Goal: Information Seeking & Learning: Understand process/instructions

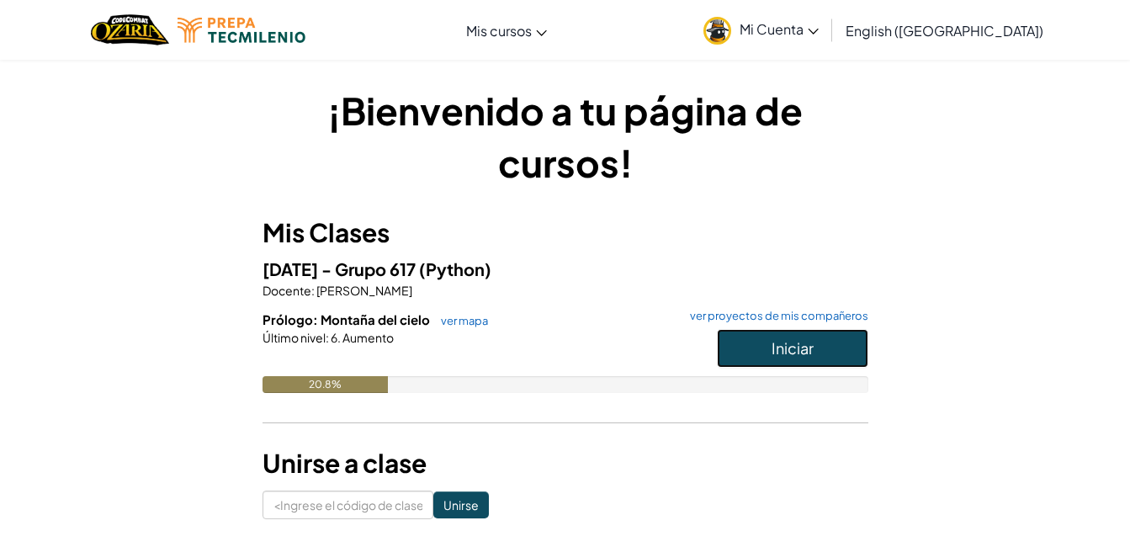
click at [787, 336] on button "Iniciar" at bounding box center [792, 348] width 151 height 39
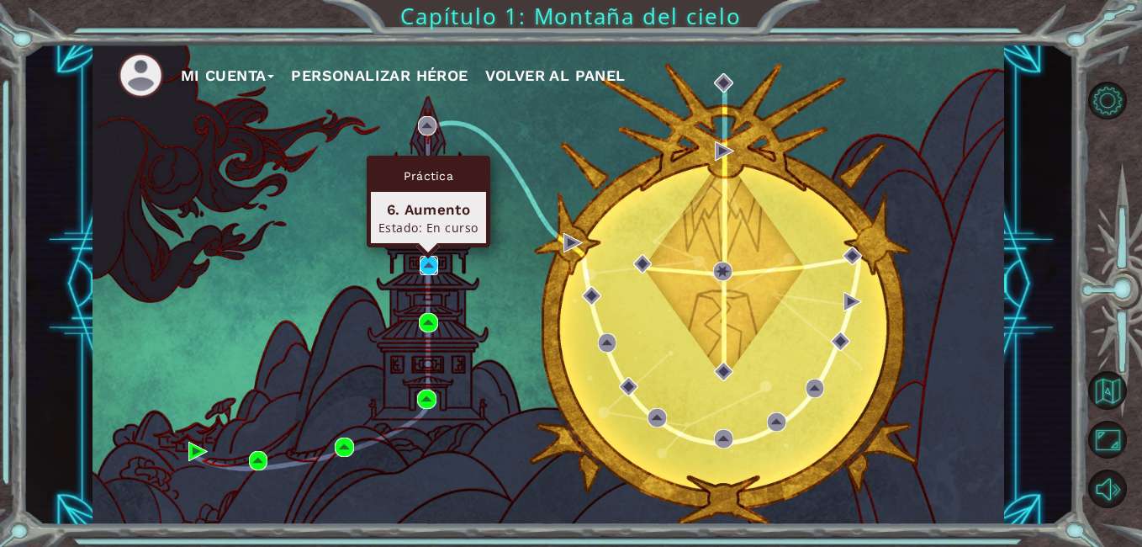
click at [426, 258] on img at bounding box center [429, 265] width 19 height 19
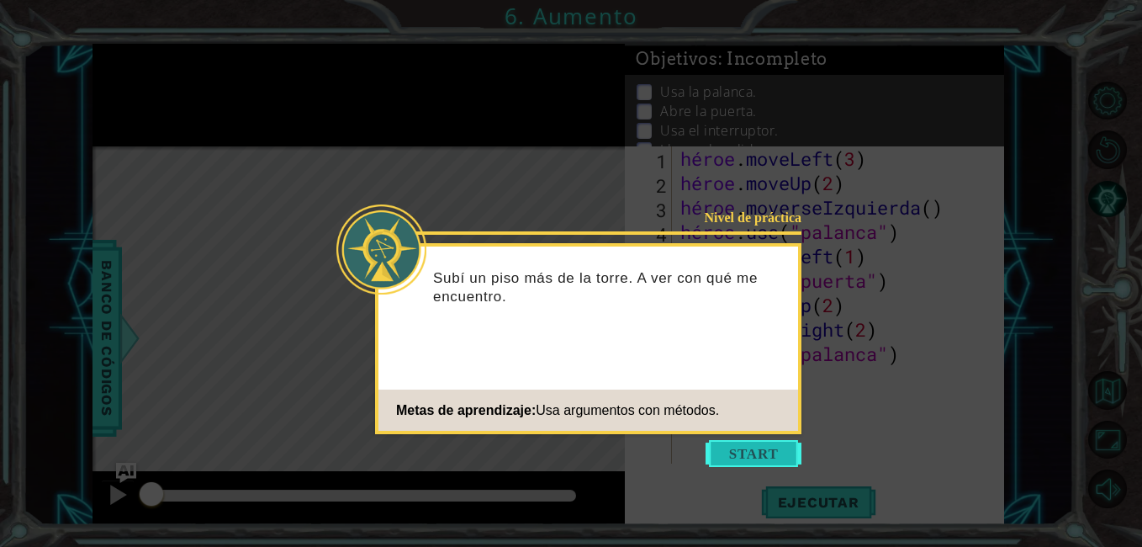
click at [758, 449] on button "Empezar" at bounding box center [754, 453] width 96 height 27
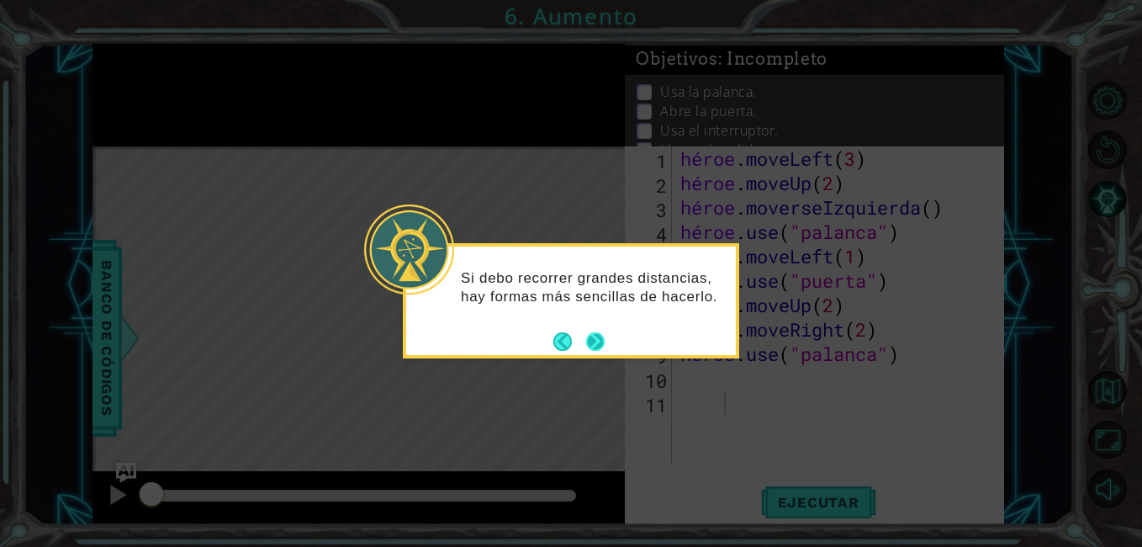
click at [596, 341] on button "Próximo" at bounding box center [594, 340] width 19 height 19
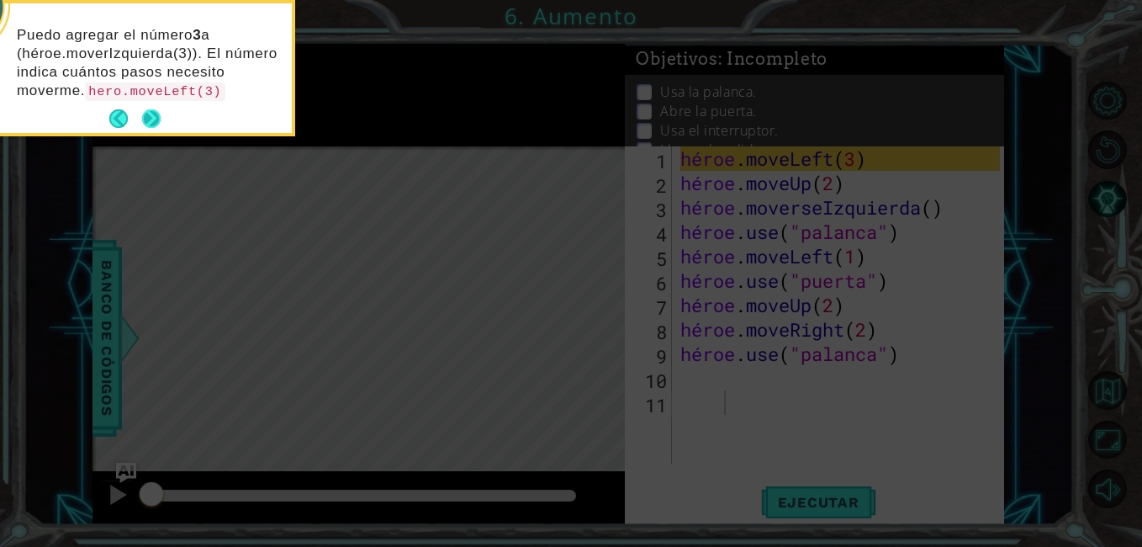
click at [144, 124] on button "Próximo" at bounding box center [152, 119] width 28 height 28
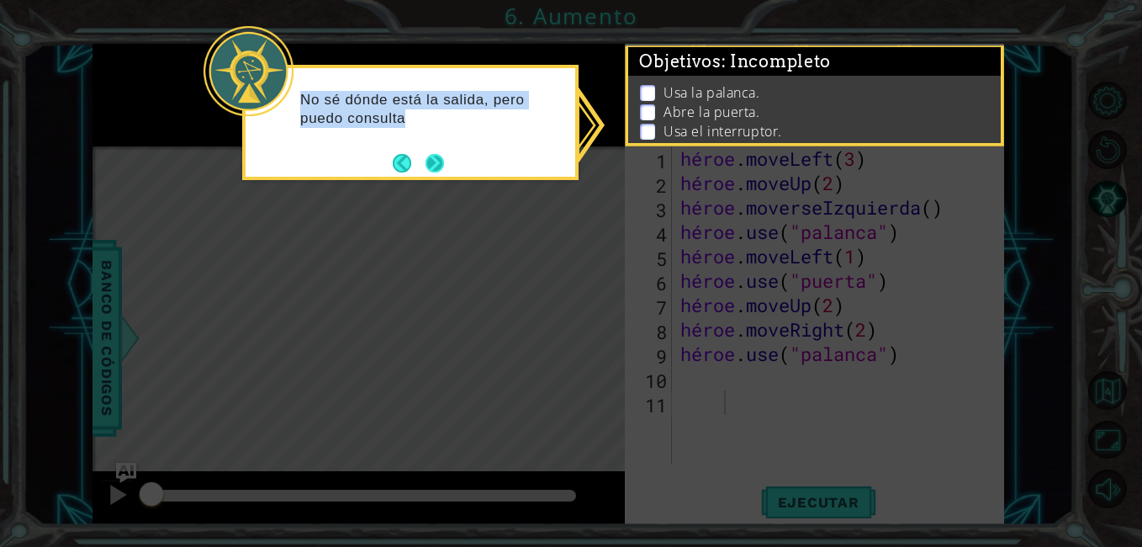
drag, startPoint x: 430, startPoint y: 181, endPoint x: 442, endPoint y: 157, distance: 26.7
click at [442, 157] on body "1 ההההההההההההההההההההההההההההההההההההההההההההההההההההההההההההההההההההההההההההה…" at bounding box center [571, 273] width 1142 height 547
click at [442, 157] on button "Próximo" at bounding box center [435, 162] width 19 height 19
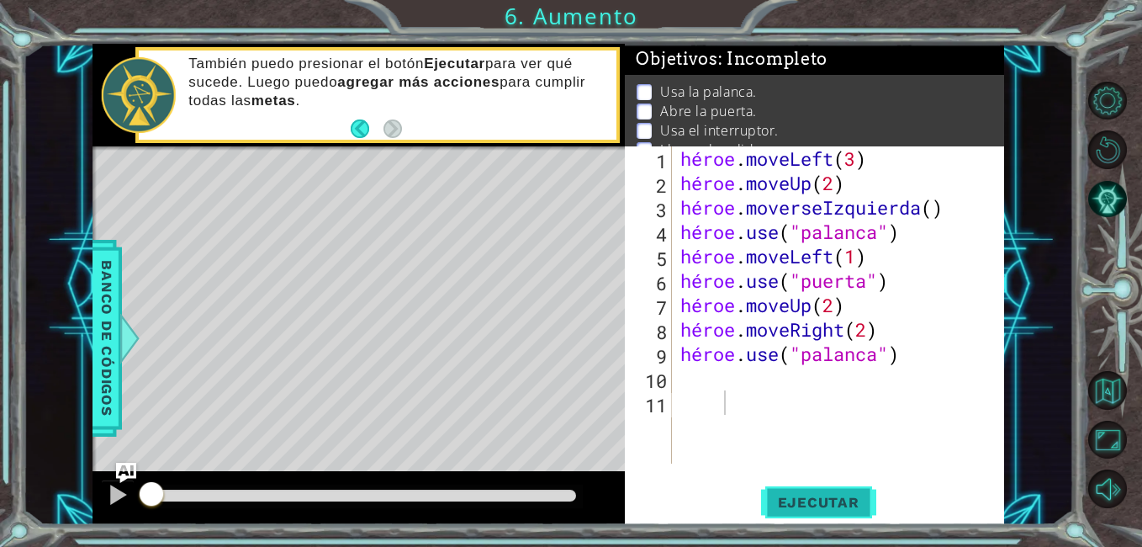
click at [818, 494] on span "Ejecutar" at bounding box center [818, 502] width 115 height 17
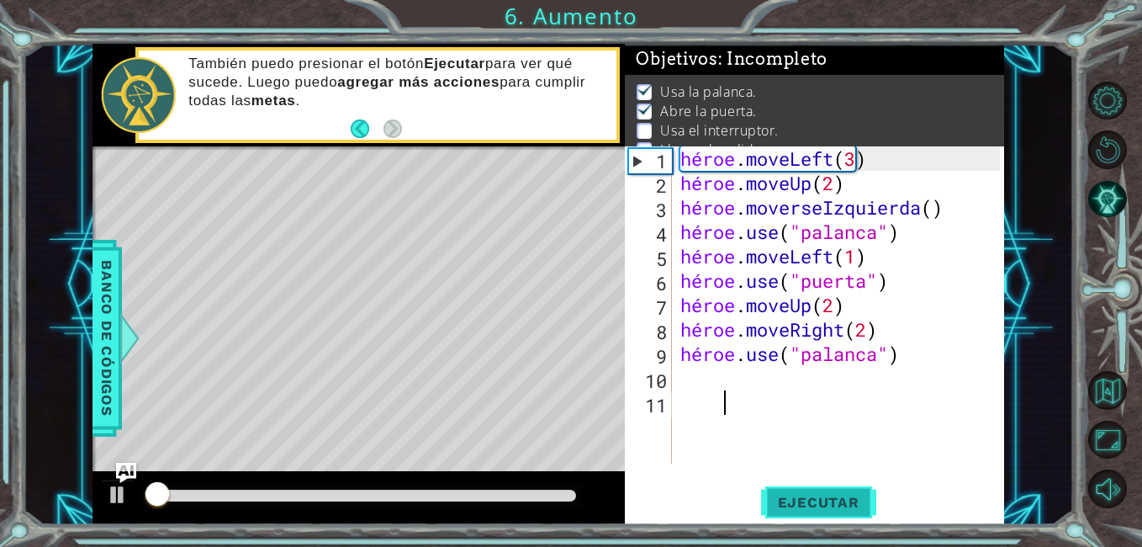
scroll to position [22, 0]
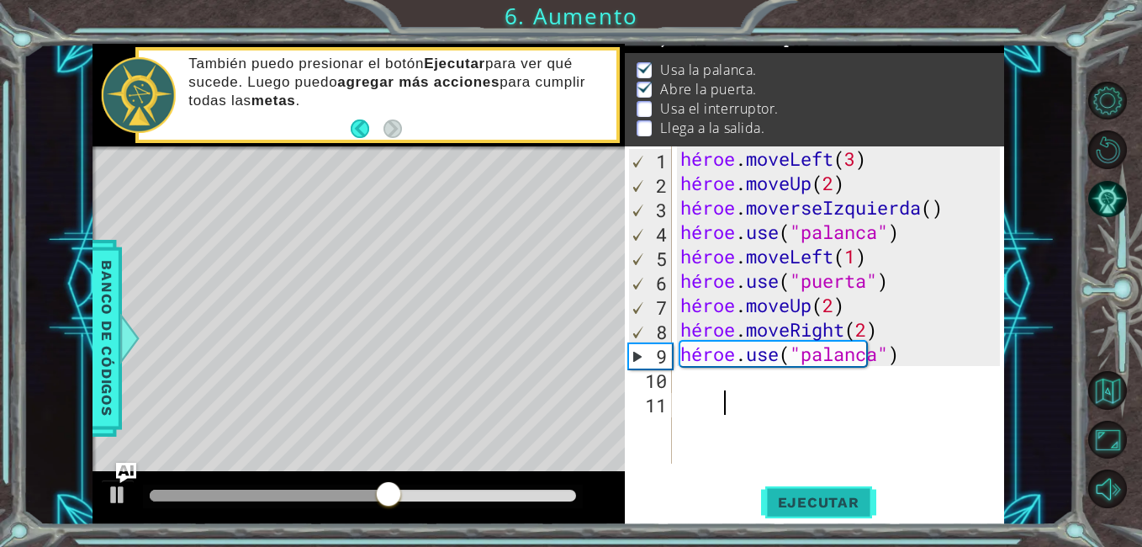
type textarea "h"
click at [673, 407] on div "1 2 3 4 5 6 7 8 9 10 11 12 héroe . moveLeft ( 3 ) héroe . moveUp ( 2 ) héroe . …" at bounding box center [812, 304] width 375 height 317
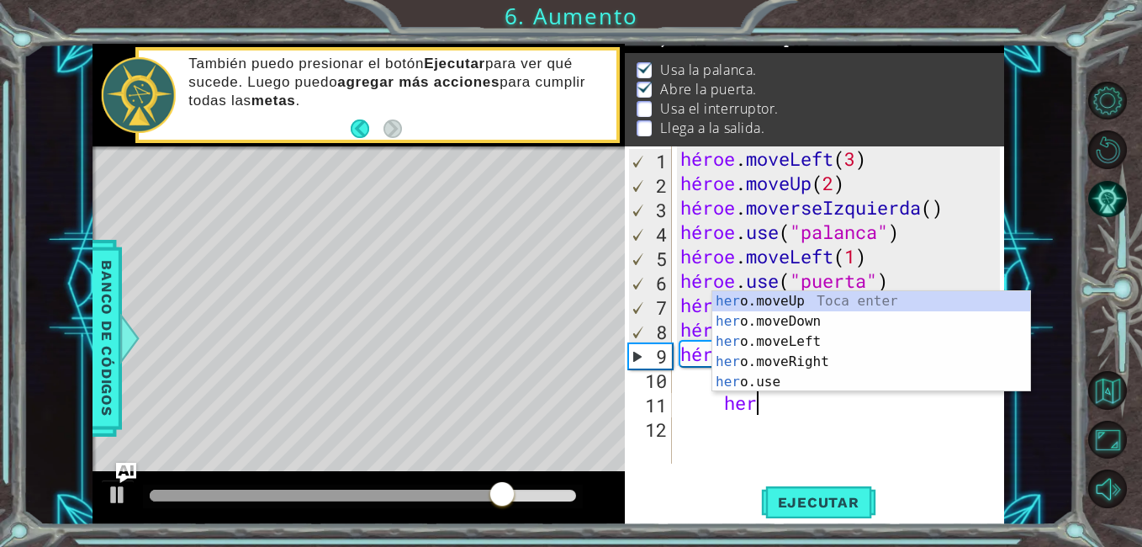
scroll to position [0, 5]
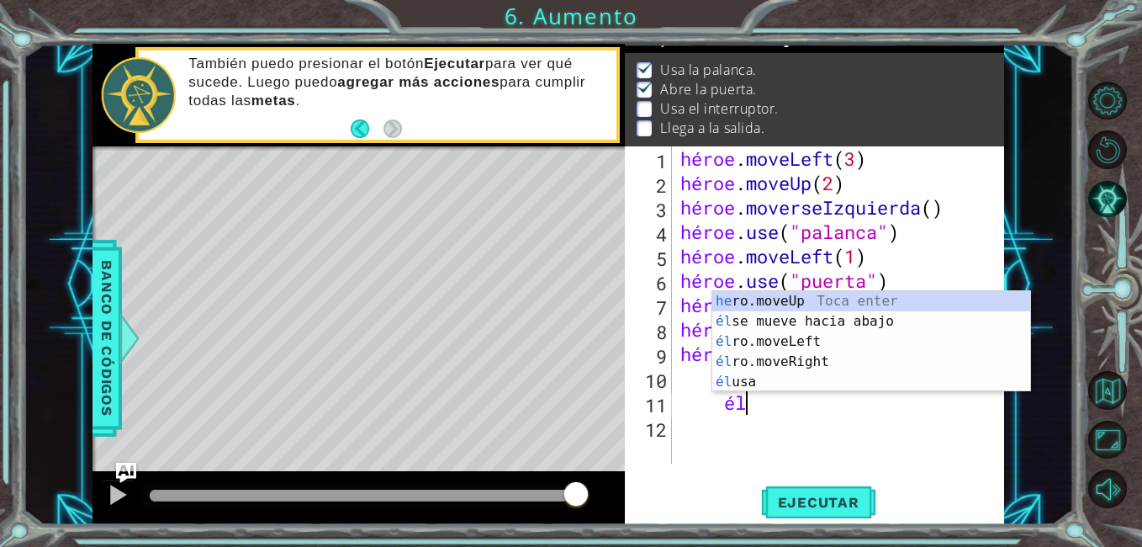
type textarea "h"
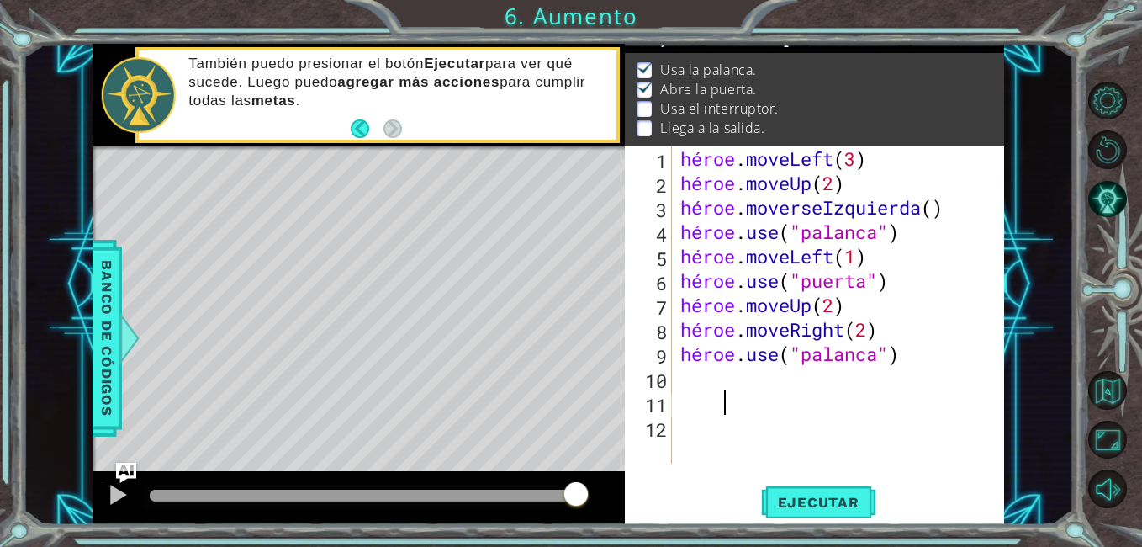
scroll to position [0, 3]
drag, startPoint x: 682, startPoint y: 230, endPoint x: 893, endPoint y: 225, distance: 211.2
click at [893, 225] on div "héroe . moveLeft ( 3 ) héroe . moveUp ( 2 ) héroe . moverseIzquierda ( ) héroe …" at bounding box center [842, 329] width 331 height 366
type textarea "hero.use("lever")"
click at [682, 404] on div "héroe . moveLeft ( 3 ) héroe . moveUp ( 2 ) héroe . moverseIzquierda ( ) héroe …" at bounding box center [842, 329] width 331 height 366
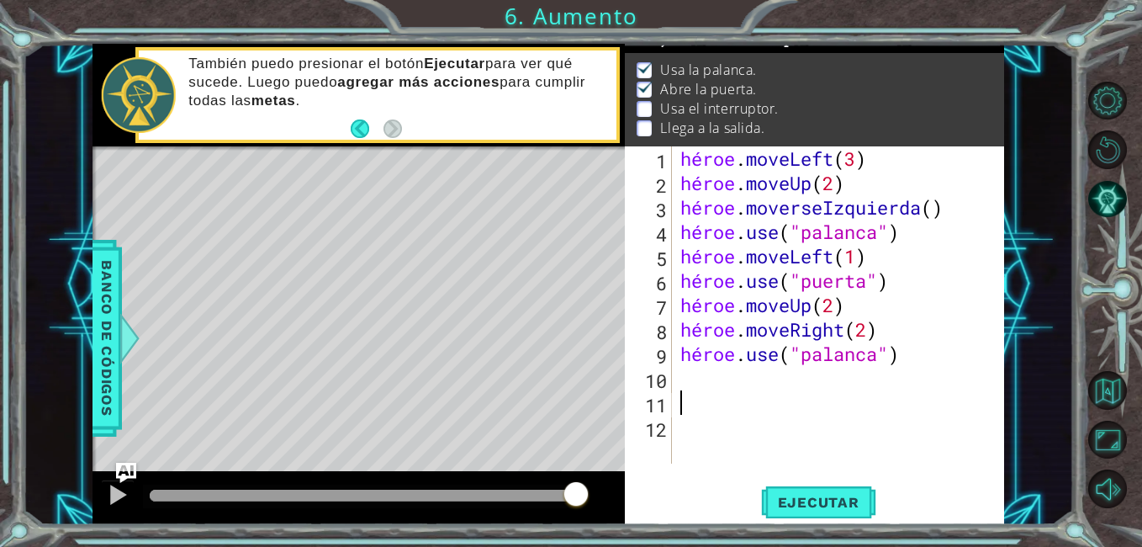
paste textarea "hero.use("lever")"
click at [797, 491] on button "Ejecutar" at bounding box center [818, 503] width 115 height 38
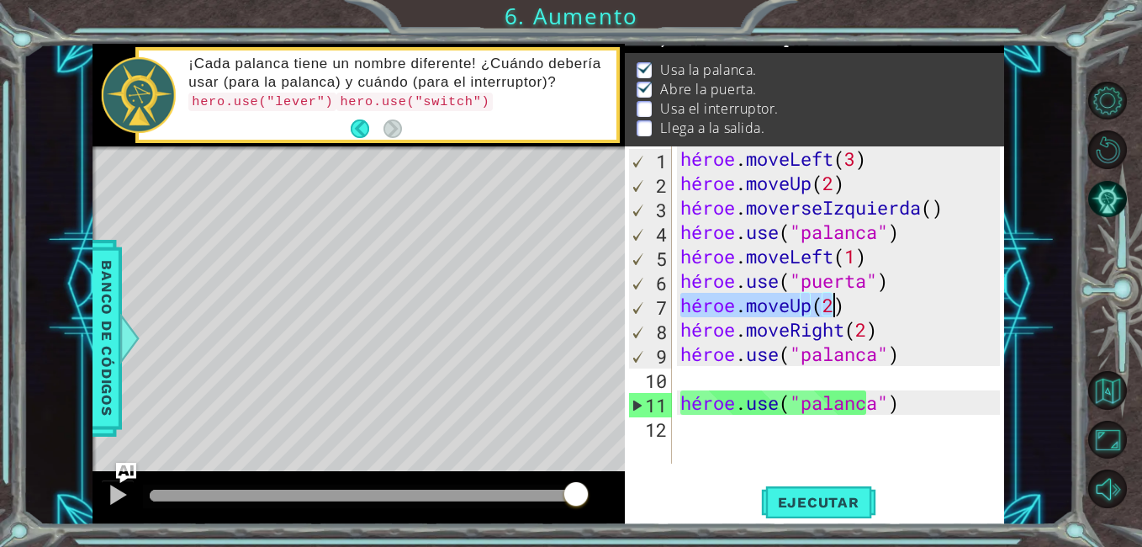
drag, startPoint x: 681, startPoint y: 305, endPoint x: 840, endPoint y: 301, distance: 159.9
click at [840, 301] on div "héroe . moveLeft ( 3 ) héroe . moveUp ( 2 ) héroe . moverseIzquierda ( ) héroe …" at bounding box center [842, 329] width 331 height 366
type textarea "hero.moveUp(2)"
click at [675, 428] on div "hero.moveUp(2) 1 2 3 4 5 6 7 8 9 10 11 12 héroe . moveLeft ( 3 ) héroe . moveUp…" at bounding box center [812, 304] width 375 height 317
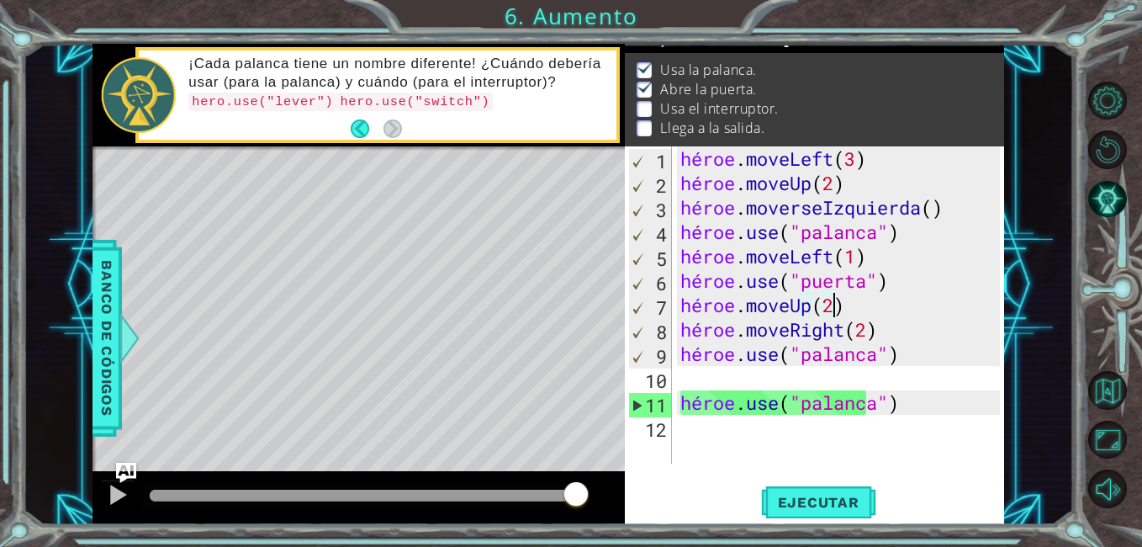
click at [675, 428] on div "hero.moveUp(2) 1 2 3 4 5 6 7 8 9 10 11 12 héroe . moveLeft ( 3 ) héroe . moveUp…" at bounding box center [812, 304] width 375 height 317
click at [683, 429] on div "hero.moveUp(2) 1 2 3 4 5 6 7 8 9 10 11 12 héroe . moveLeft ( 3 ) héroe . moveUp…" at bounding box center [812, 304] width 375 height 317
click at [683, 429] on div "héroe . moveLeft ( 3 ) héroe . moveUp ( 2 ) héroe . moverseIzquierda ( ) héroe …" at bounding box center [842, 329] width 331 height 366
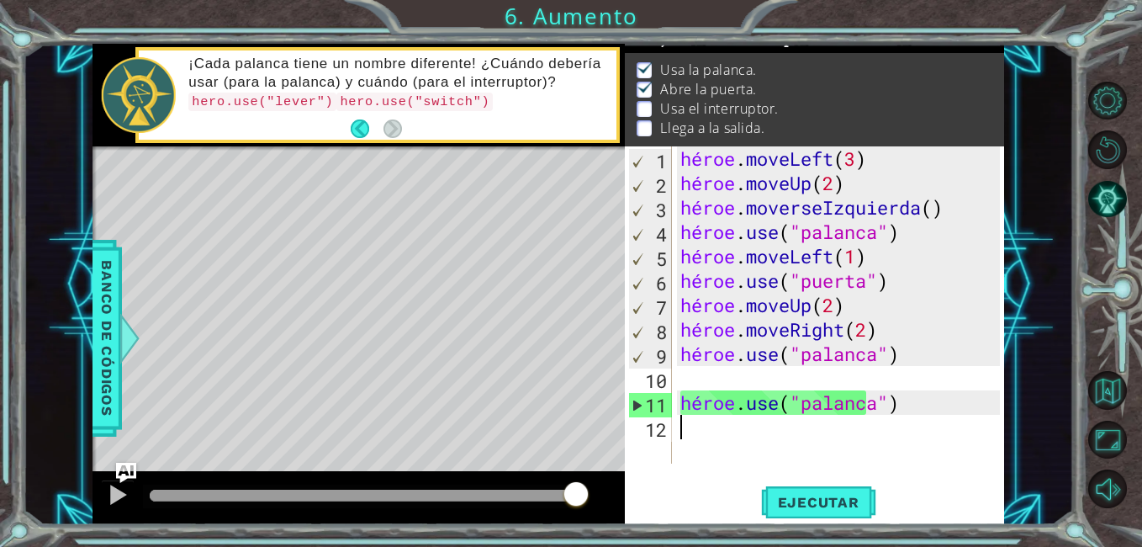
paste textarea "hero.moveUp(2)"
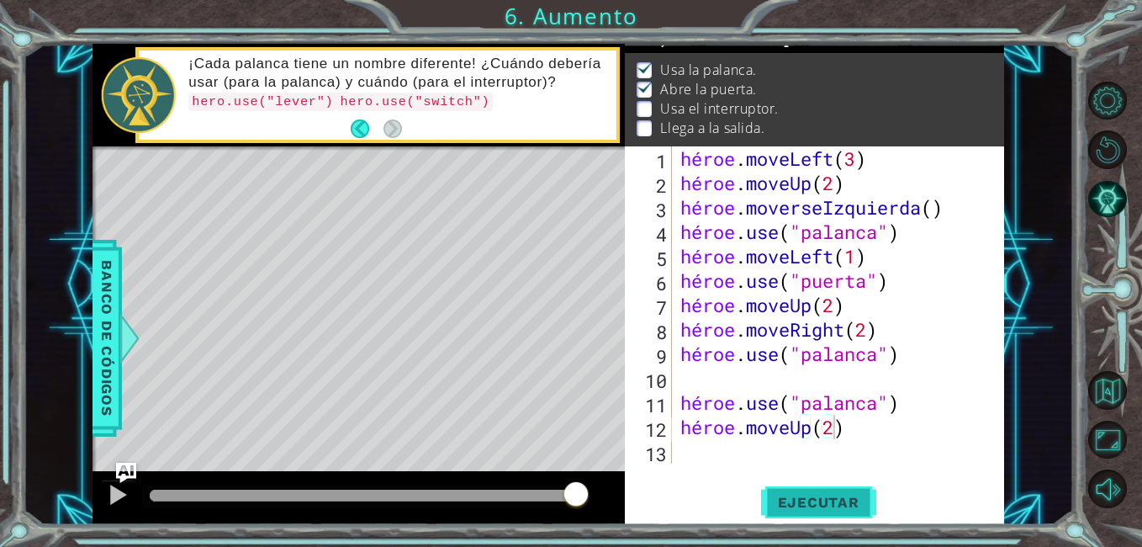
click at [778, 495] on span "Ejecutar" at bounding box center [818, 502] width 115 height 17
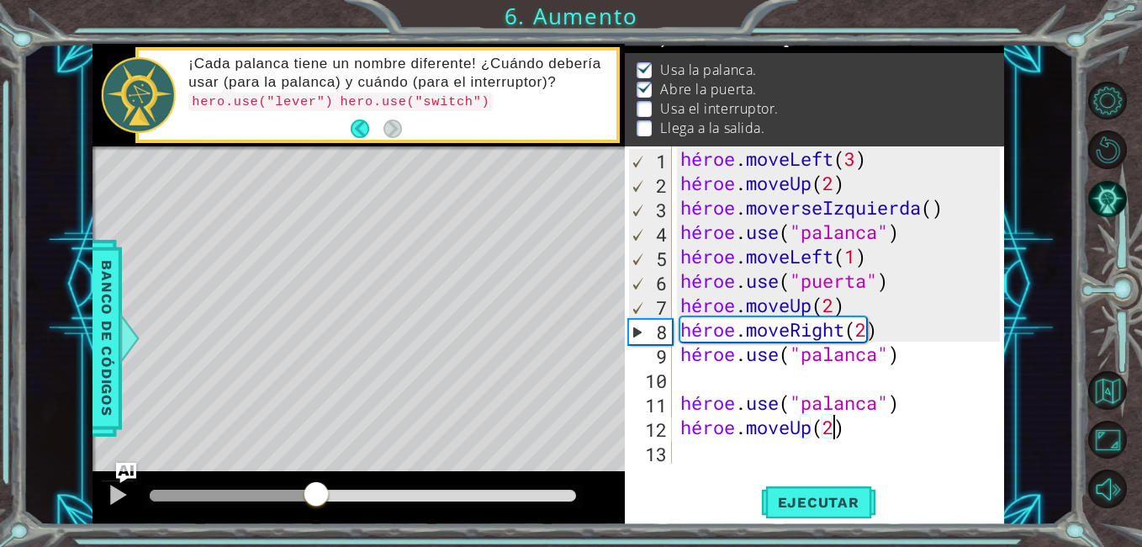
drag, startPoint x: 187, startPoint y: 490, endPoint x: 316, endPoint y: 495, distance: 129.7
click at [316, 495] on div at bounding box center [316, 495] width 30 height 30
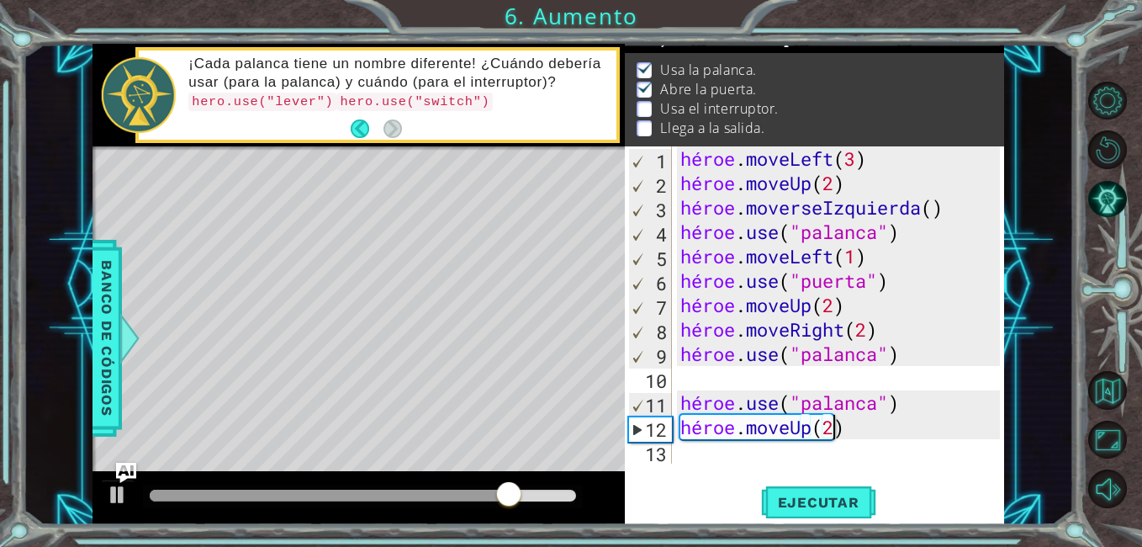
click at [848, 421] on div "héroe . moveLeft ( 3 ) héroe . moveUp ( 2 ) héroe . moverseIzquierda ( ) héroe …" at bounding box center [842, 329] width 331 height 366
type textarea "h"
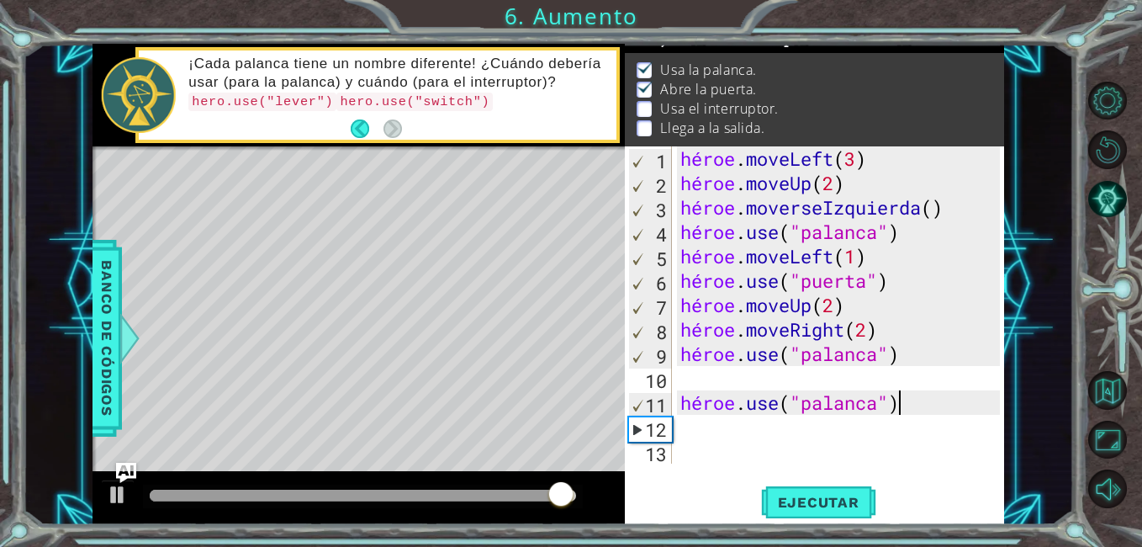
click at [897, 406] on div "héroe . moveLeft ( 3 ) héroe . moveUp ( 2 ) héroe . moverseIzquierda ( ) héroe …" at bounding box center [842, 329] width 331 height 366
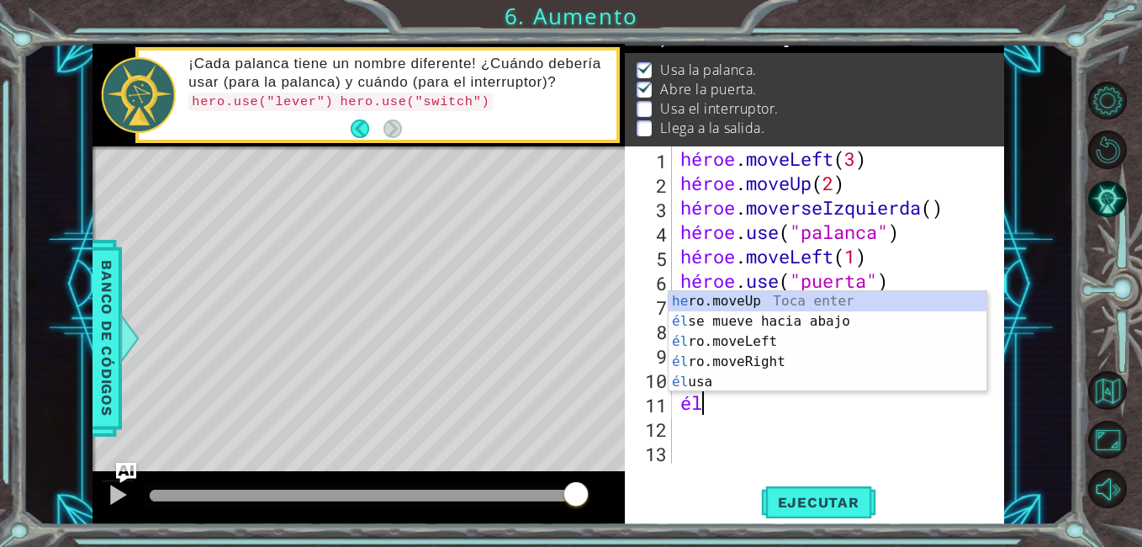
type textarea "h"
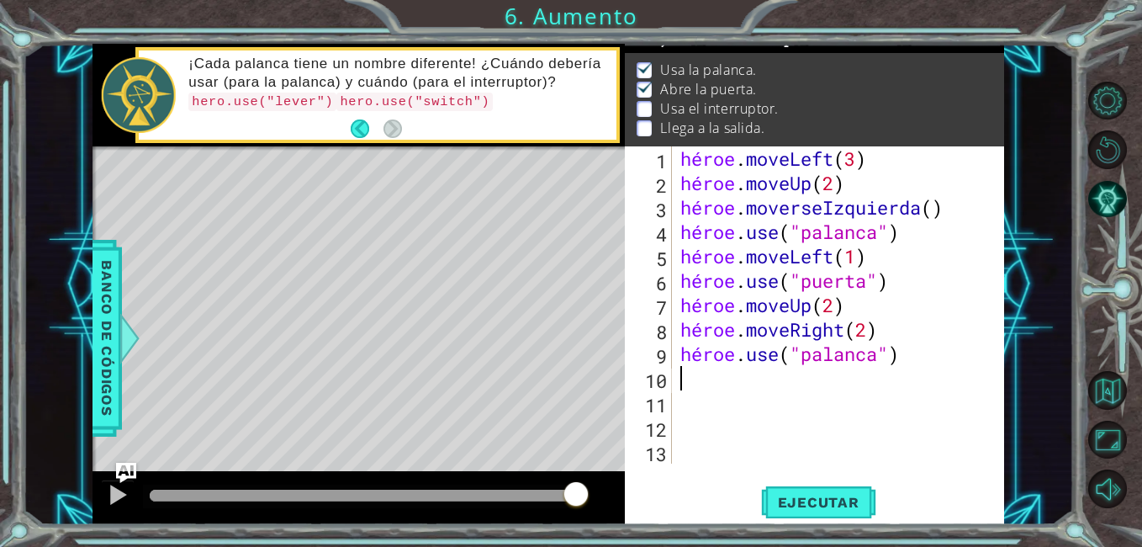
click at [694, 378] on div "héroe . moveLeft ( 3 ) héroe . moveUp ( 2 ) héroe . moverseIzquierda ( ) héroe …" at bounding box center [842, 329] width 331 height 366
drag, startPoint x: 677, startPoint y: 232, endPoint x: 1011, endPoint y: 225, distance: 334.0
click at [1011, 225] on div "1 ההההההההההההההההההההההההההההההההההההההההההההההההההההההההההההההההההההההההההההה…" at bounding box center [548, 284] width 1051 height 481
type textarea "hero.use("lever")"
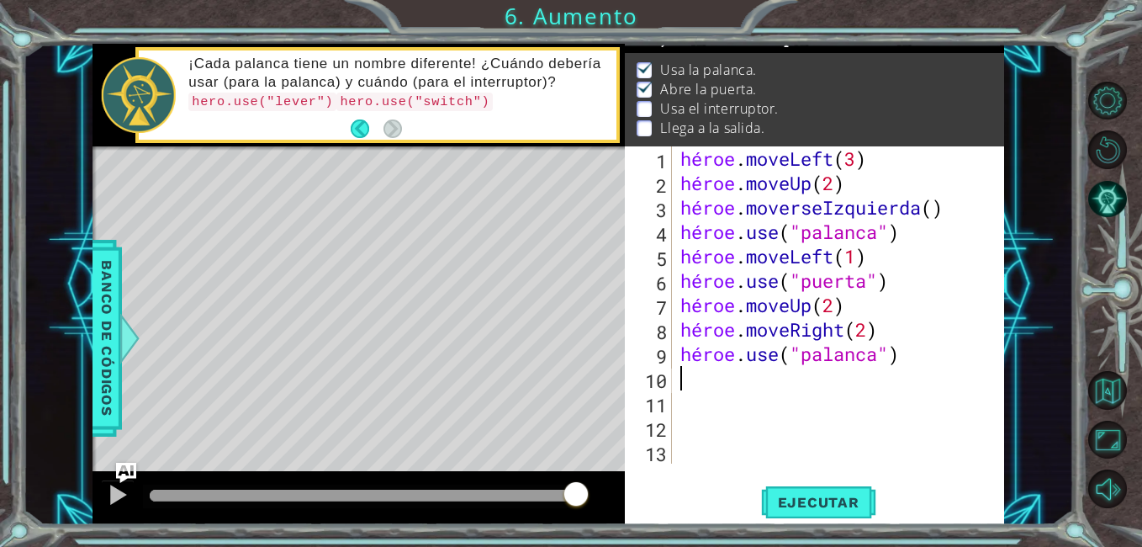
click at [698, 381] on div "héroe . moveLeft ( 3 ) héroe . moveUp ( 2 ) héroe . moverseIzquierda ( ) héroe …" at bounding box center [842, 329] width 331 height 366
paste textarea "hero.use("lever")"
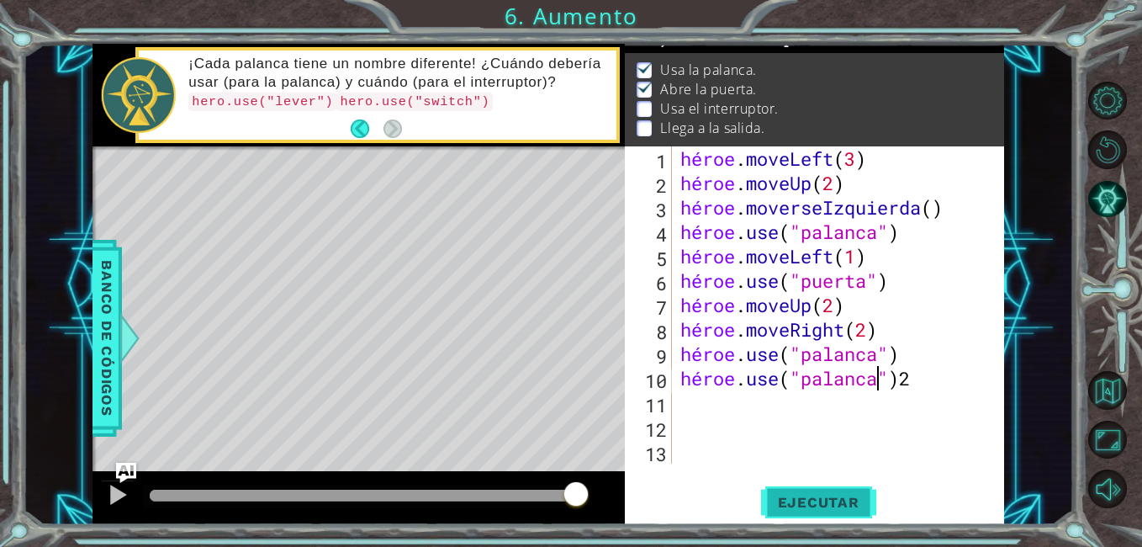
click at [823, 494] on span "Ejecutar" at bounding box center [818, 502] width 115 height 17
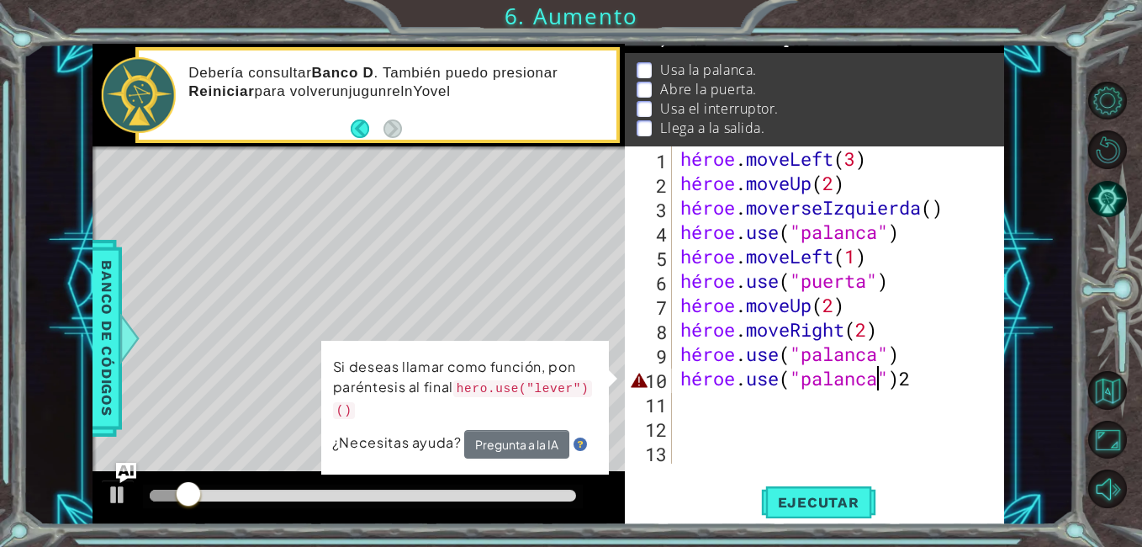
click at [916, 382] on div "héroe . moveLeft ( 3 ) héroe . moveUp ( 2 ) héroe . moverseIzquierda ( ) héroe …" at bounding box center [842, 329] width 331 height 366
click at [912, 377] on div "héroe . moveLeft ( 3 ) héroe . moveUp ( 2 ) héroe . moverseIzquierda ( ) héroe …" at bounding box center [842, 329] width 331 height 366
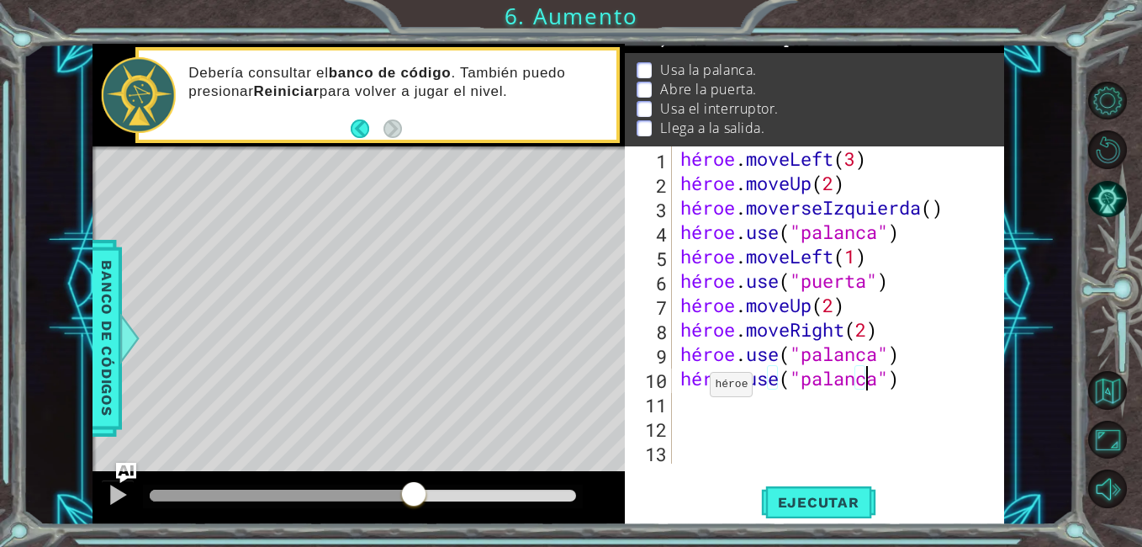
drag, startPoint x: 270, startPoint y: 484, endPoint x: 414, endPoint y: 476, distance: 144.0
click at [414, 476] on div at bounding box center [359, 498] width 533 height 54
click at [845, 489] on button "Ejecutar" at bounding box center [818, 503] width 115 height 38
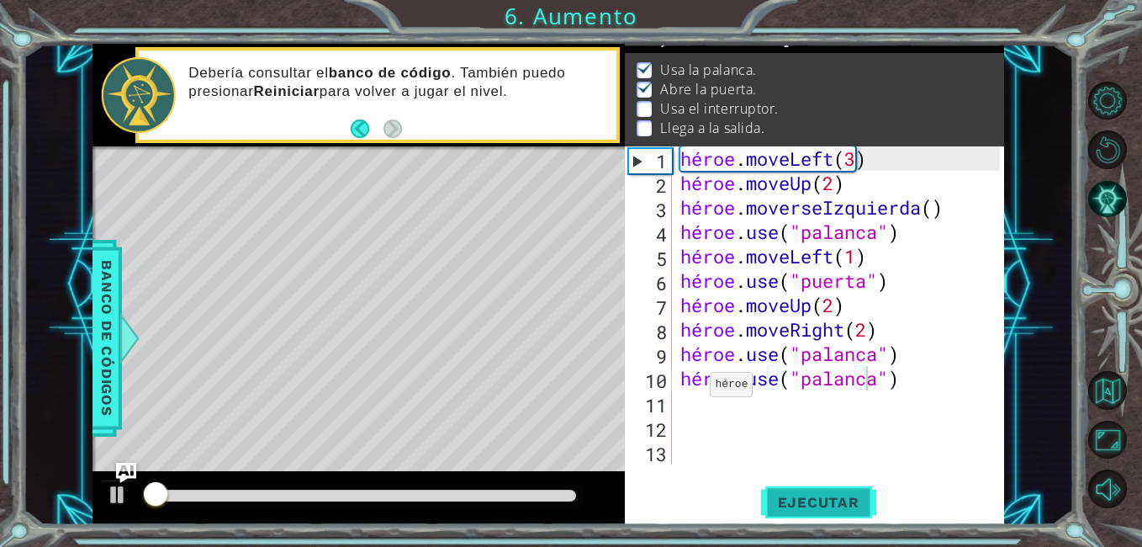
click at [845, 489] on button "Ejecutar" at bounding box center [818, 503] width 115 height 38
click at [124, 492] on div at bounding box center [118, 495] width 22 height 22
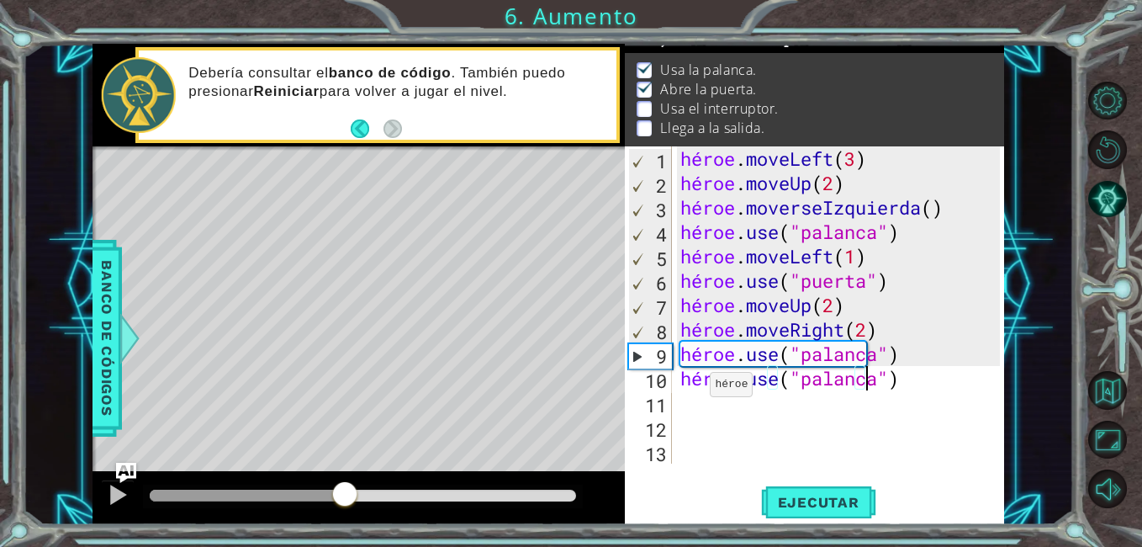
drag, startPoint x: 175, startPoint y: 495, endPoint x: 345, endPoint y: 498, distance: 169.9
click at [345, 498] on div at bounding box center [345, 495] width 30 height 30
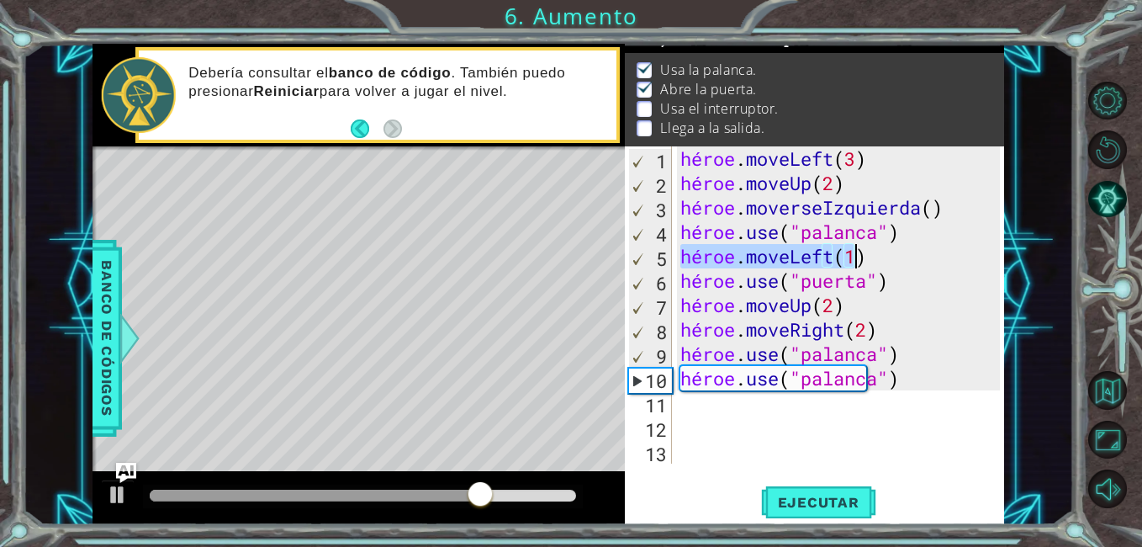
drag, startPoint x: 686, startPoint y: 257, endPoint x: 865, endPoint y: 250, distance: 179.3
click at [865, 250] on div "héroe . moveLeft ( 3 ) héroe . moveUp ( 2 ) héroe . moverseIzquierda ( ) héroe …" at bounding box center [842, 329] width 331 height 366
type textarea "hero.moveLeft(1)"
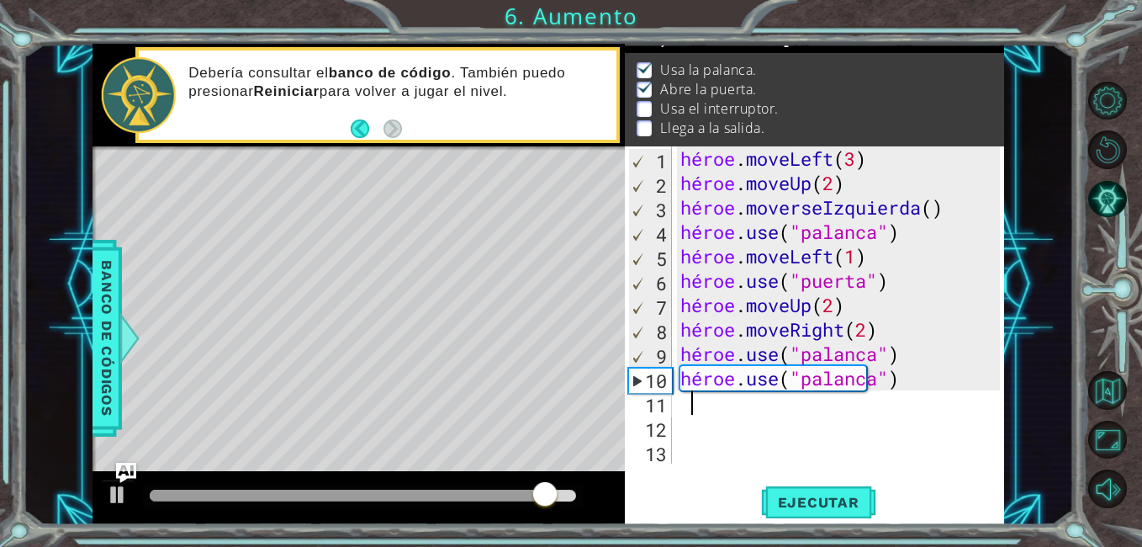
click at [691, 404] on div "héroe . moveLeft ( 3 ) héroe . moveUp ( 2 ) héroe . moverseIzquierda ( ) héroe …" at bounding box center [842, 329] width 331 height 366
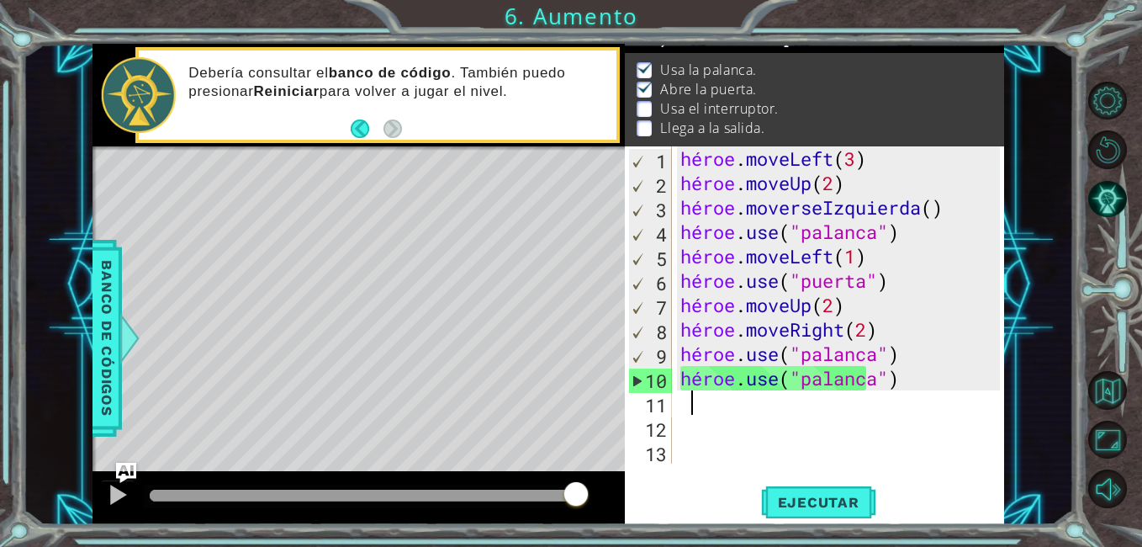
paste textarea "hero.moveLeft(1)"
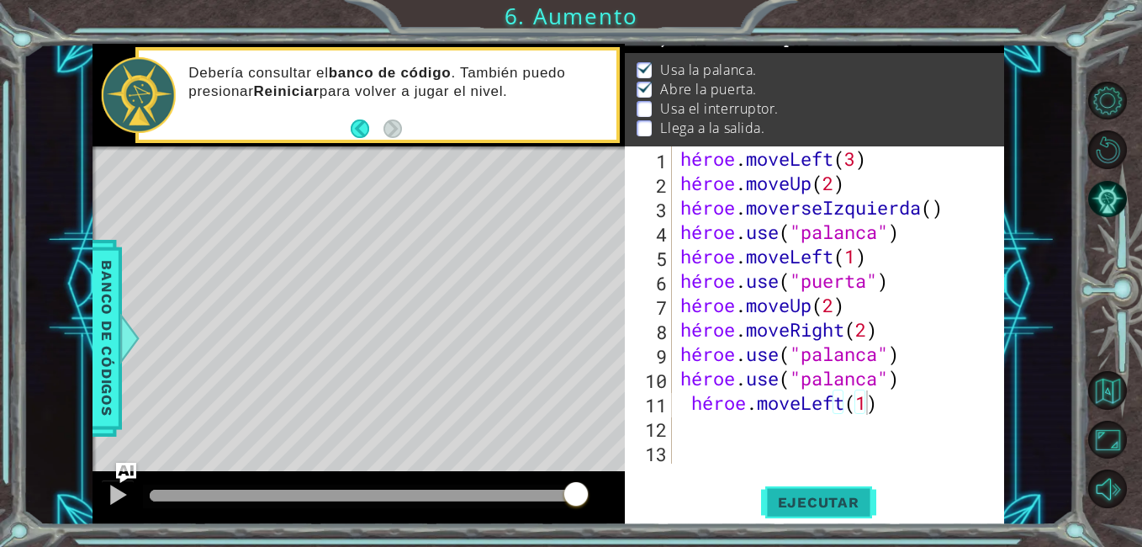
click at [853, 498] on span "Ejecutar" at bounding box center [818, 502] width 115 height 17
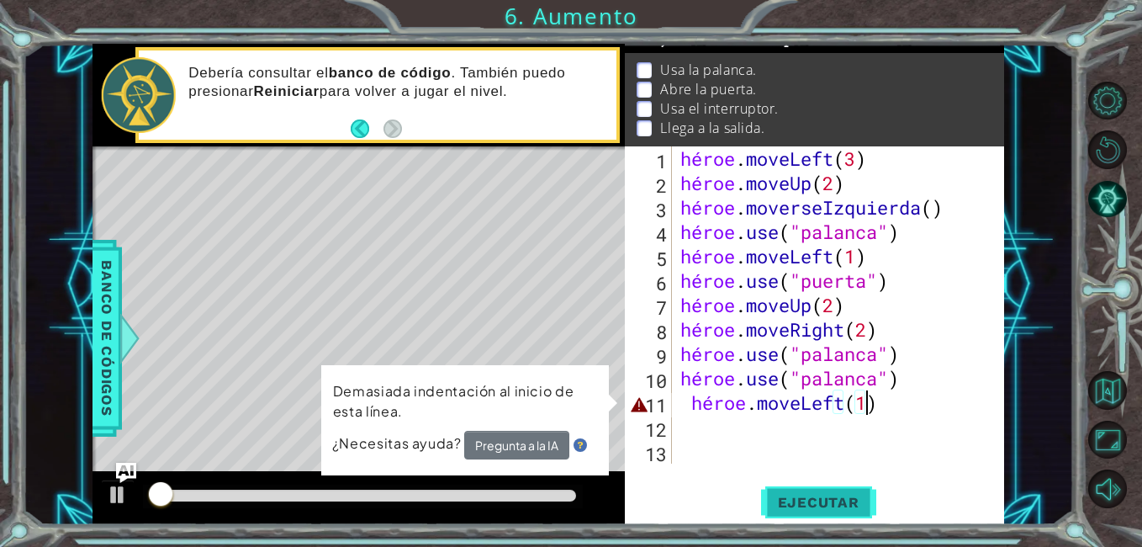
click at [853, 498] on span "Ejecutar" at bounding box center [818, 502] width 115 height 17
click at [538, 441] on button "Pregunta a la IA" at bounding box center [516, 445] width 105 height 29
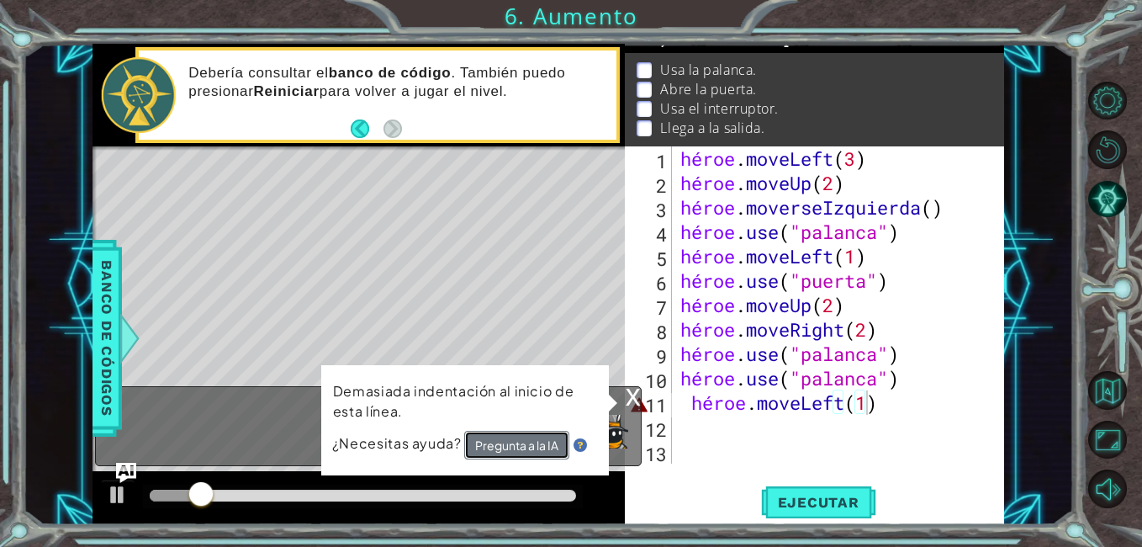
click at [538, 441] on button "Pregunta a la IA" at bounding box center [516, 446] width 106 height 30
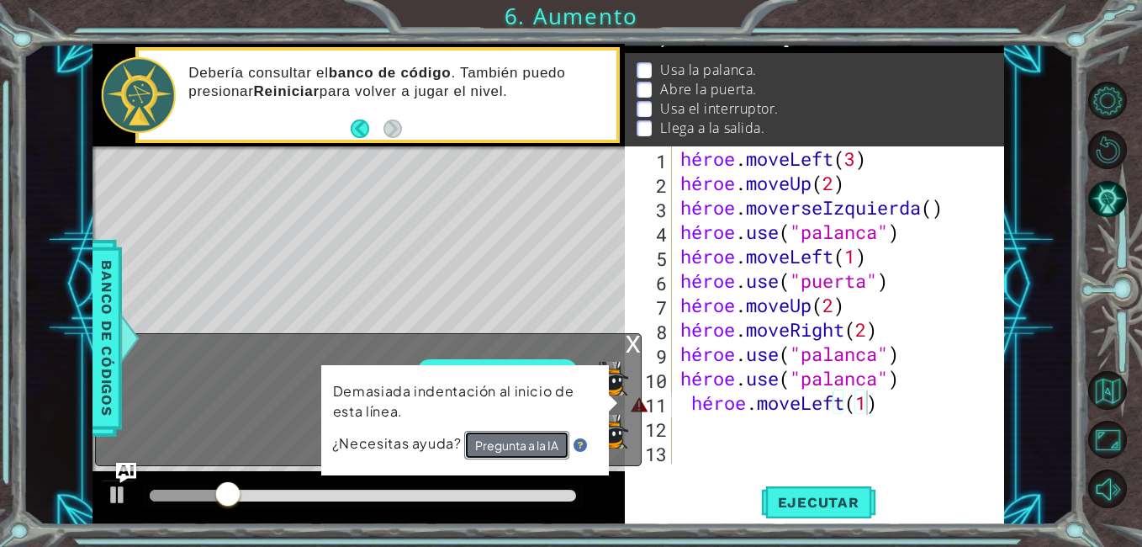
click at [536, 453] on button "Pregunta a la IA" at bounding box center [516, 445] width 105 height 29
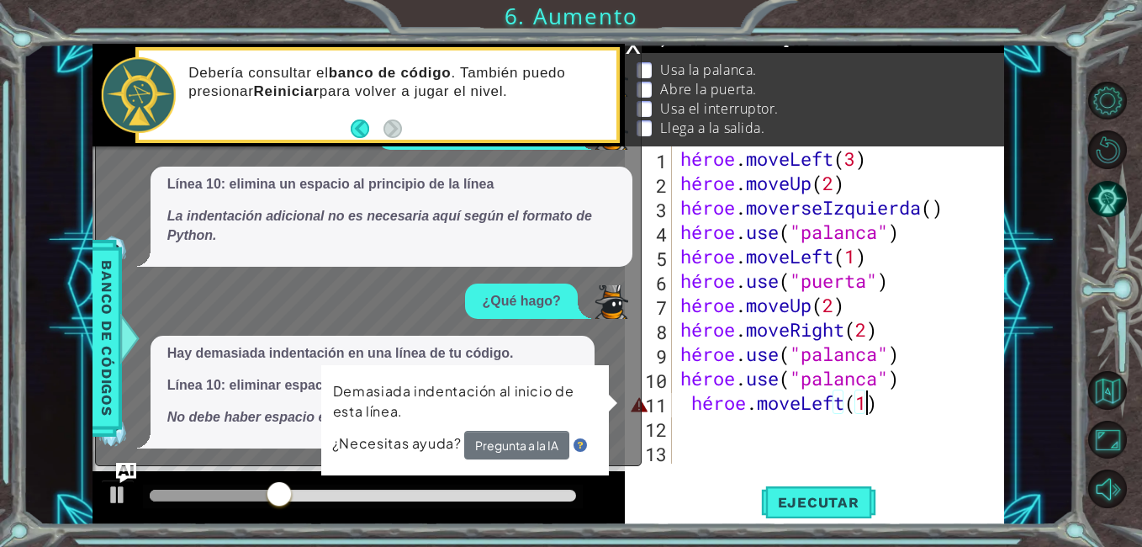
scroll to position [74, 0]
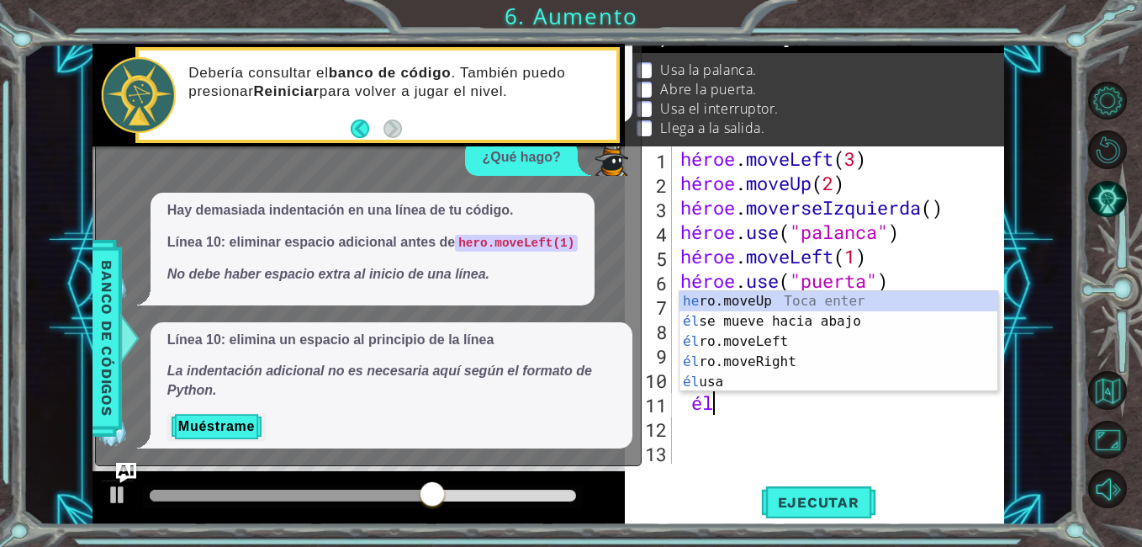
type textarea "h"
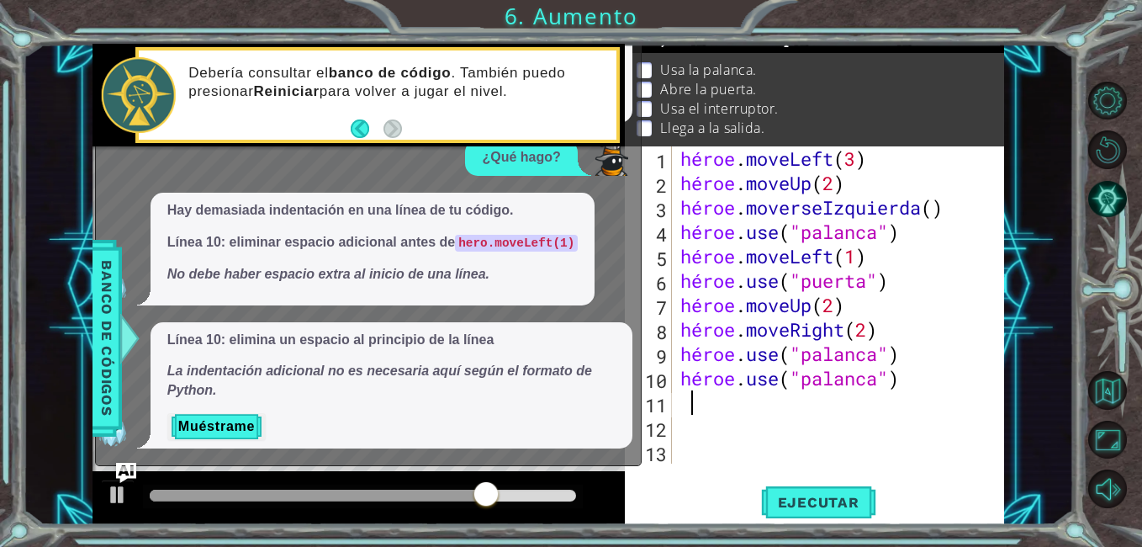
click at [903, 372] on div "héroe . moveLeft ( 3 ) héroe . moveUp ( 2 ) héroe . moverseIzquierda ( ) héroe …" at bounding box center [842, 329] width 331 height 366
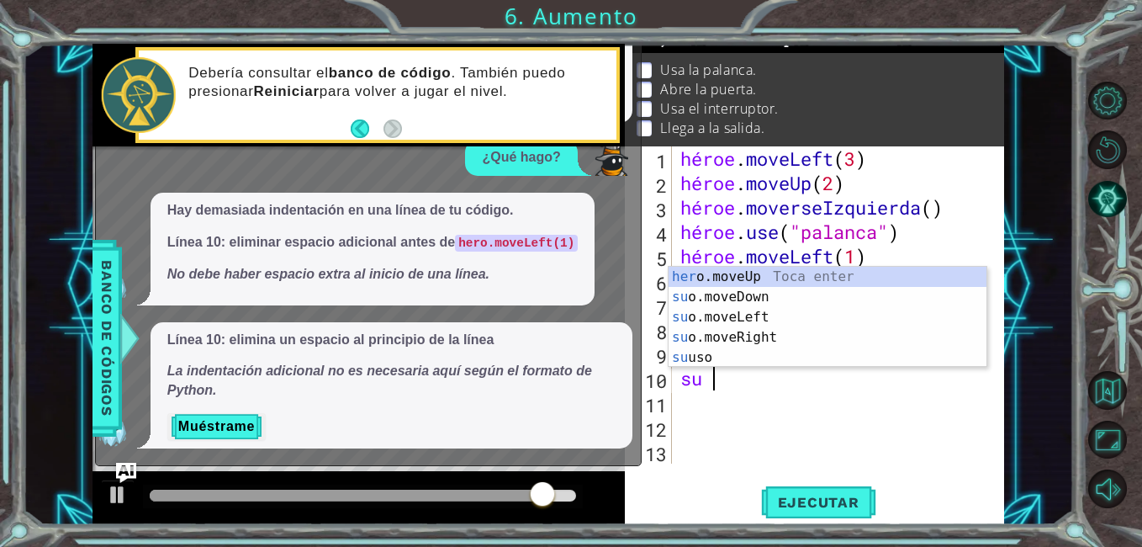
type textarea "h"
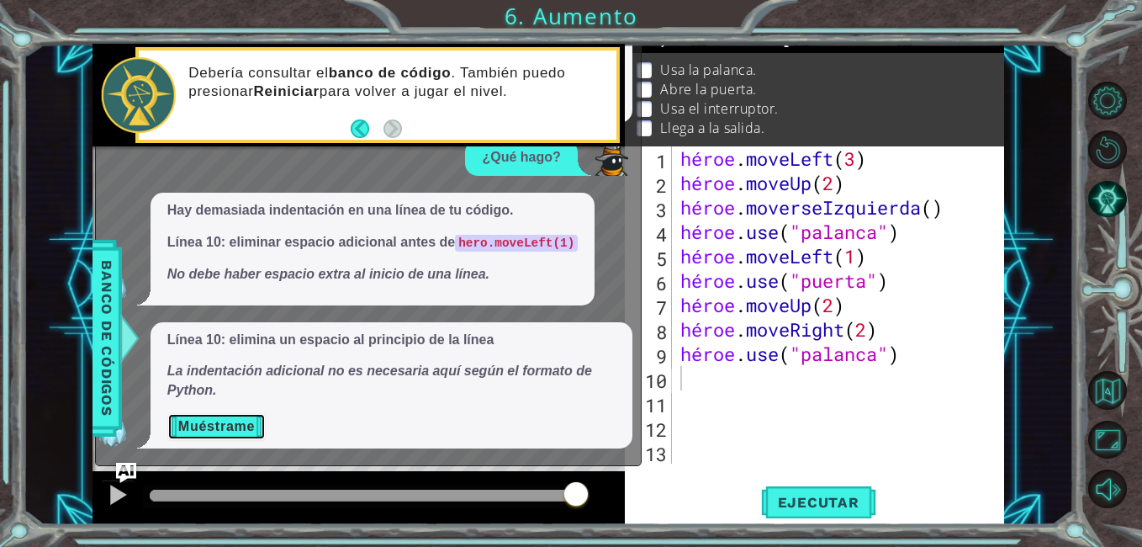
click at [241, 432] on button "Muéstrame" at bounding box center [216, 426] width 98 height 27
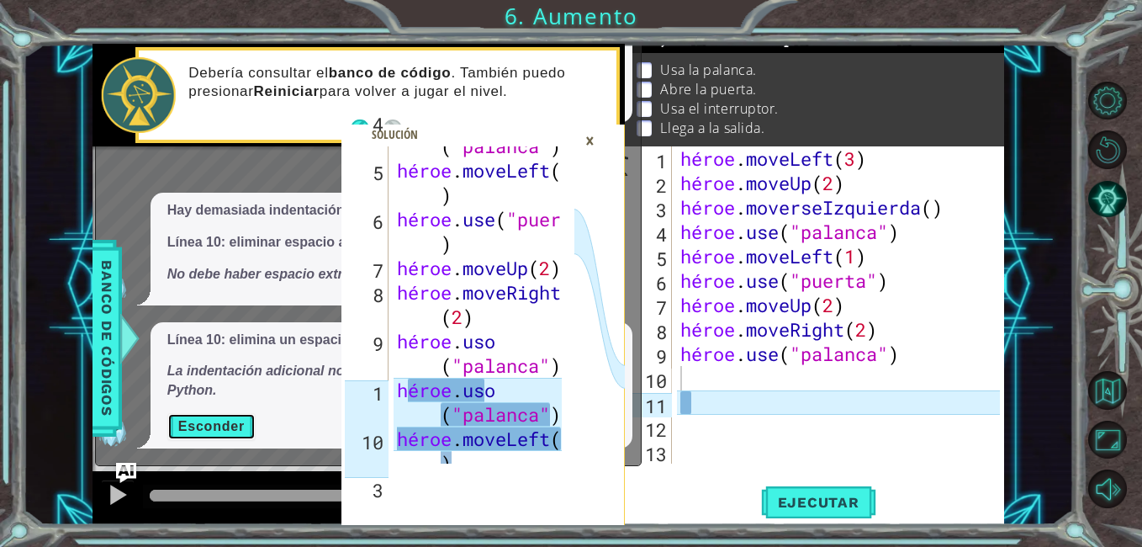
scroll to position [168, 0]
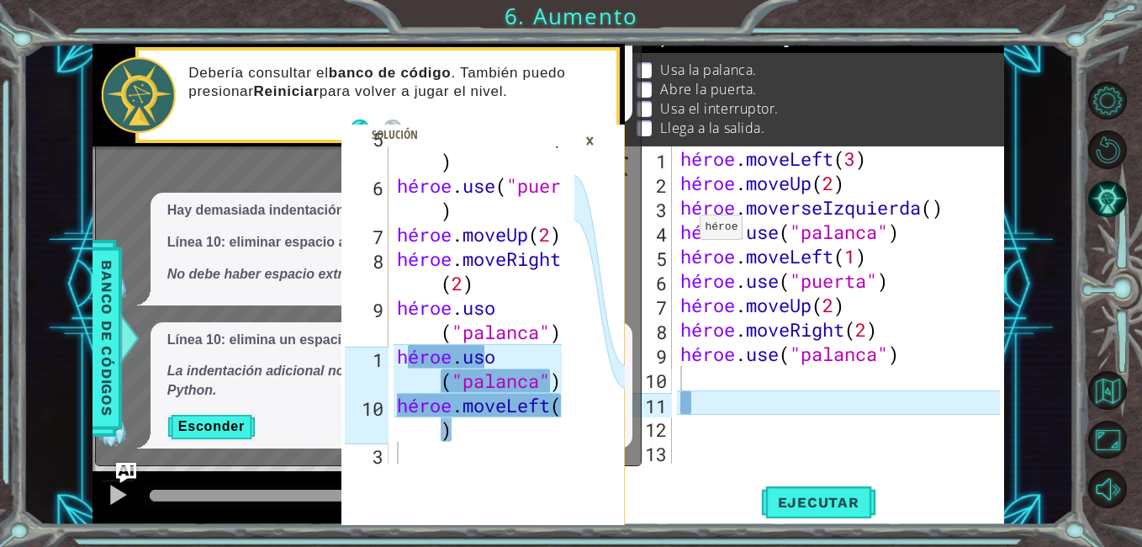
type textarea "hero.use("lever")"
drag, startPoint x: 686, startPoint y: 230, endPoint x: 708, endPoint y: 229, distance: 21.9
click at [724, 222] on div "héroe . moveLeft ( 3 ) héroe . moveUp ( 2 ) héroe . moverseIzquierda ( ) héroe …" at bounding box center [842, 329] width 331 height 366
click at [853, 363] on div "héroe . moveLeft ( 3 ) héroe . moveUp ( 2 ) héroe . moverseIzquierda ( ) héroe …" at bounding box center [842, 329] width 331 height 366
drag, startPoint x: 677, startPoint y: 237, endPoint x: 972, endPoint y: 231, distance: 295.3
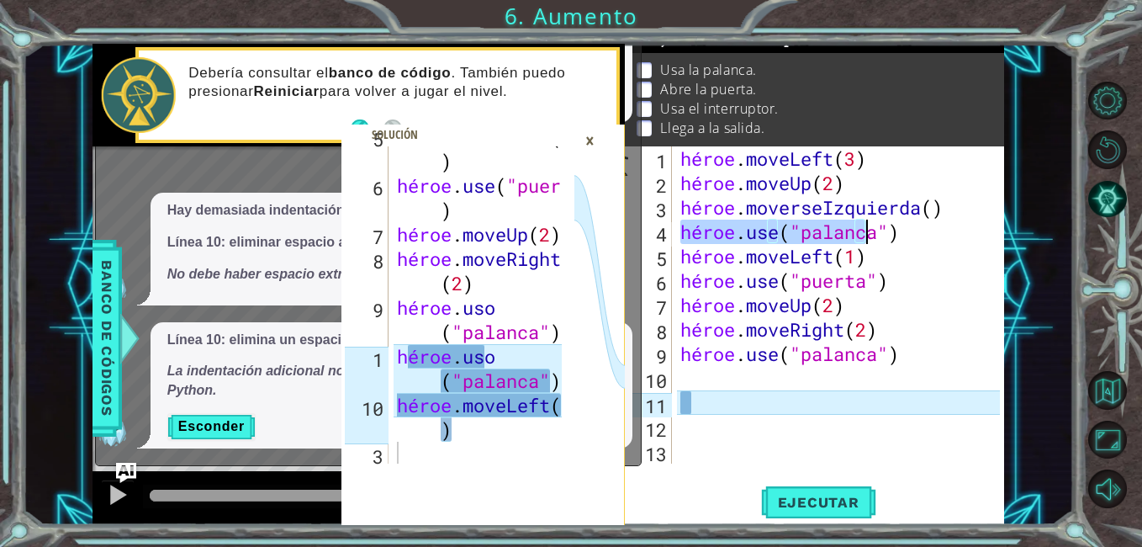
click at [972, 231] on div "héroe . moveLeft ( 3 ) héroe . moveUp ( 2 ) héroe . moverseIzquierda ( ) héroe …" at bounding box center [842, 329] width 331 height 366
click at [693, 413] on div "héroe . moveLeft ( 3 ) héroe . moveUp ( 2 ) héroe . moverseIzquierda ( ) héroe …" at bounding box center [842, 329] width 331 height 366
paste textarea "hero.use("lever")"
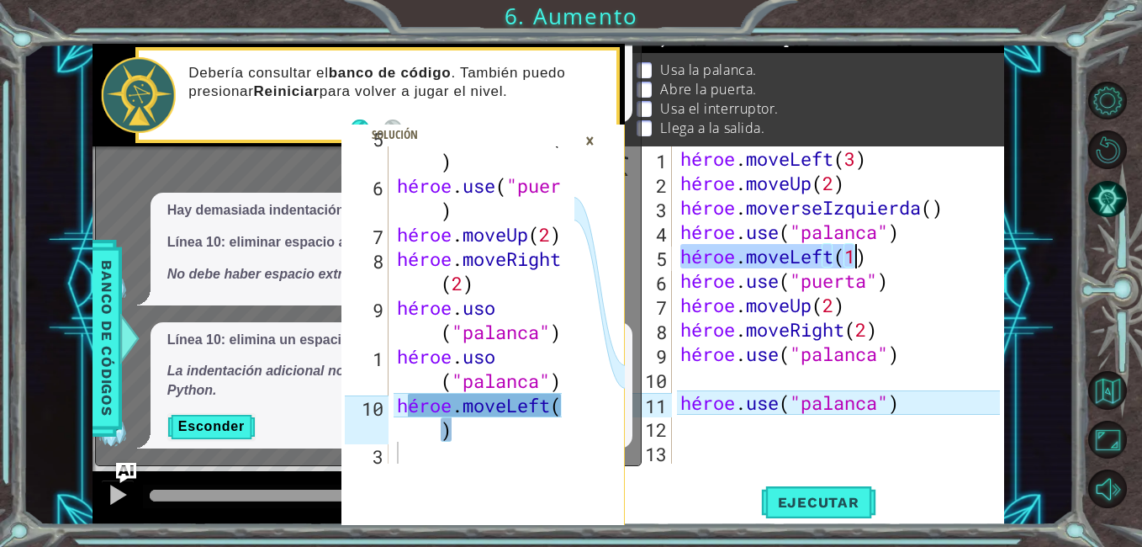
drag, startPoint x: 679, startPoint y: 257, endPoint x: 933, endPoint y: 262, distance: 254.1
click at [924, 260] on div "héroe . moveLeft ( 3 ) héroe . moveUp ( 2 ) héroe . moverseIzquierda ( ) héroe …" at bounding box center [842, 329] width 331 height 366
type textarea "hero.moveLeft(1)"
click at [675, 427] on div "hero.moveLeft(1) 1 2 3 4 5 6 7 8 9 10 11 12 13 héroe . moveLeft ( 3 ) héroe . m…" at bounding box center [812, 304] width 375 height 317
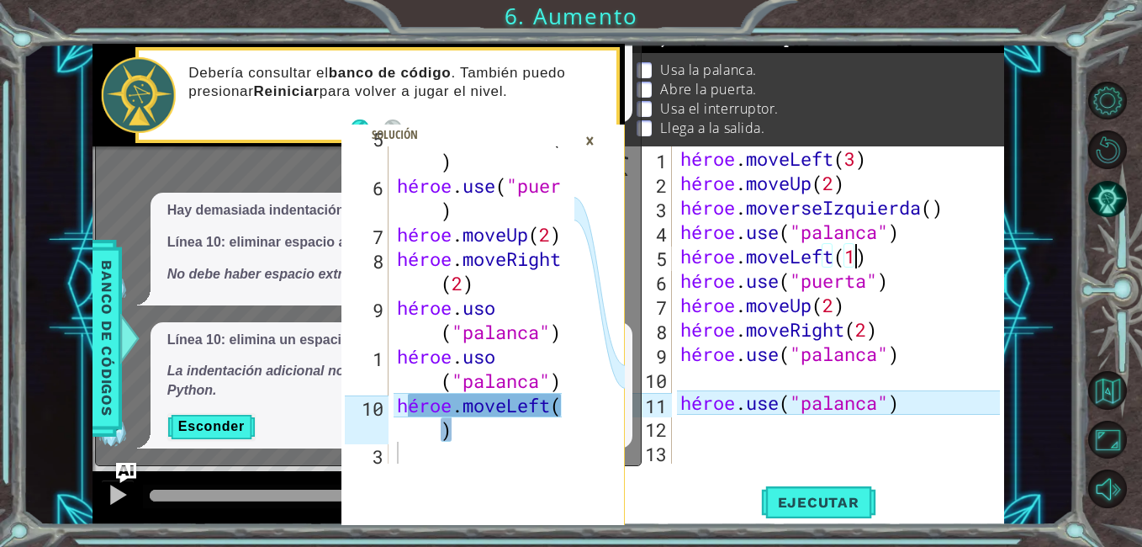
click at [675, 427] on div "hero.moveLeft(1) 1 2 3 4 5 6 7 8 9 10 11 12 13 héroe . moveLeft ( 3 ) héroe . m…" at bounding box center [812, 304] width 375 height 317
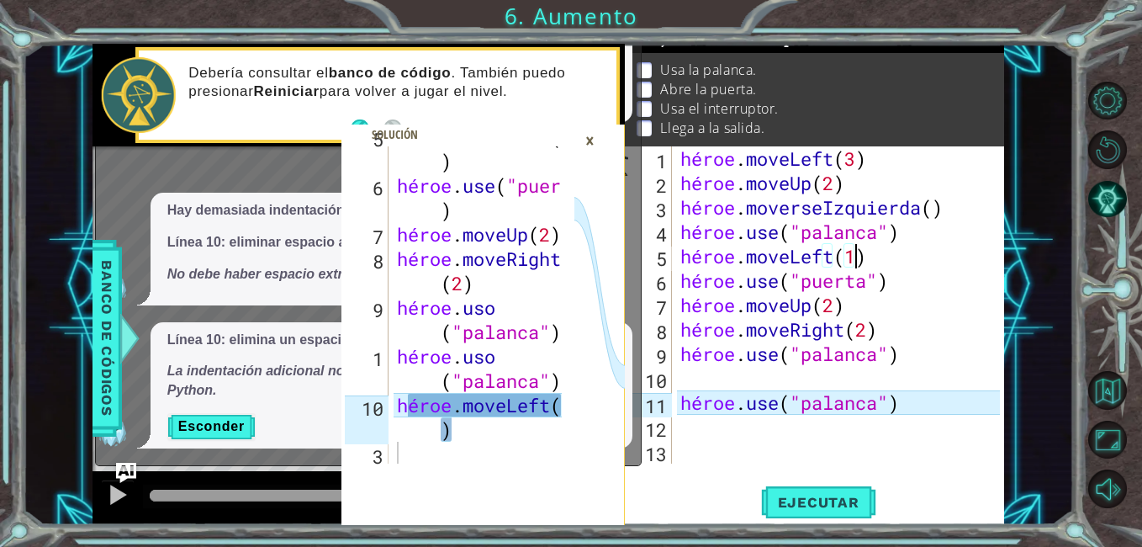
click at [678, 429] on div "hero.moveLeft(1) 1 2 3 4 5 6 7 8 9 10 11 12 13 héroe . moveLeft ( 3 ) héroe . m…" at bounding box center [812, 304] width 375 height 317
click at [678, 429] on div "héroe . moveLeft ( 3 ) héroe . moveUp ( 2 ) héroe . moverseIzquierda ( ) héroe …" at bounding box center [842, 329] width 331 height 366
paste textarea "hero.moveLeft(1)"
type textarea "hero.moveLeft(1)"
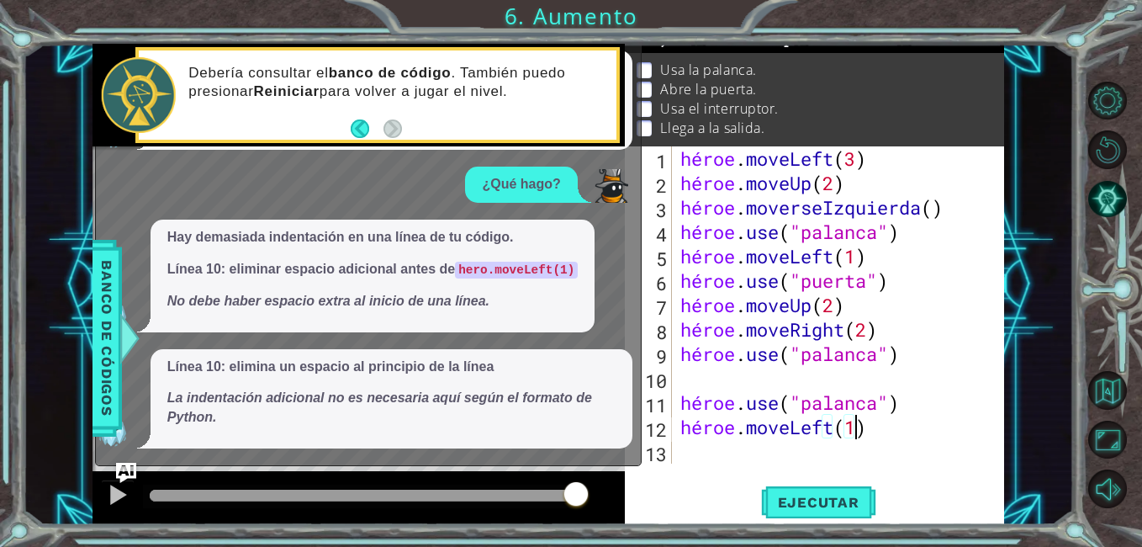
scroll to position [47, 0]
click at [846, 495] on span "Ejecutar" at bounding box center [818, 502] width 115 height 17
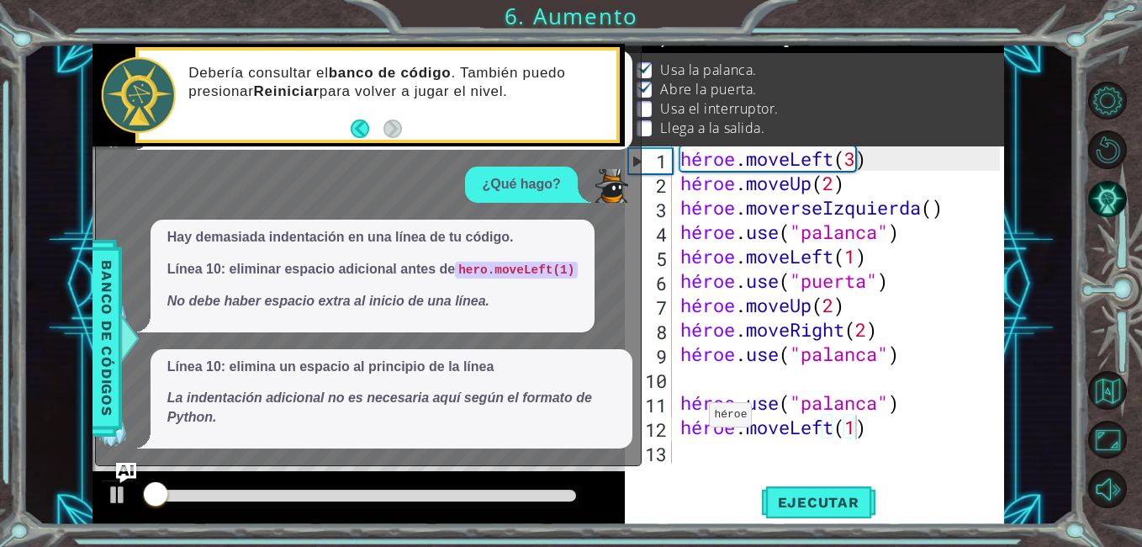
click at [23, 305] on div "5 6 7 8 9 1 10 3 héroe . moveLeft ( 1 ) héroe . use ( "puerta" ) héroe . moveUp…" at bounding box center [548, 284] width 1051 height 481
click at [30, 305] on div "5 6 7 8 9 1 10 3 héroe . moveLeft ( 1 ) héroe . use ( "puerta" ) héroe . moveUp…" at bounding box center [548, 284] width 1051 height 481
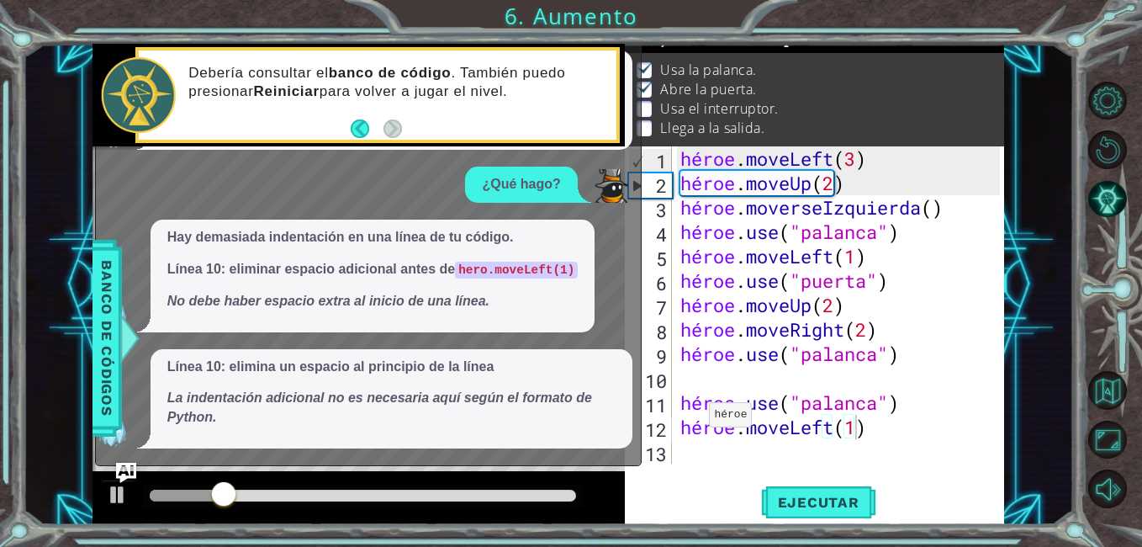
click at [404, 188] on div "¿Qué hago?" at bounding box center [364, 185] width 537 height 36
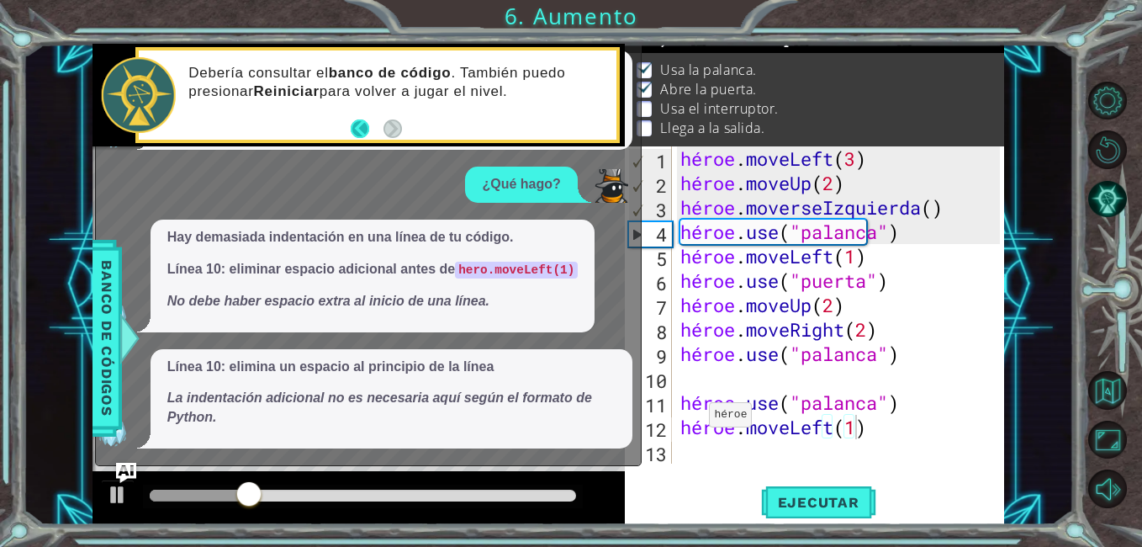
click at [359, 127] on button "Atrás" at bounding box center [367, 128] width 33 height 19
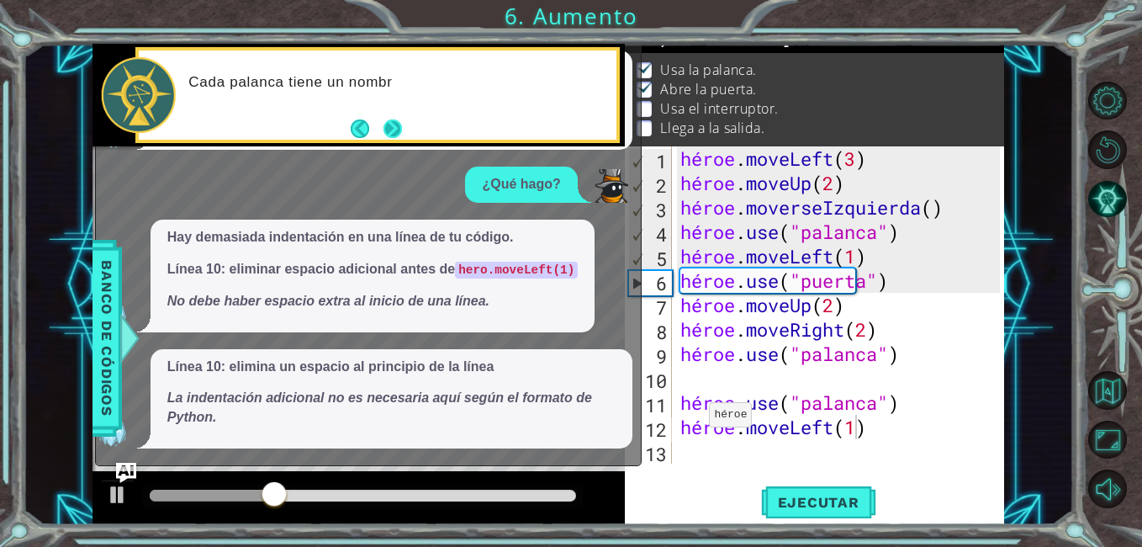
click at [400, 122] on button "Próximo" at bounding box center [392, 128] width 19 height 19
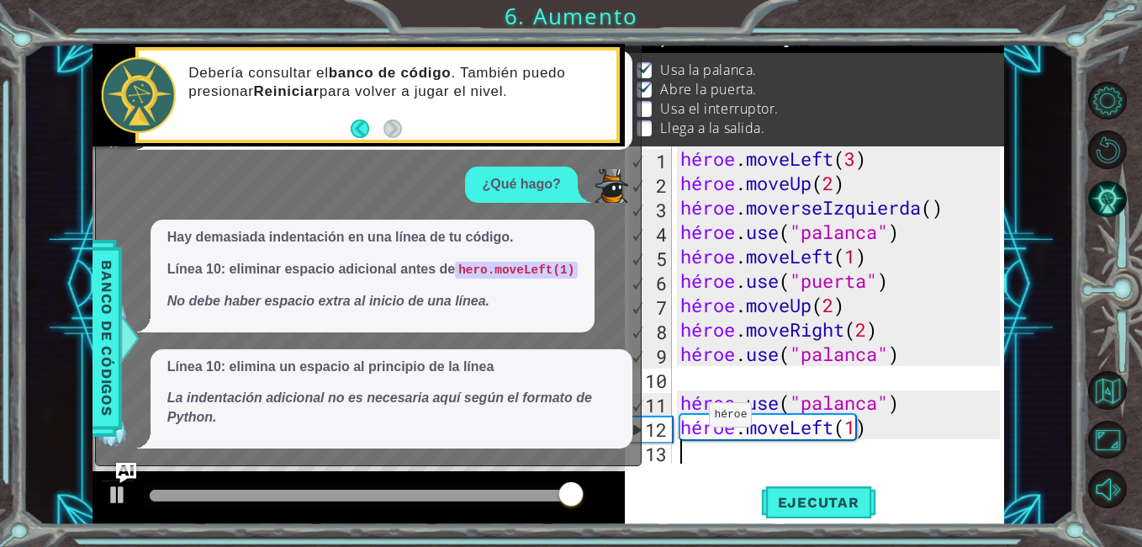
click at [141, 49] on div "Debería consultar el banco de código . También puedo presionar [PERSON_NAME] pa…" at bounding box center [377, 95] width 485 height 97
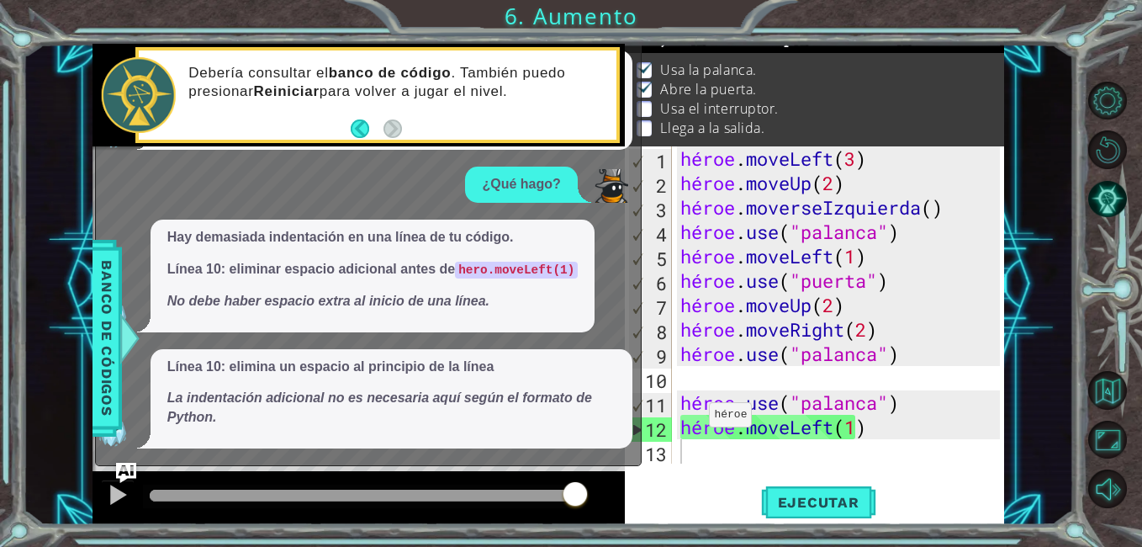
click at [141, 49] on div "Debería consultar el banco de código . También puedo presionar [PERSON_NAME] pa…" at bounding box center [377, 95] width 485 height 97
click at [628, 50] on div "Línea 10: elimina un espacio al principio de la línea La indentación adicional …" at bounding box center [392, 100] width 482 height 100
click at [114, 419] on span "Banco de códigos" at bounding box center [106, 339] width 27 height 174
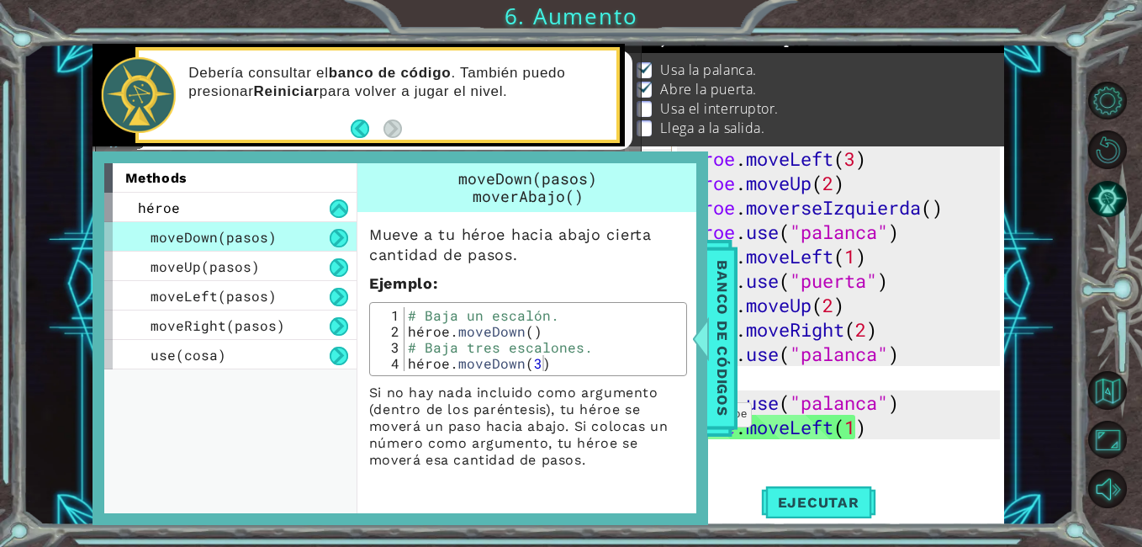
click at [567, 114] on div "Debería consultar el banco de código . También puedo presionar [PERSON_NAME] pa…" at bounding box center [397, 95] width 440 height 78
click at [714, 343] on span "Banco de códigos" at bounding box center [722, 339] width 27 height 174
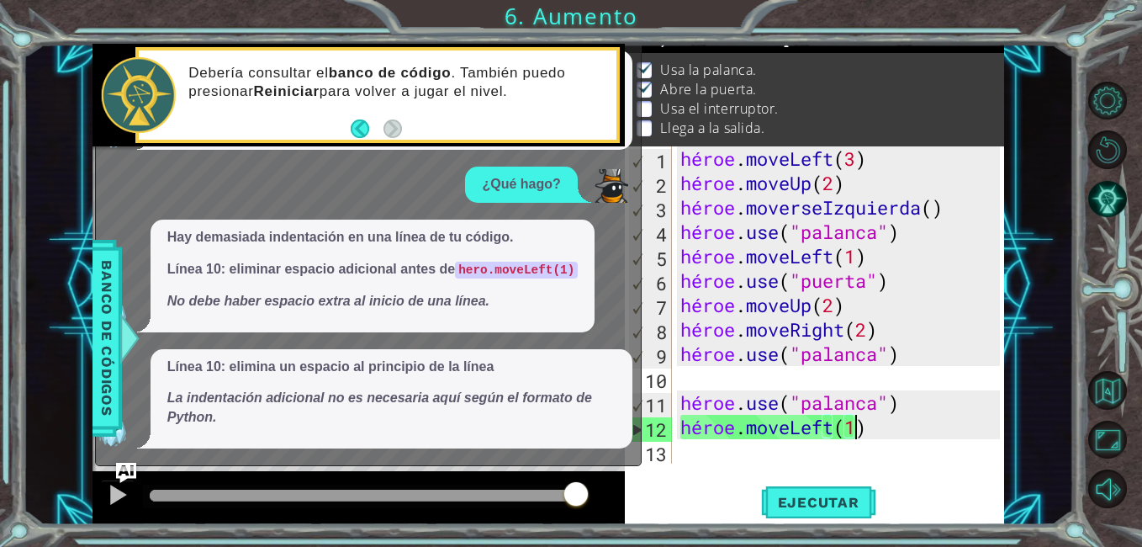
click at [852, 428] on div "héroe . moveLeft ( 3 ) héroe . moveUp ( 2 ) héroe . moverseIzquierda ( ) héroe …" at bounding box center [842, 329] width 331 height 366
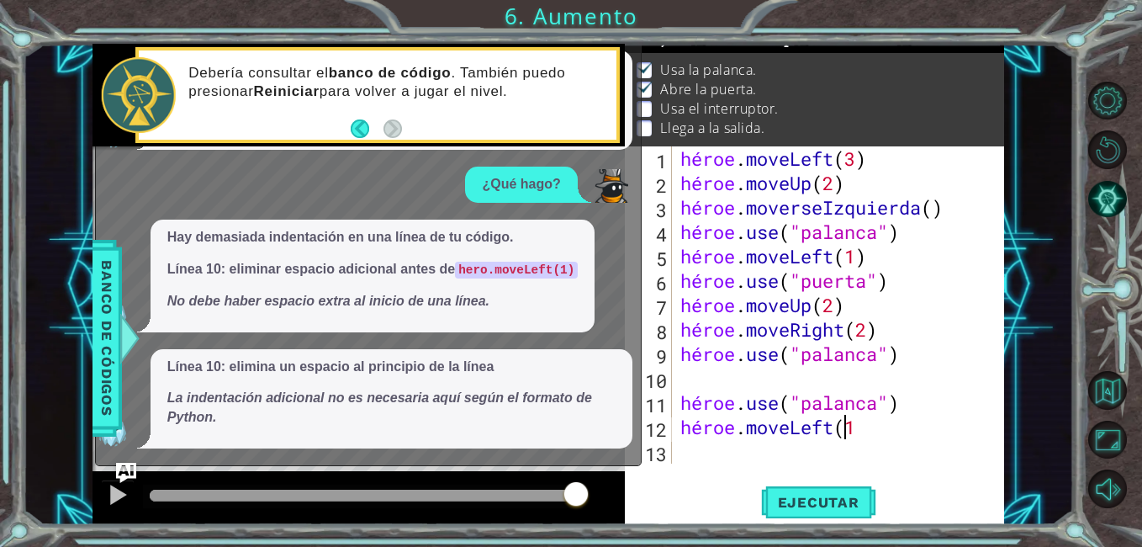
click at [855, 422] on div "héroe . moveLeft ( 3 ) héroe . moveUp ( 2 ) héroe . moverseIzquierda ( ) héroe …" at bounding box center [842, 329] width 331 height 366
click at [943, 427] on div "héroe . moveLeft ( 3 ) héroe . moveUp ( 2 ) héroe . moverseIzquierda ( ) héroe …" at bounding box center [842, 329] width 331 height 366
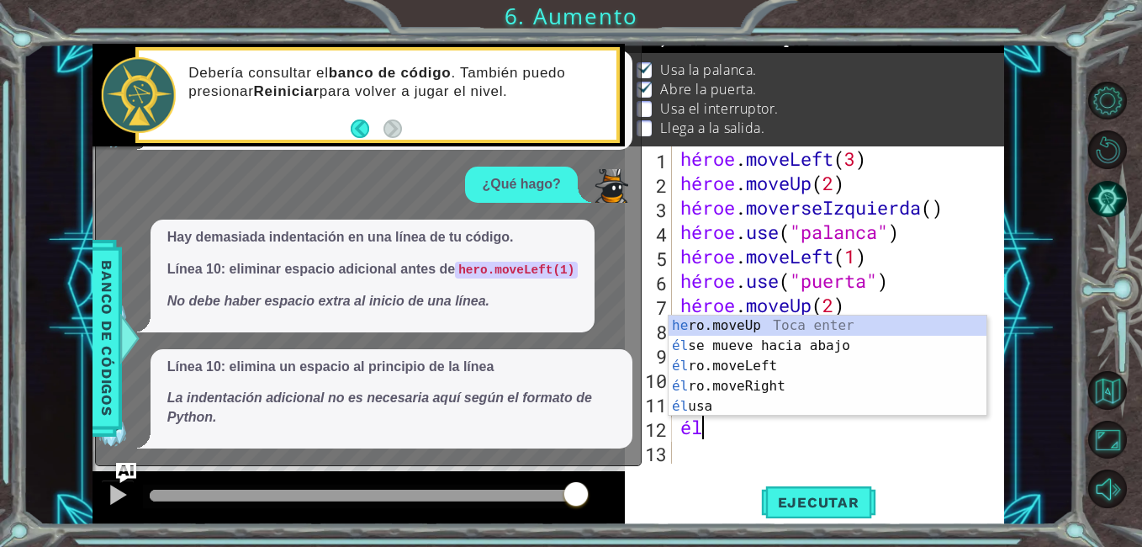
type textarea "h"
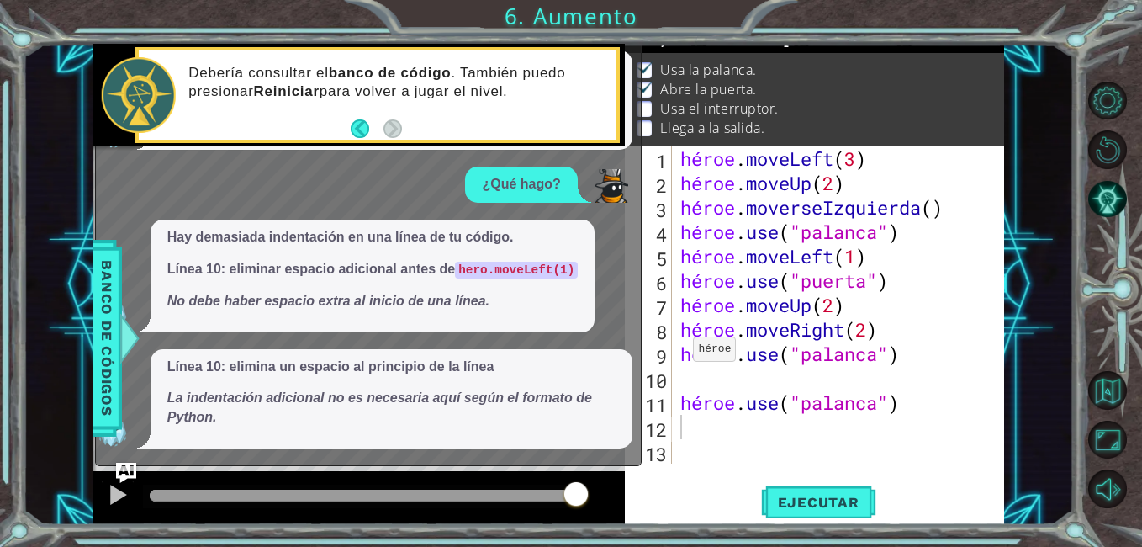
click at [369, 390] on em "La indentación adicional no es necesaria aquí según el formato de Python." at bounding box center [379, 407] width 425 height 34
drag, startPoint x: 369, startPoint y: 390, endPoint x: 520, endPoint y: 271, distance: 192.2
click at [520, 271] on div "¿Qué es este error? ¿Qué significa este error? Línea 10: elimina un espacio al …" at bounding box center [364, 196] width 537 height 504
click at [520, 271] on code "hero.moveLeft(1)" at bounding box center [516, 270] width 123 height 17
drag, startPoint x: 520, startPoint y: 271, endPoint x: 483, endPoint y: 261, distance: 38.4
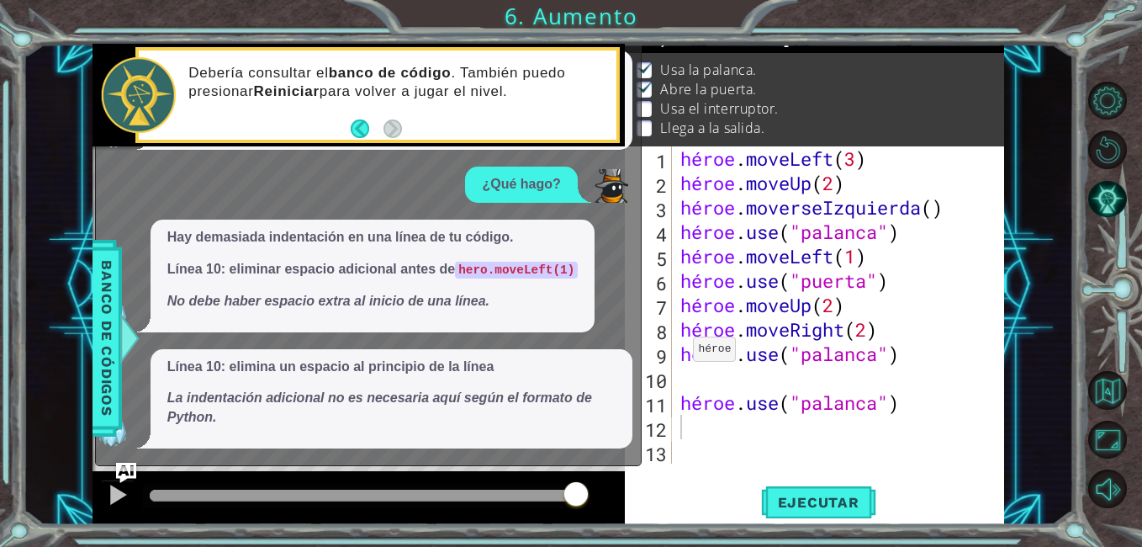
click at [483, 262] on code "hero.moveLeft(1)" at bounding box center [516, 270] width 123 height 17
click at [483, 175] on p "¿Qué hago?" at bounding box center [521, 184] width 78 height 19
drag, startPoint x: 558, startPoint y: 447, endPoint x: 645, endPoint y: 319, distance: 155.6
click at [645, 319] on div "5 6 7 8 9 1 10 3 héroe . moveLeft ( 1 ) héroe . use ( "puerta" ) héroe . moveUp…" at bounding box center [549, 284] width 912 height 481
click at [662, 80] on p "Abre la puerta." at bounding box center [708, 89] width 96 height 19
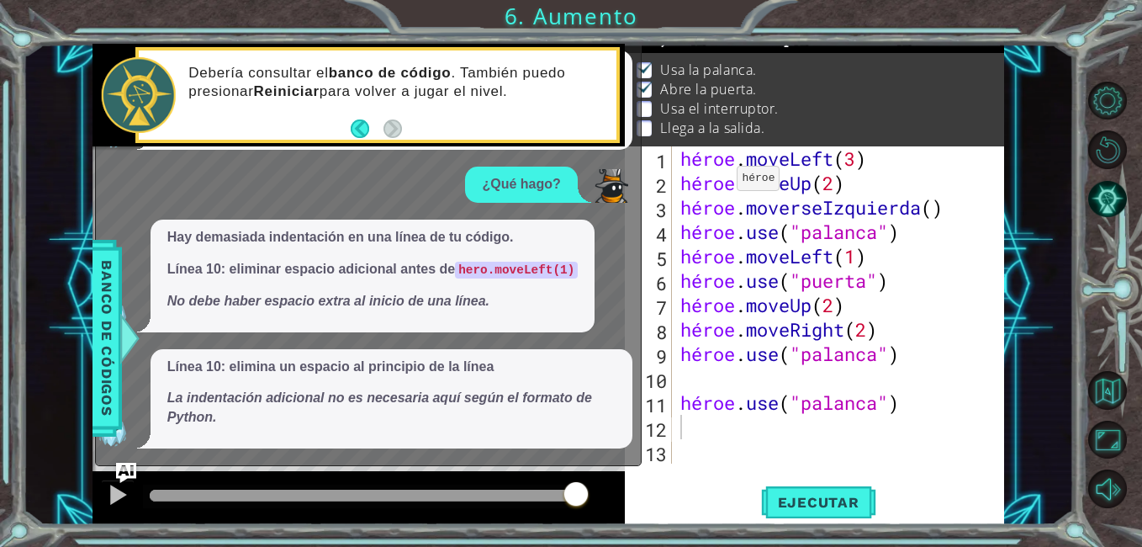
click at [616, 62] on div "Debería consultar el banco de código . También puedo presionar [PERSON_NAME] pa…" at bounding box center [397, 95] width 440 height 78
drag, startPoint x: 616, startPoint y: 62, endPoint x: 178, endPoint y: 301, distance: 498.4
click at [178, 301] on div "5 6 7 8 9 1 10 3 héroe . moveLeft ( 1 ) héroe . use ( "puerta" ) héroe . moveUp…" at bounding box center [549, 284] width 912 height 481
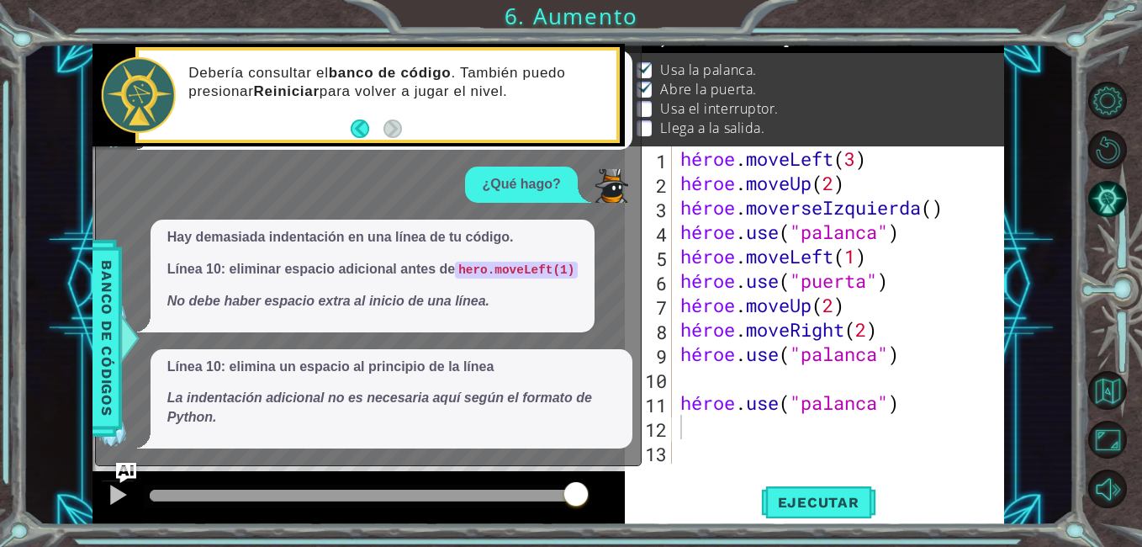
click at [567, 317] on div "Hay demasiada indentación en una línea de tu código. Línea 10: eliminar espacio…" at bounding box center [373, 276] width 445 height 113
drag, startPoint x: 567, startPoint y: 317, endPoint x: 129, endPoint y: 460, distance: 461.0
click at [129, 460] on div "x ¿Qué es este error? ¿Qué significa este error? Línea 10: elimina un espacio a…" at bounding box center [368, 213] width 547 height 505
click at [128, 469] on img "Pregúntale a la IA" at bounding box center [126, 473] width 22 height 22
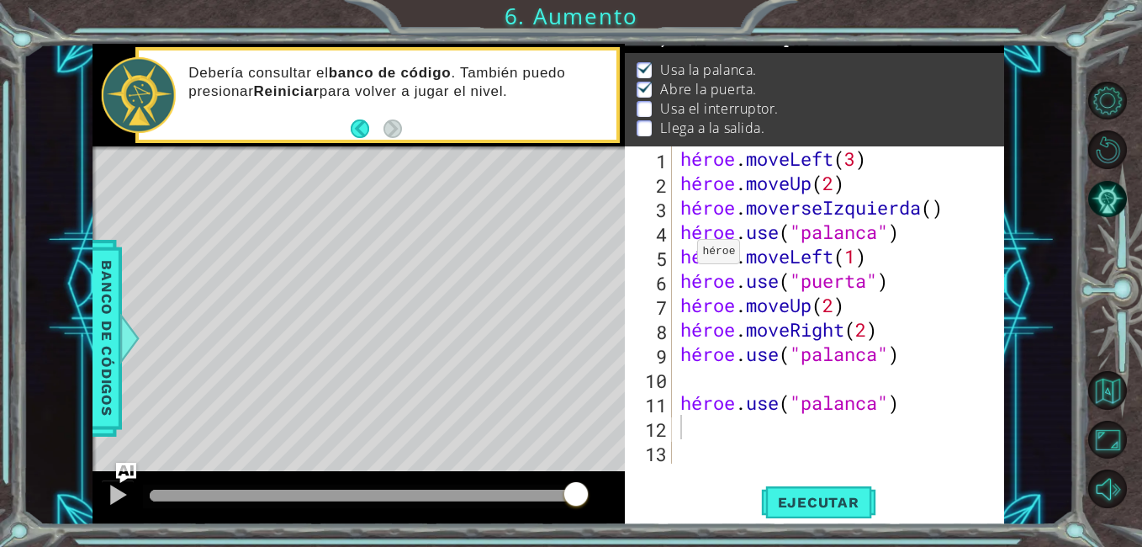
type textarea "hero.moveLeft(1)"
drag, startPoint x: 681, startPoint y: 256, endPoint x: 882, endPoint y: 256, distance: 201.0
click at [882, 256] on div "héroe . moveLeft ( 3 ) héroe . moveUp ( 2 ) héroe . moverseIzquierda ( ) héroe …" at bounding box center [842, 329] width 331 height 366
click at [691, 435] on div "héroe . moveLeft ( 3 ) héroe . moveUp ( 2 ) héroe . moverseIzquierda ( ) héroe …" at bounding box center [842, 329] width 331 height 366
paste textarea "hero.moveLeft(1)"
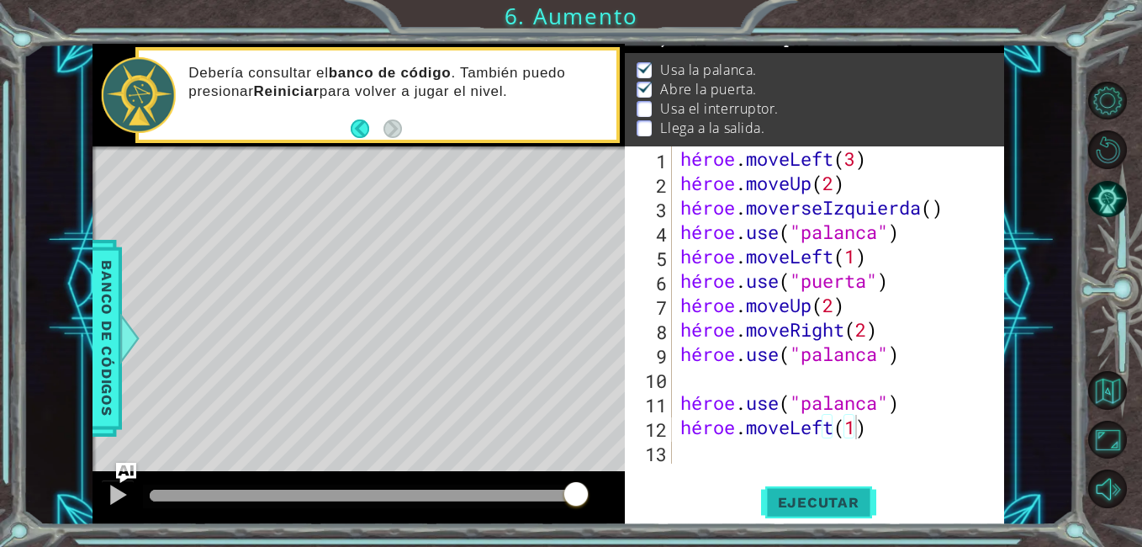
click at [790, 500] on span "Ejecutar" at bounding box center [818, 502] width 115 height 17
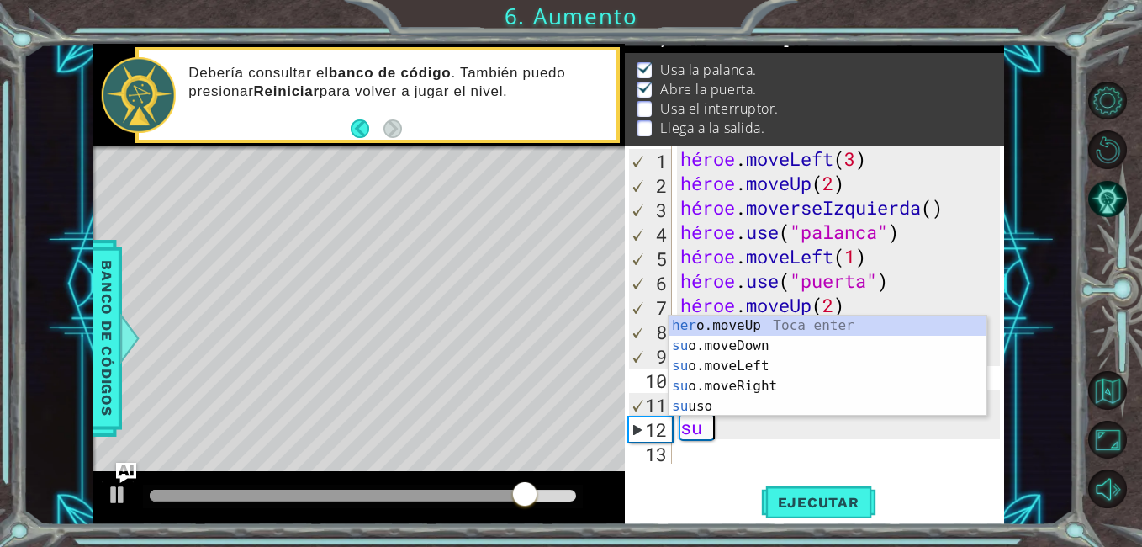
type textarea "h"
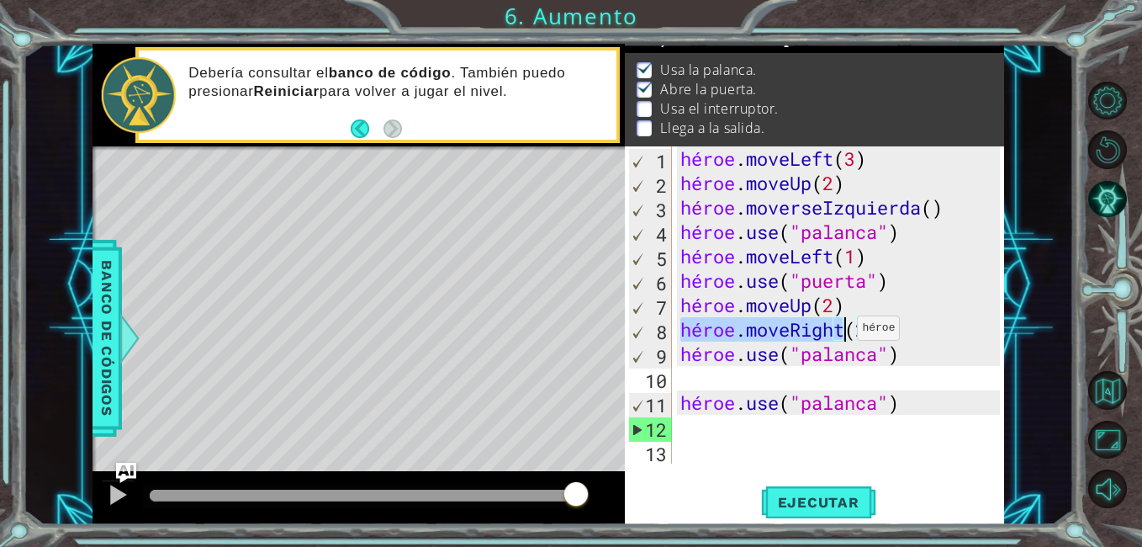
drag, startPoint x: 681, startPoint y: 328, endPoint x: 850, endPoint y: 329, distance: 168.2
click at [843, 331] on div "héroe . moveLeft ( 3 ) héroe . moveUp ( 2 ) héroe . moverseIzquierda ( ) héroe …" at bounding box center [842, 329] width 331 height 366
type textarea "hero.moveRight(2)"
click at [686, 439] on div "héroe . moveLeft ( 3 ) héroe . moveUp ( 2 ) héroe . moverseIzquierda ( ) héroe …" at bounding box center [842, 329] width 331 height 366
click at [681, 429] on div "héroe . moveLeft ( 3 ) héroe . moveUp ( 2 ) héroe . moverseIzquierda ( ) héroe …" at bounding box center [842, 329] width 331 height 366
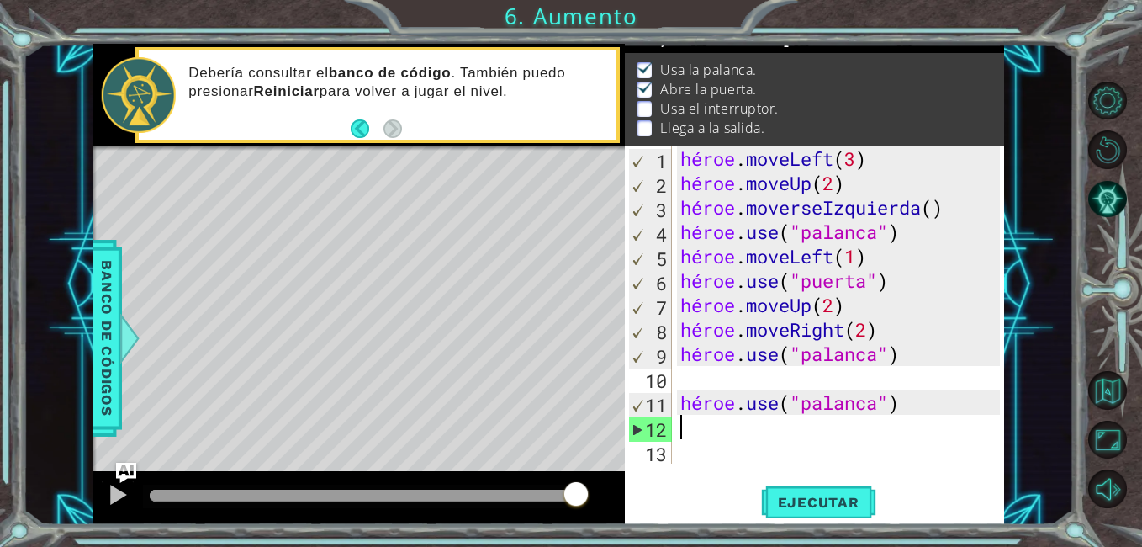
paste textarea "hero.moveRight("
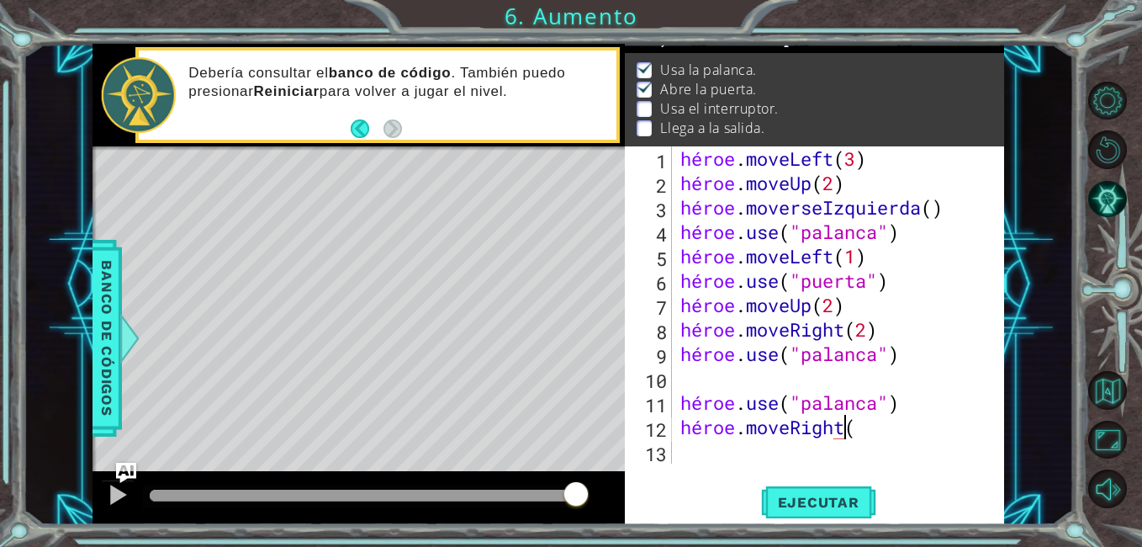
click at [859, 431] on div "héroe . moveLeft ( 3 ) héroe . moveUp ( 2 ) héroe . moverseIzquierda ( ) héroe …" at bounding box center [842, 329] width 331 height 366
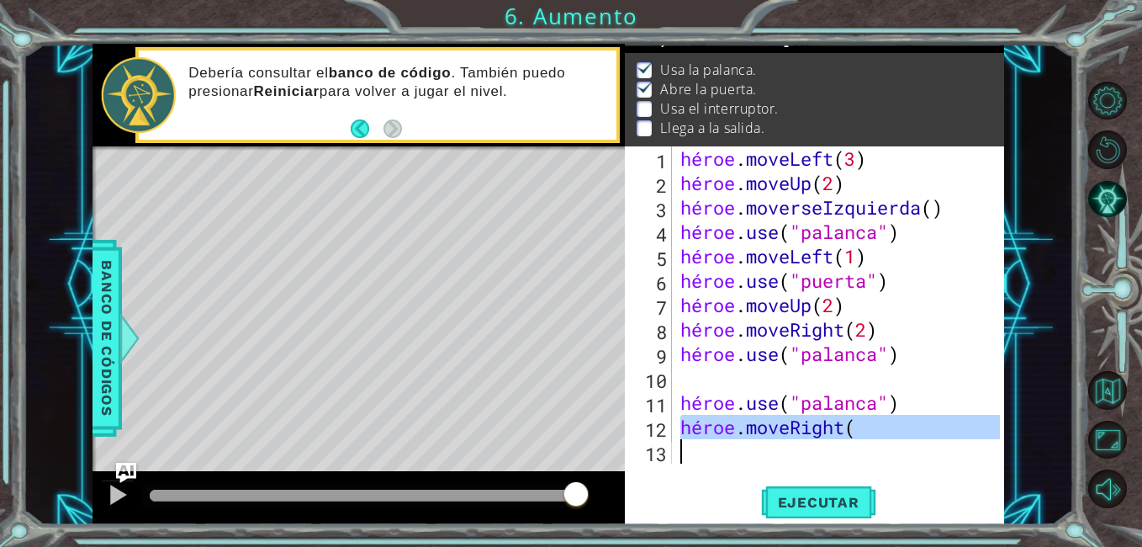
click at [858, 430] on div "héroe . moveLeft ( 3 ) héroe . moveUp ( 2 ) héroe . moverseIzquierda ( ) héroe …" at bounding box center [842, 329] width 331 height 366
click at [852, 425] on div "héroe . moveLeft ( 3 ) héroe . moveUp ( 2 ) héroe . moverseIzquierda ( ) héroe …" at bounding box center [838, 304] width 323 height 317
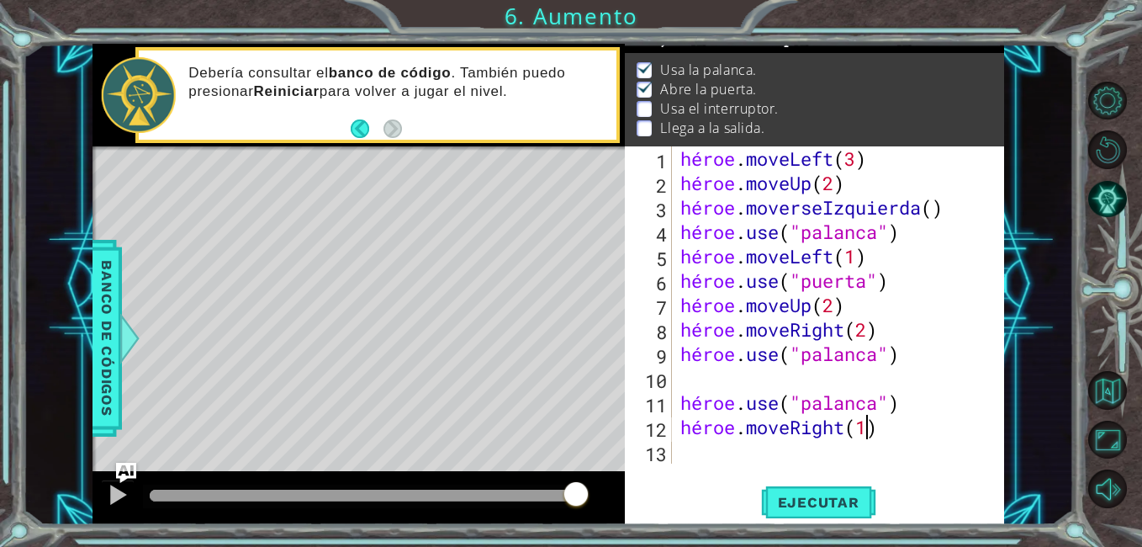
scroll to position [0, 13]
click at [808, 502] on span "Ejecutar" at bounding box center [818, 502] width 115 height 17
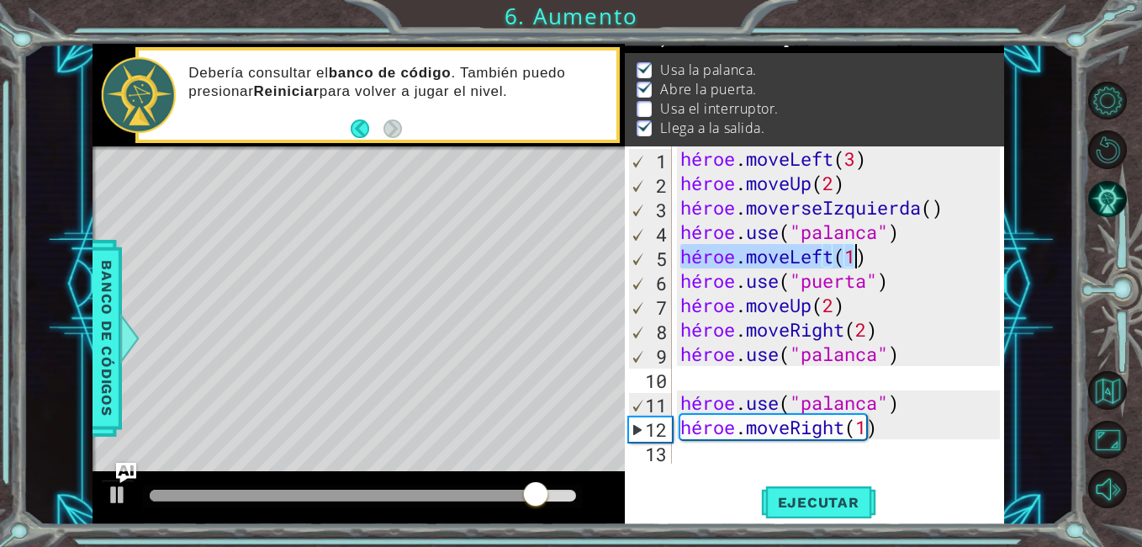
drag, startPoint x: 683, startPoint y: 253, endPoint x: 854, endPoint y: 258, distance: 170.8
click at [854, 258] on div "héroe . moveLeft ( 3 ) héroe . moveUp ( 2 ) héroe . moverseIzquierda ( ) héroe …" at bounding box center [842, 329] width 331 height 366
type textarea "hero.moveLeft(1)"
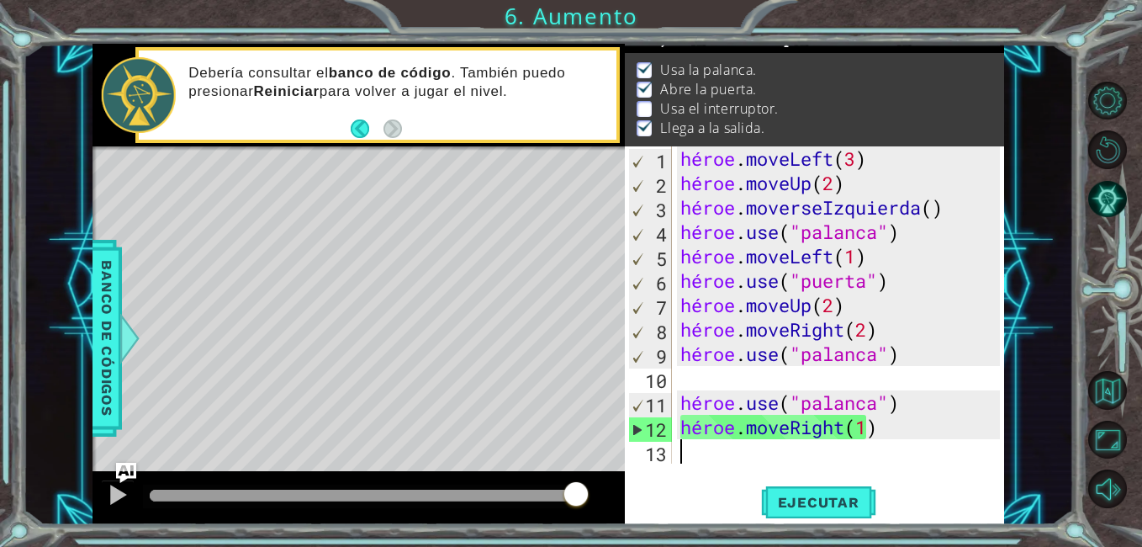
click at [691, 452] on div "héroe . moveLeft ( 3 ) héroe . moveUp ( 2 ) héroe . moverseIzquierda ( ) héroe …" at bounding box center [842, 329] width 331 height 366
paste textarea "hero.moveLeft(1)"
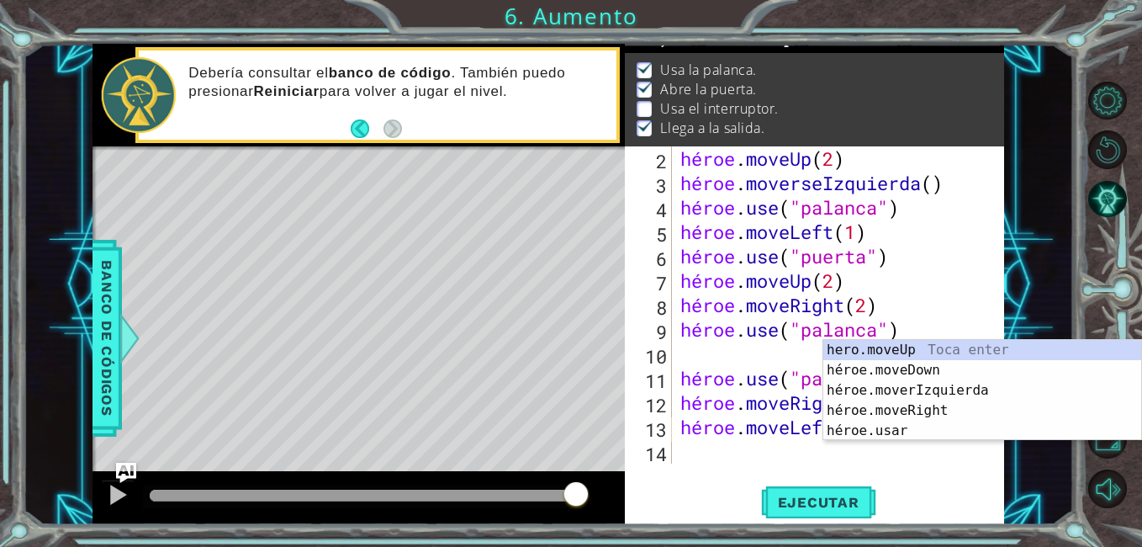
scroll to position [24, 0]
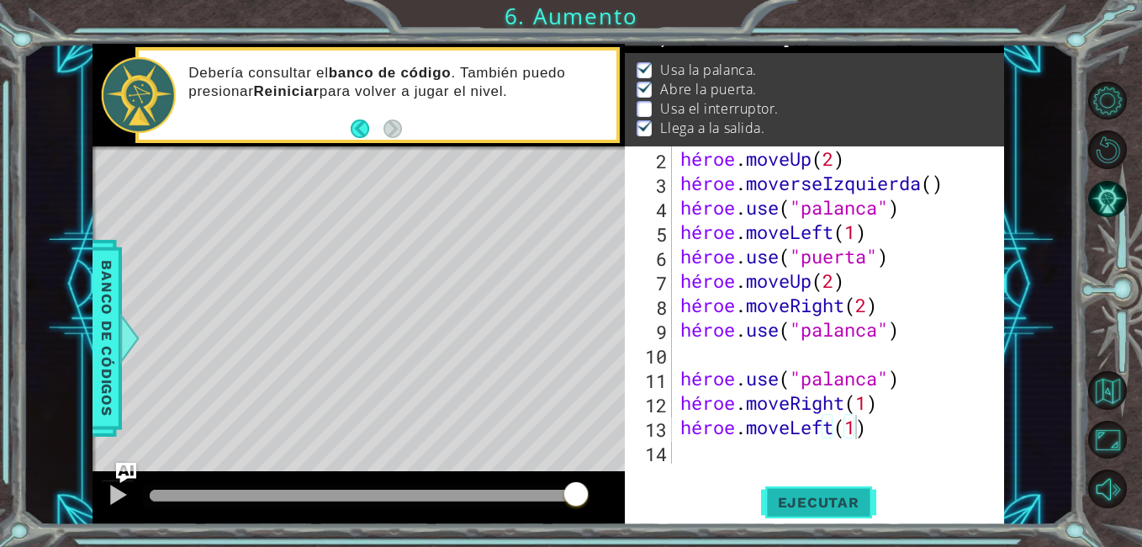
click at [777, 503] on span "Ejecutar" at bounding box center [818, 502] width 115 height 17
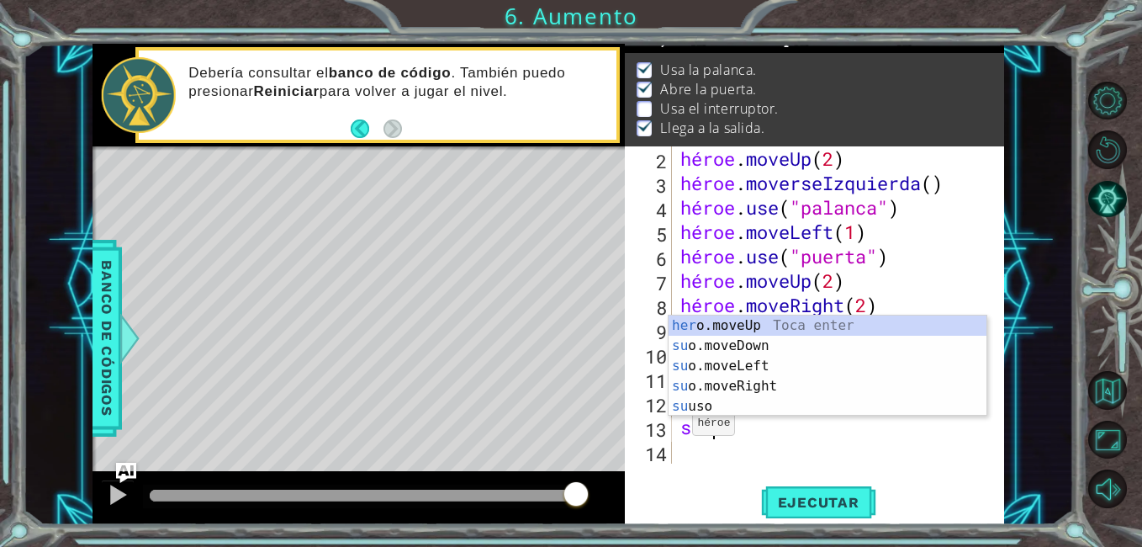
type textarea "h"
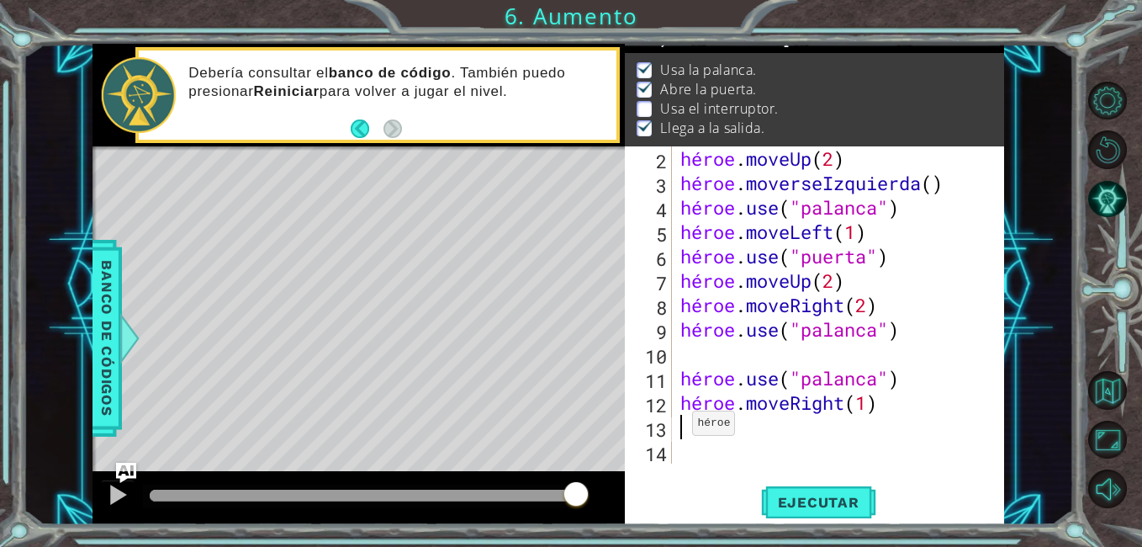
type textarea "hero.moveRight(1)"
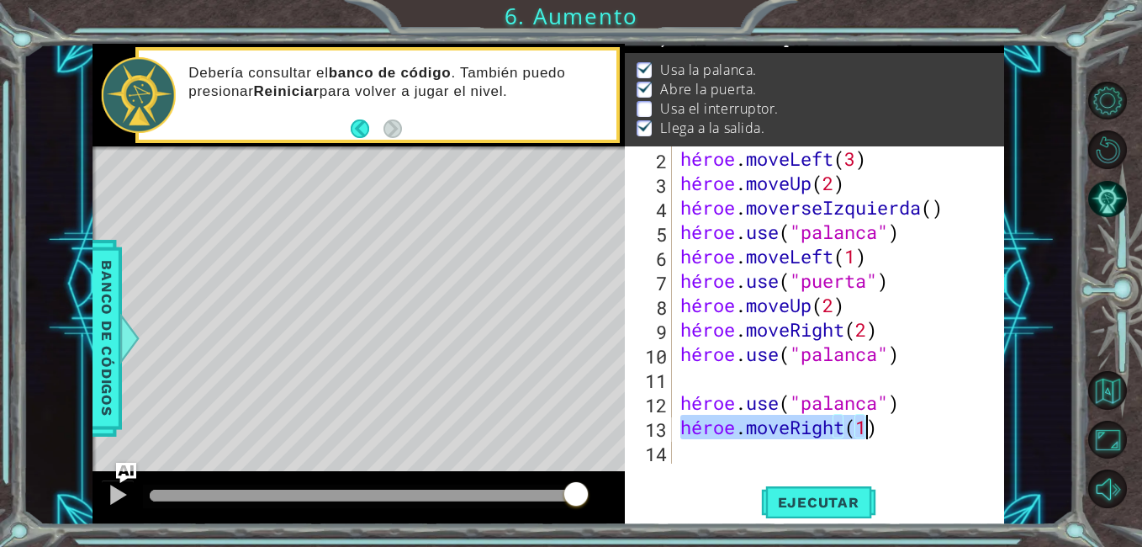
drag, startPoint x: 681, startPoint y: 428, endPoint x: 897, endPoint y: 427, distance: 215.3
click at [897, 427] on div "héroe . moveLeft ( 3 ) héroe . moveUp ( 2 ) héroe . moverseIzquierda ( ) héroe …" at bounding box center [842, 329] width 331 height 366
click at [897, 427] on div "héroe . moveLeft ( 3 ) héroe . moveUp ( 2 ) héroe . moverseIzquierda ( ) héroe …" at bounding box center [838, 304] width 323 height 317
click at [675, 455] on div "hero.moveRight(1) 2 3 4 5 6 7 8 9 10 11 12 13 14 héroe . moveLeft ( 3 ) héroe .…" at bounding box center [812, 304] width 375 height 317
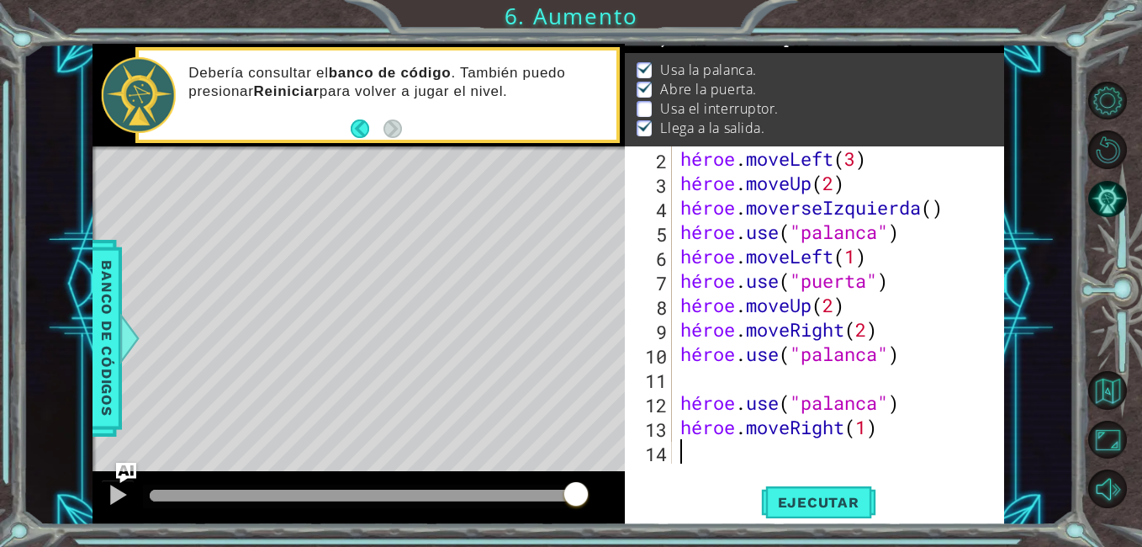
click at [685, 450] on div "héroe . moveLeft ( 3 ) héroe . moveUp ( 2 ) héroe . moverseIzquierda ( ) héroe …" at bounding box center [842, 329] width 331 height 366
paste textarea "hero.moveLeft(1)"
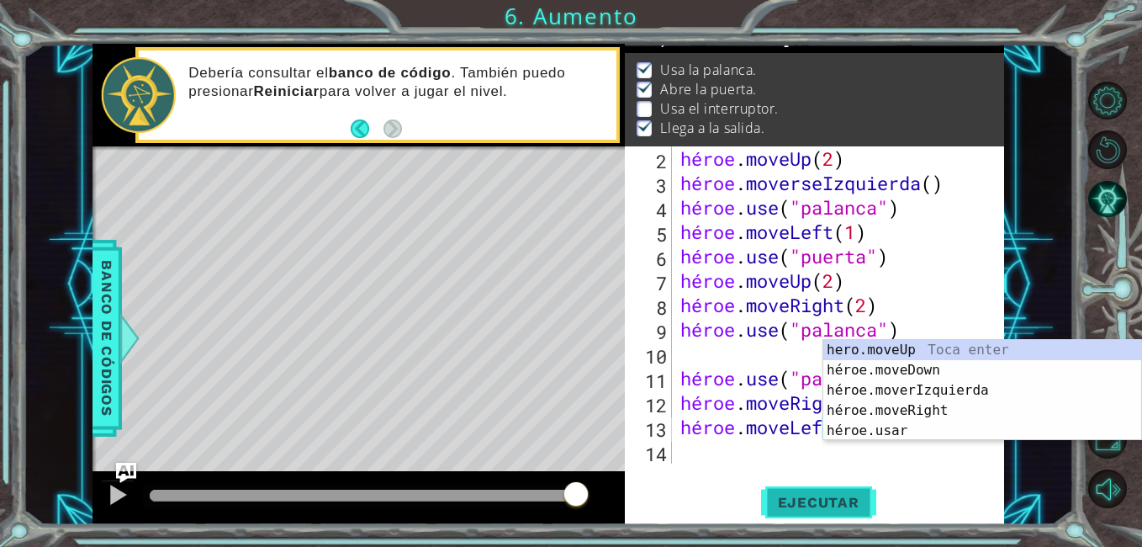
click at [841, 506] on span "Ejecutar" at bounding box center [818, 502] width 115 height 17
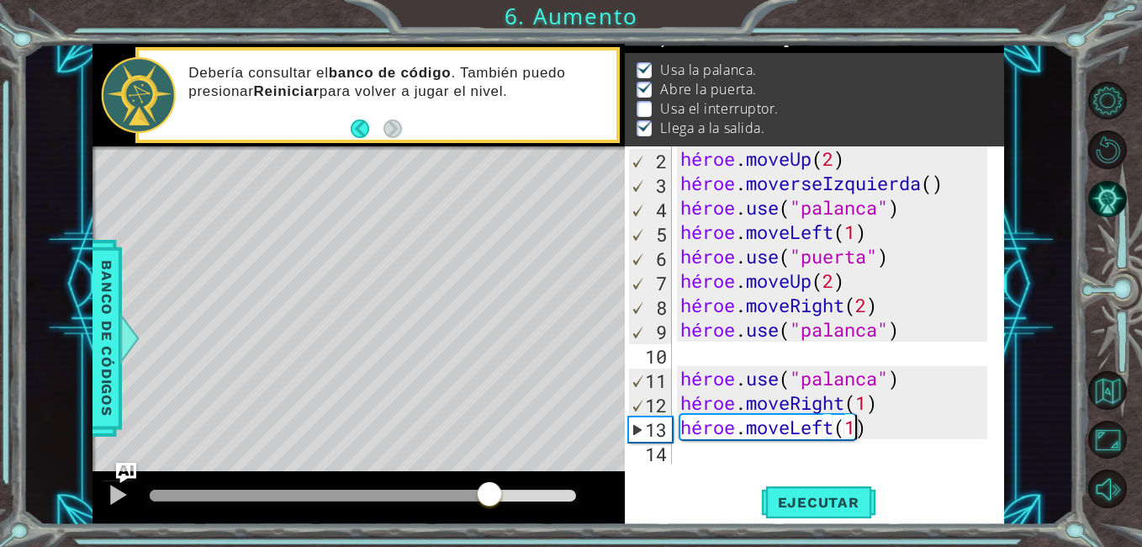
drag, startPoint x: 575, startPoint y: 488, endPoint x: 490, endPoint y: 491, distance: 85.9
click at [490, 491] on div at bounding box center [489, 495] width 30 height 30
click at [113, 500] on div at bounding box center [118, 495] width 22 height 22
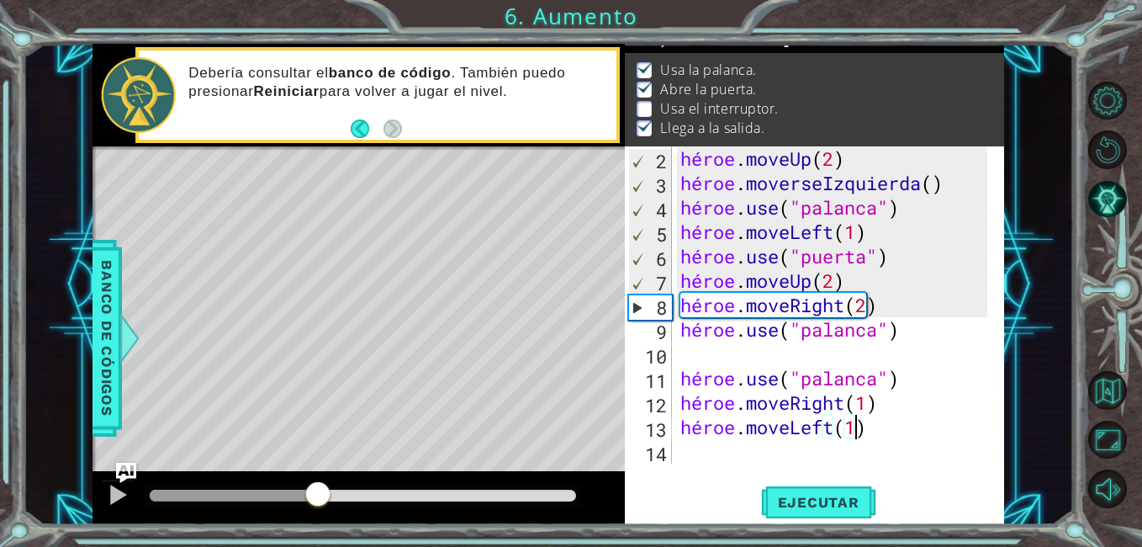
drag, startPoint x: 519, startPoint y: 490, endPoint x: 334, endPoint y: 487, distance: 185.1
click at [333, 487] on div at bounding box center [318, 495] width 30 height 30
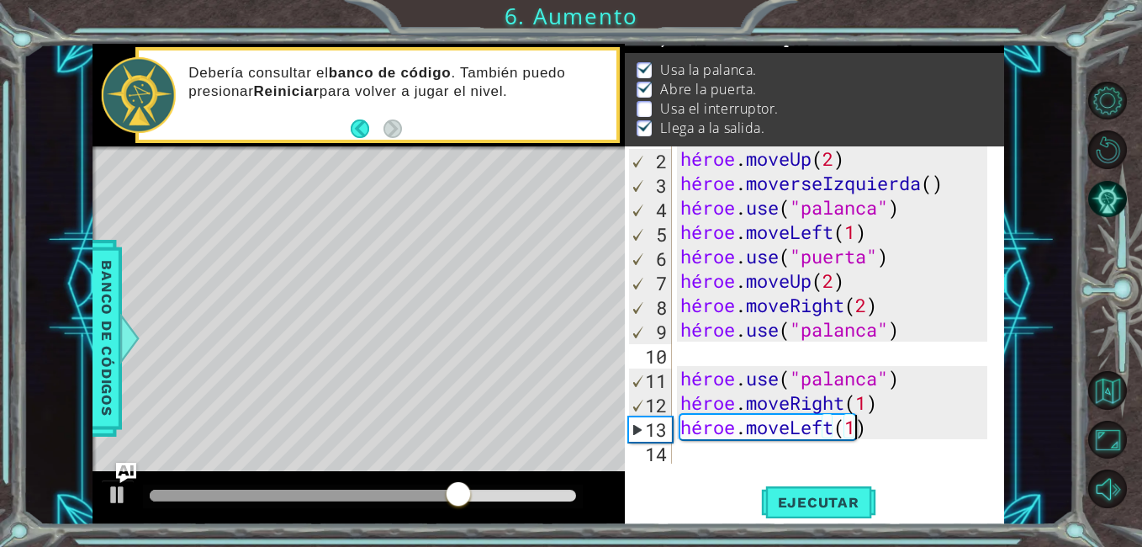
click at [874, 437] on div "héroe . moveUp ( 2 ) héroe . moverseIzquierda ( ) héroe . use ( "palanca" ) hér…" at bounding box center [836, 329] width 319 height 366
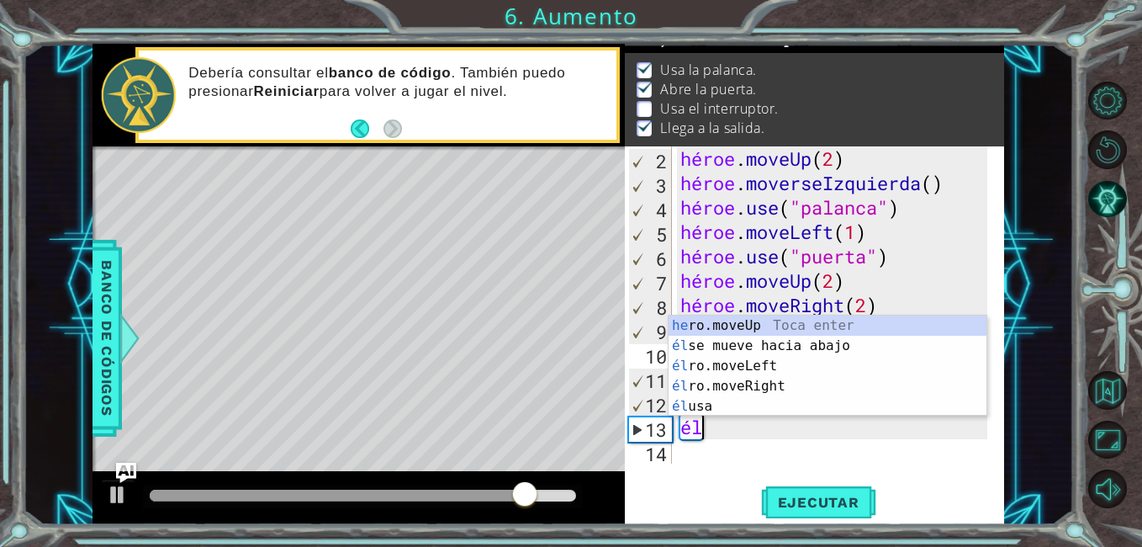
type textarea "h"
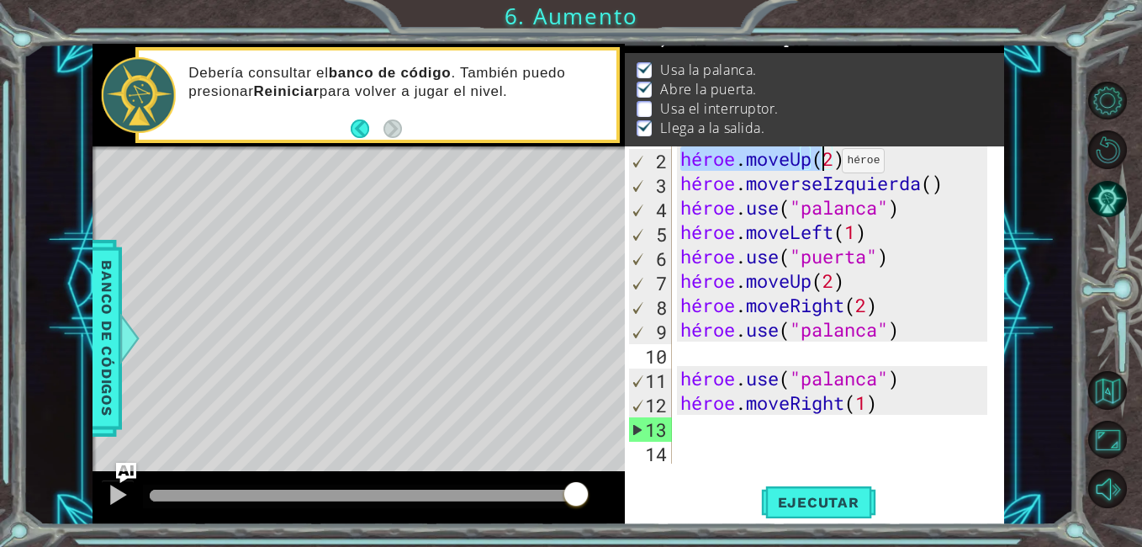
drag, startPoint x: 681, startPoint y: 162, endPoint x: 827, endPoint y: 165, distance: 146.4
click at [827, 165] on div "héroe . moveUp ( 2 ) héroe . moverseIzquierda ( ) héroe . use ( "palanca" ) hér…" at bounding box center [836, 329] width 319 height 366
type textarea "hero.moveUp(2)"
click at [675, 434] on div "hero.moveUp(2) 2 3 4 5 6 7 8 9 10 11 12 13 14 héroe . moveUp ( 2 ) héroe . move…" at bounding box center [812, 304] width 375 height 317
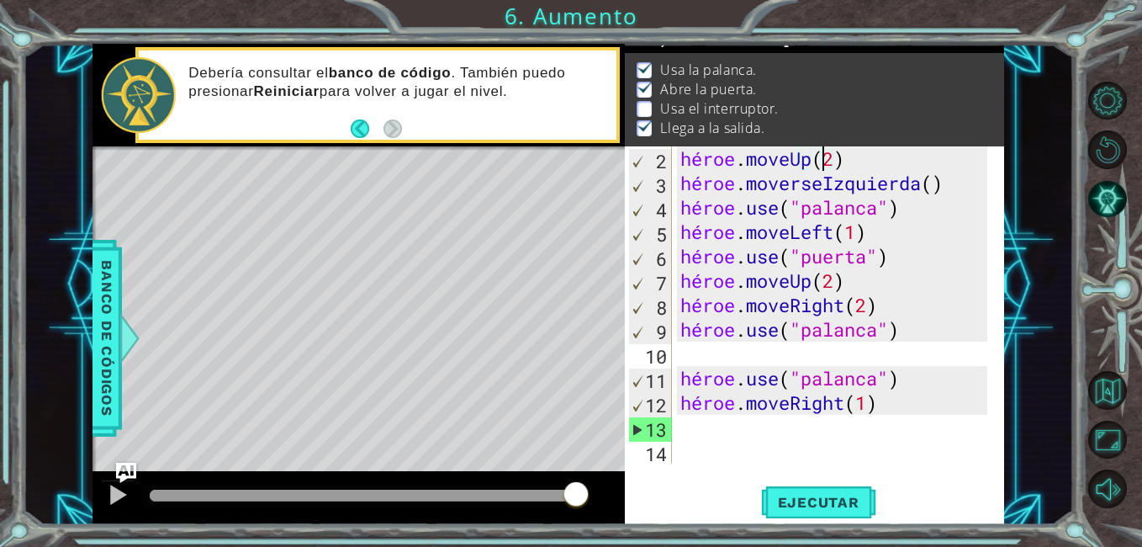
click at [675, 434] on div "hero.moveUp(2) 2 3 4 5 6 7 8 9 10 11 12 13 14 héroe . moveUp ( 2 ) héroe . move…" at bounding box center [812, 304] width 375 height 317
click at [675, 427] on div "hero.moveUp(2) 2 3 4 5 6 7 8 9 10 11 12 13 14 héroe . moveUp ( 2 ) héroe . move…" at bounding box center [812, 304] width 375 height 317
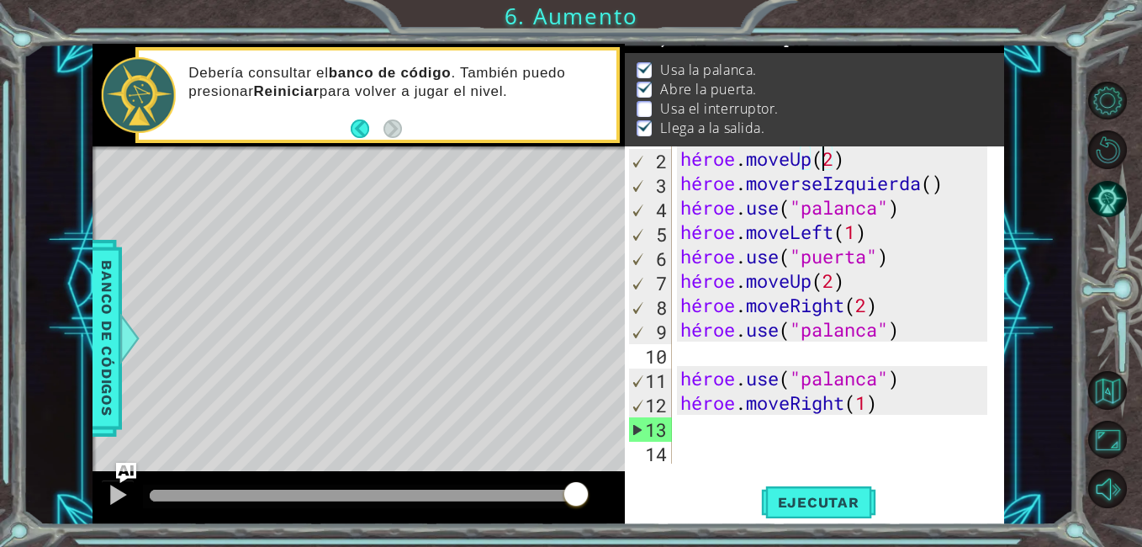
click at [675, 427] on div "hero.moveUp(2) 2 3 4 5 6 7 8 9 10 11 12 13 14 héroe . moveUp ( 2 ) héroe . move…" at bounding box center [812, 304] width 375 height 317
drag, startPoint x: 675, startPoint y: 427, endPoint x: 694, endPoint y: 416, distance: 22.6
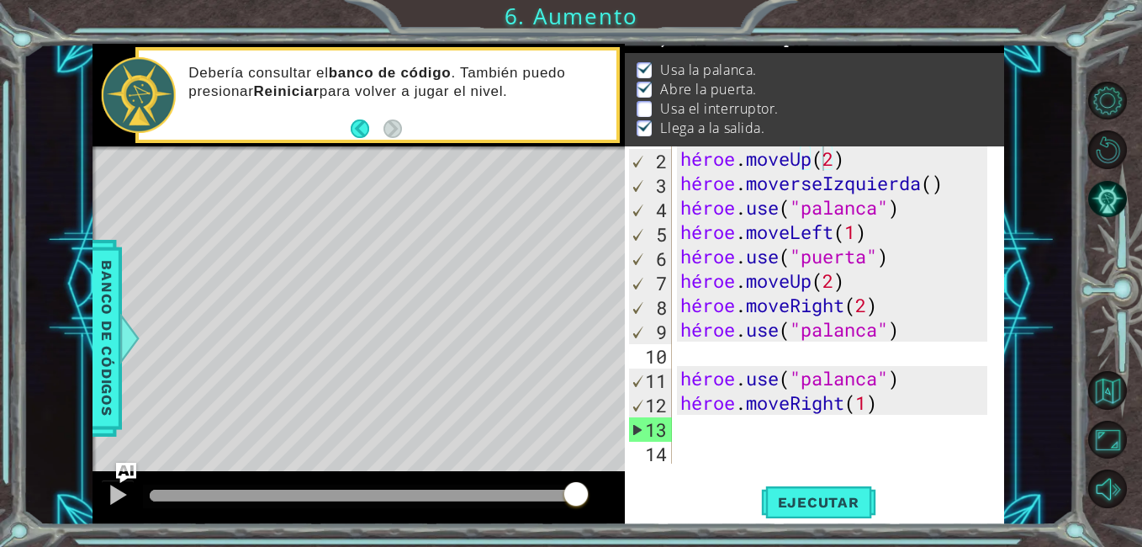
click at [694, 416] on div "hero.moveUp(2) 2 3 4 5 6 7 8 9 10 11 12 13 14 héroe . moveUp ( 2 ) héroe . move…" at bounding box center [812, 304] width 375 height 317
drag, startPoint x: 694, startPoint y: 416, endPoint x: 686, endPoint y: 422, distance: 10.8
click at [686, 422] on div "héroe . moveUp ( 2 ) héroe . moverseIzquierda ( ) héroe . use ( "palanca" ) hér…" at bounding box center [836, 329] width 319 height 366
paste textarea "hero.moveUp(2"
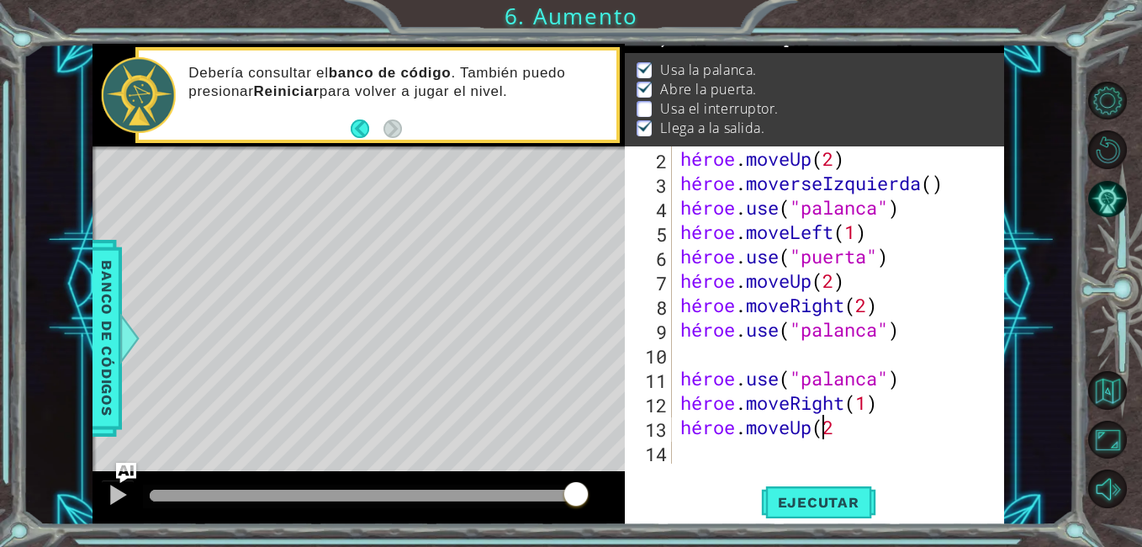
click at [835, 432] on div "héroe . moveUp ( 2 ) héroe . moverseIzquierda ( ) héroe . use ( "palanca" ) hér…" at bounding box center [836, 329] width 319 height 366
click at [846, 502] on span "Ejecutar" at bounding box center [818, 502] width 115 height 17
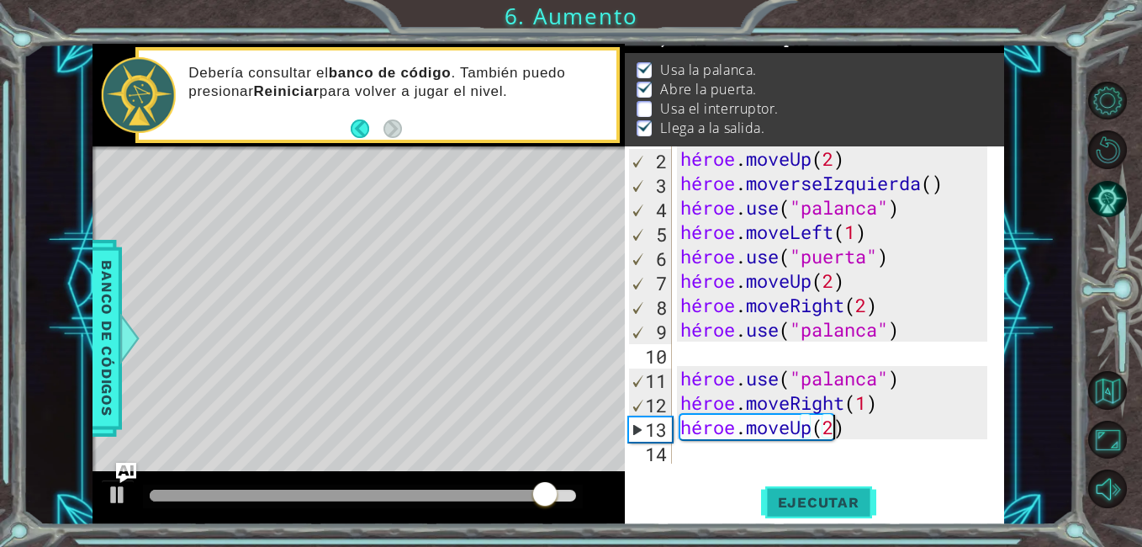
click at [846, 502] on span "Ejecutar" at bounding box center [818, 502] width 115 height 17
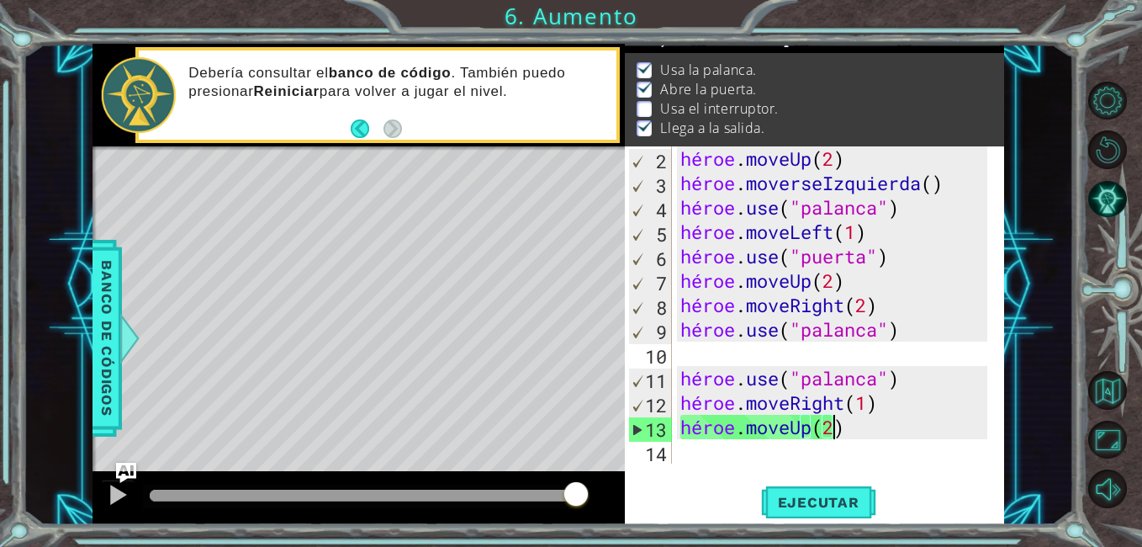
click at [844, 433] on div "héroe . moveUp ( 2 ) héroe . moverseIzquierda ( ) héroe . use ( "palanca" ) hér…" at bounding box center [836, 329] width 319 height 366
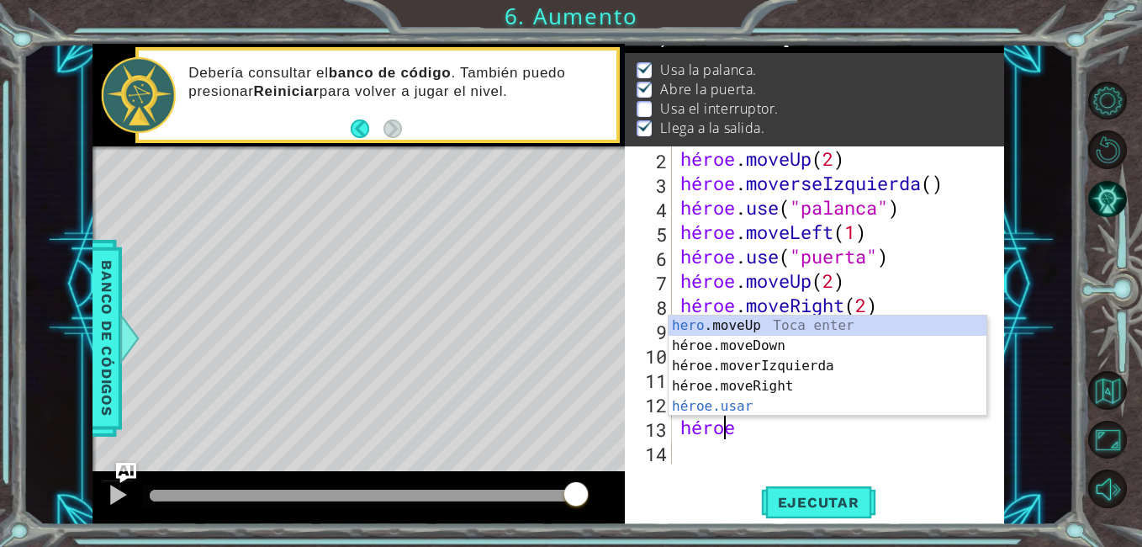
scroll to position [0, 2]
type textarea "h"
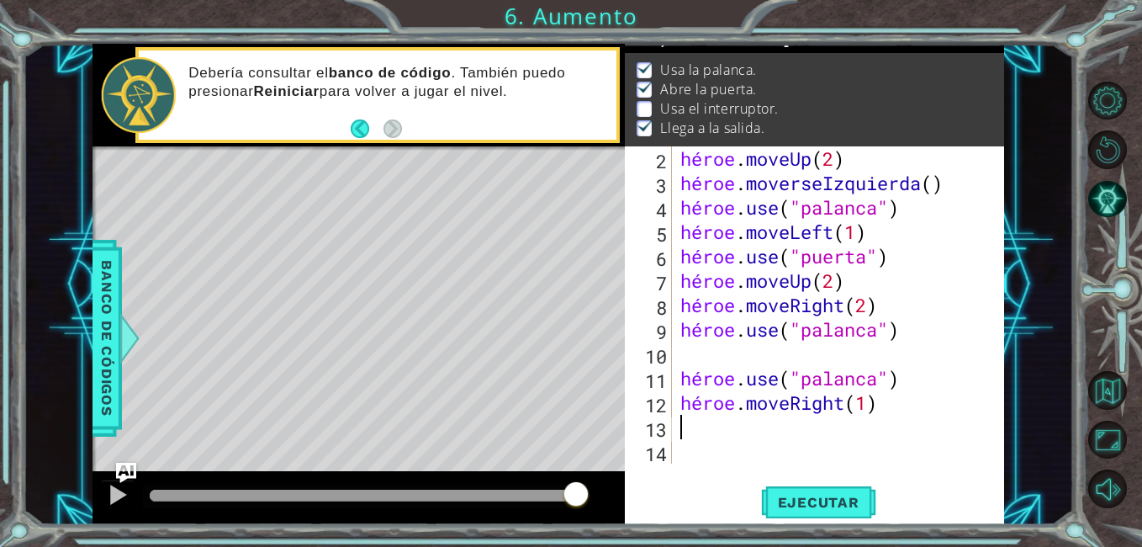
click at [866, 400] on div "héroe . moveUp ( 2 ) héroe . moverseIzquierda ( ) héroe . use ( "palanca" ) hér…" at bounding box center [836, 329] width 319 height 366
click at [852, 513] on button "Ejecutar" at bounding box center [818, 503] width 115 height 38
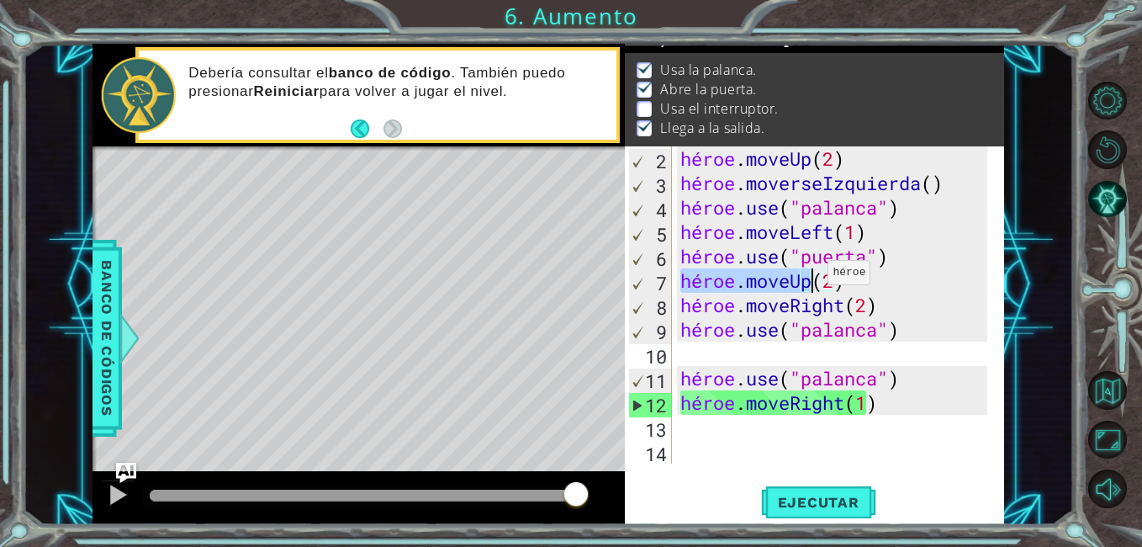
drag, startPoint x: 681, startPoint y: 281, endPoint x: 813, endPoint y: 277, distance: 131.3
click at [813, 277] on div "héroe . moveUp ( 2 ) héroe . moverseIzquierda ( ) héroe . use ( "palanca" ) hér…" at bounding box center [836, 329] width 319 height 366
type textarea "hero.moveUp(2)"
click at [691, 429] on div "héroe . moveUp ( 2 ) héroe . moverseIzquierda ( ) héroe . use ( "palanca" ) hér…" at bounding box center [836, 329] width 319 height 366
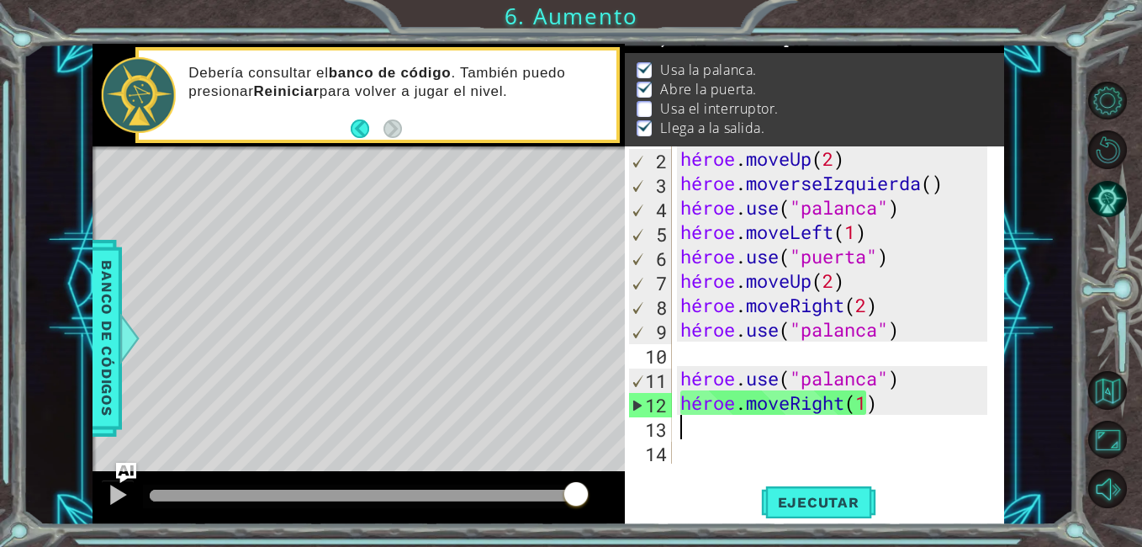
scroll to position [0, 0]
paste textarea "hero.moveUp("
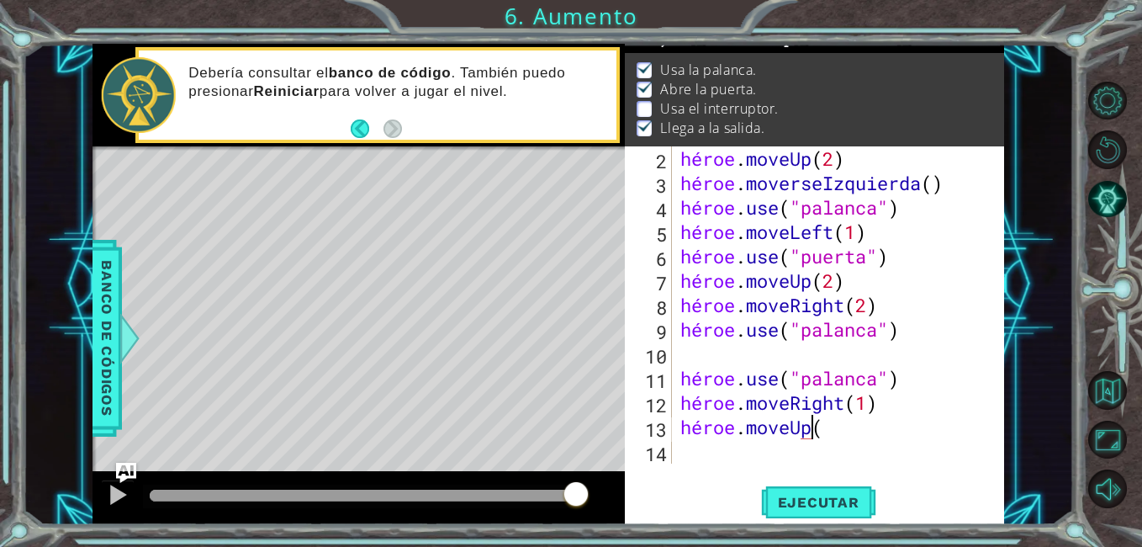
scroll to position [0, 10]
click at [833, 486] on button "Ejecutar" at bounding box center [818, 503] width 115 height 38
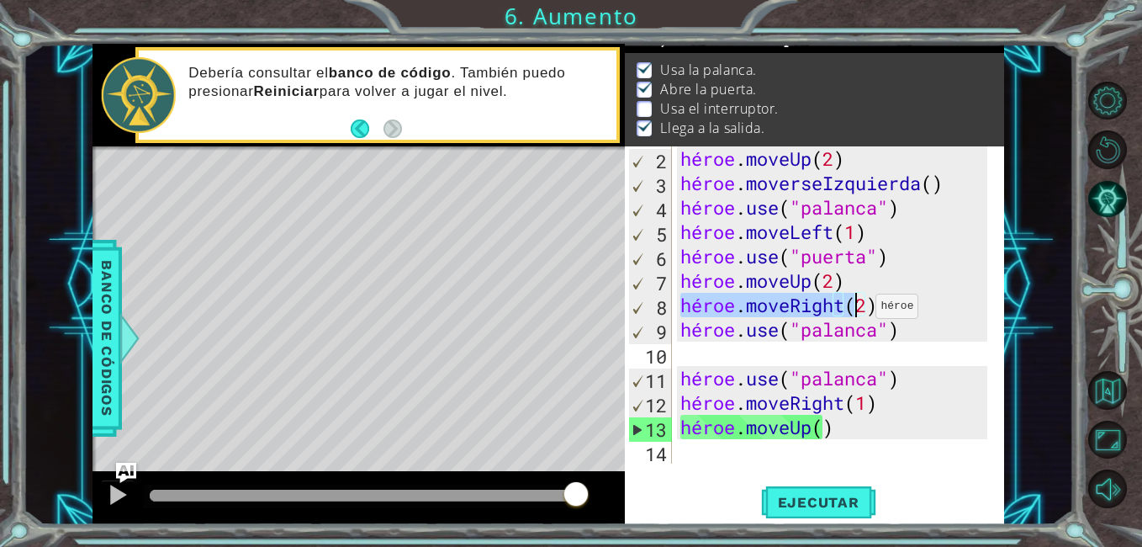
drag, startPoint x: 685, startPoint y: 306, endPoint x: 861, endPoint y: 310, distance: 175.9
click at [861, 310] on div "héroe . moveUp ( 2 ) héroe . moverseIzquierda ( ) héroe . use ( "palanca" ) hér…" at bounding box center [836, 329] width 319 height 366
click at [834, 429] on div "héroe . moveUp ( 2 ) héroe . moverseIzquierda ( ) héroe . use ( "palanca" ) hér…" at bounding box center [836, 329] width 319 height 366
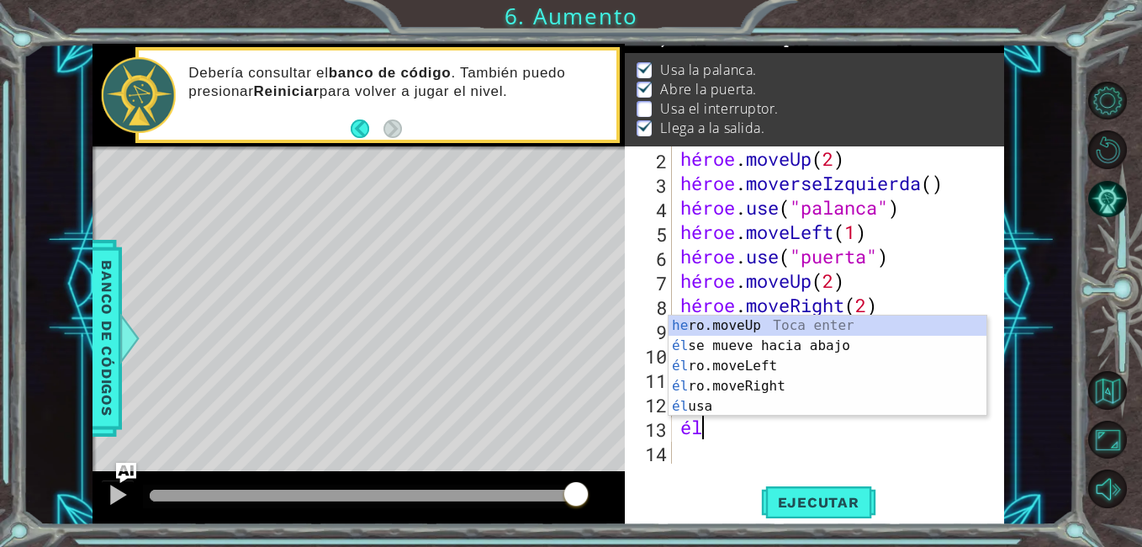
scroll to position [0, 1]
type textarea "h"
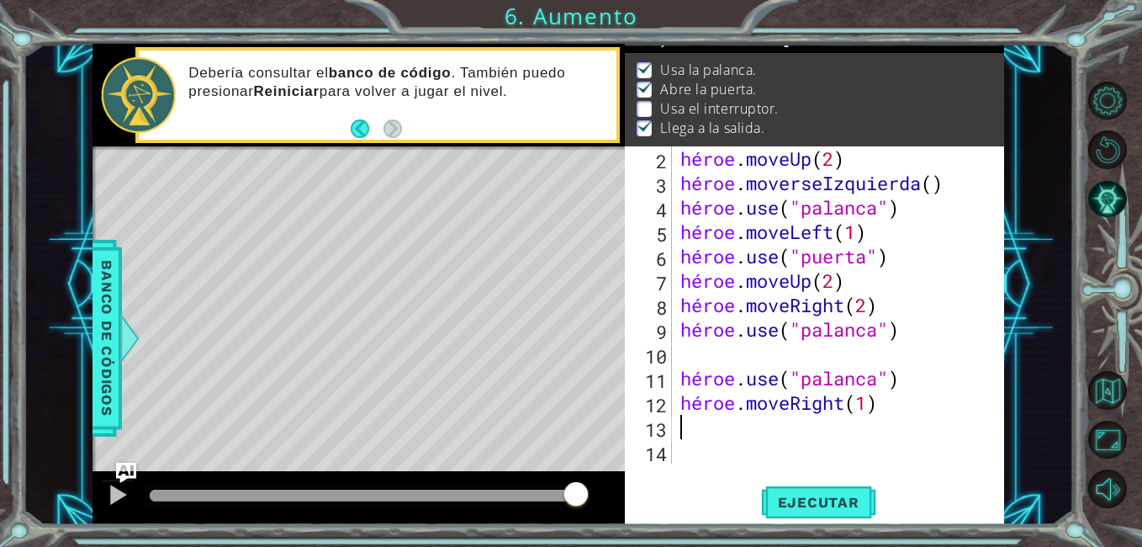
paste textarea "hero.moveRight(2"
click at [871, 426] on div "héroe . moveUp ( 2 ) héroe . moverseIzquierda ( ) héroe . use ( "palanca" ) hér…" at bounding box center [836, 329] width 319 height 366
click at [823, 495] on span "Ejecutar" at bounding box center [818, 502] width 115 height 17
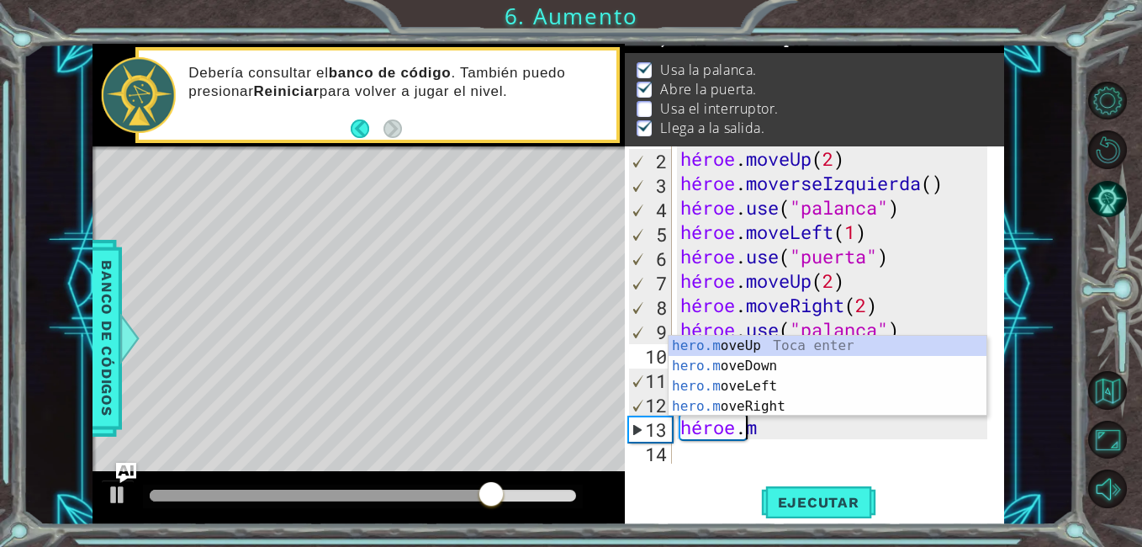
scroll to position [0, 4]
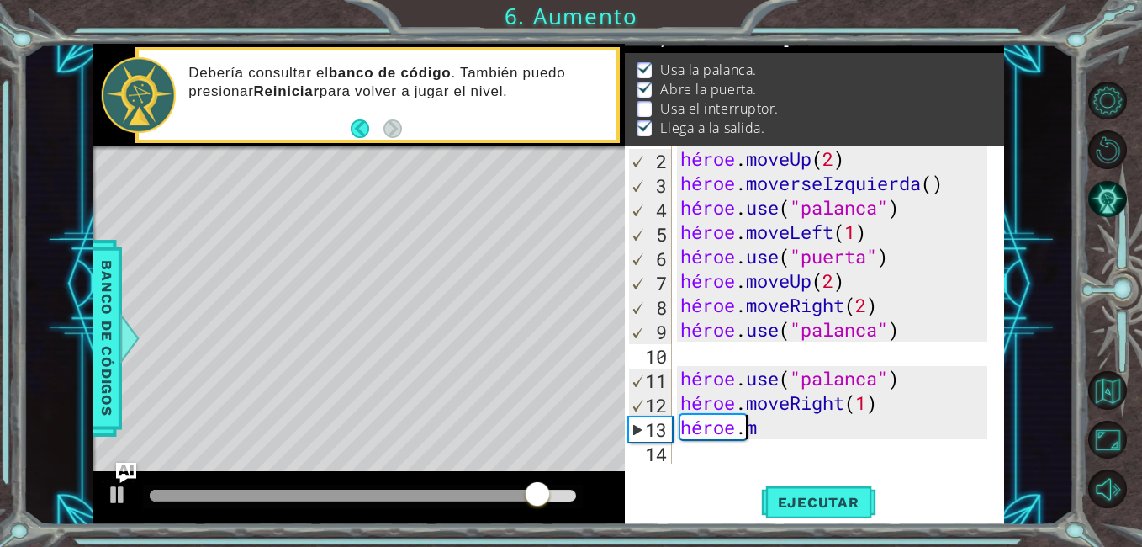
click at [764, 431] on div "héroe . moveUp ( 2 ) héroe . moverseIzquierda ( ) héroe . use ( "palanca" ) hér…" at bounding box center [836, 329] width 319 height 366
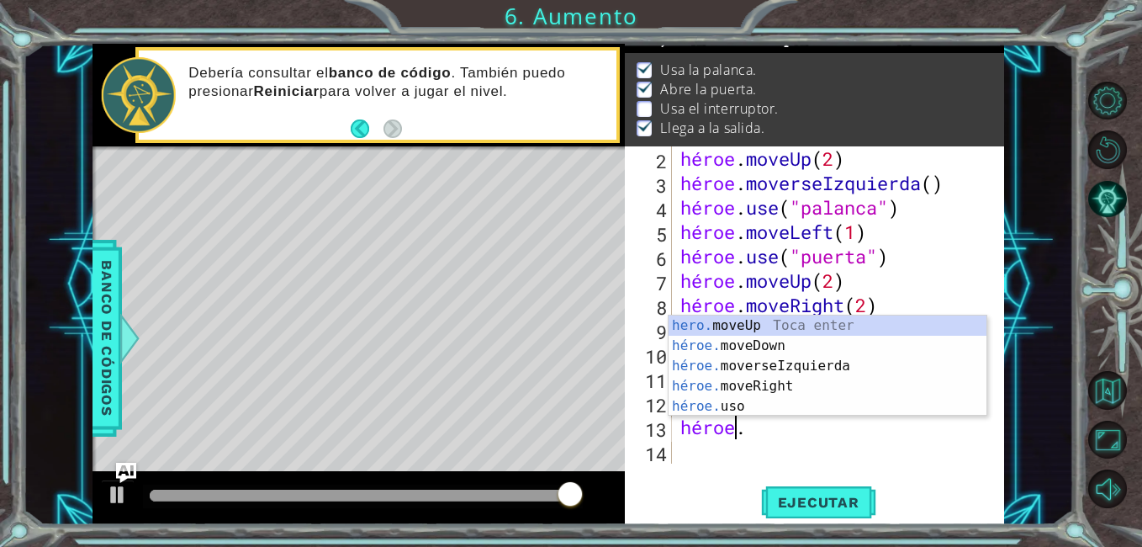
scroll to position [0, 3]
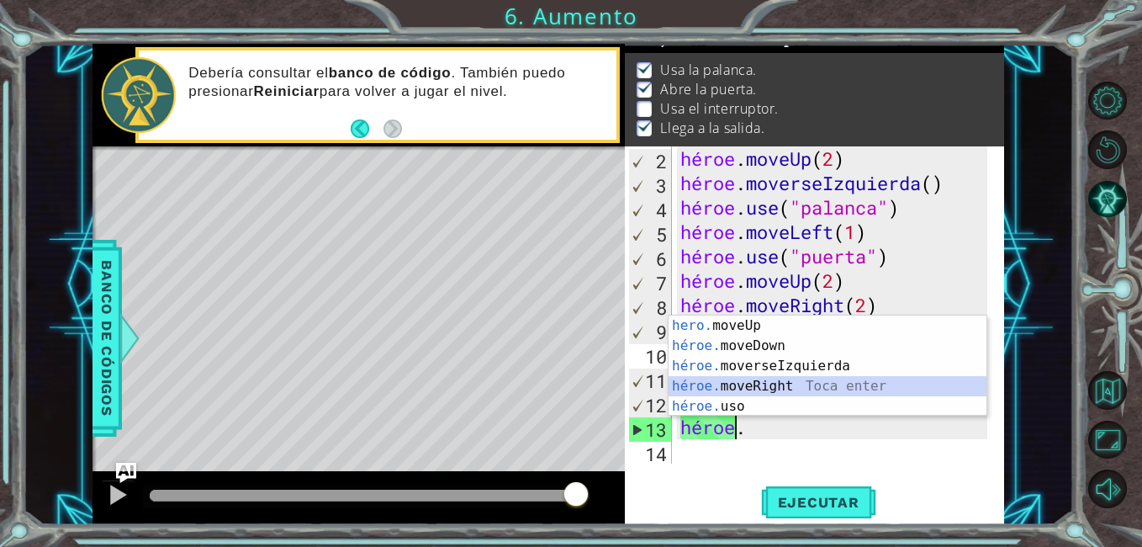
click at [773, 389] on div "hero. moveUp Toca enter héroe. moveDown Toca enter héroe. moverseIzquierda Toca…" at bounding box center [828, 385] width 318 height 141
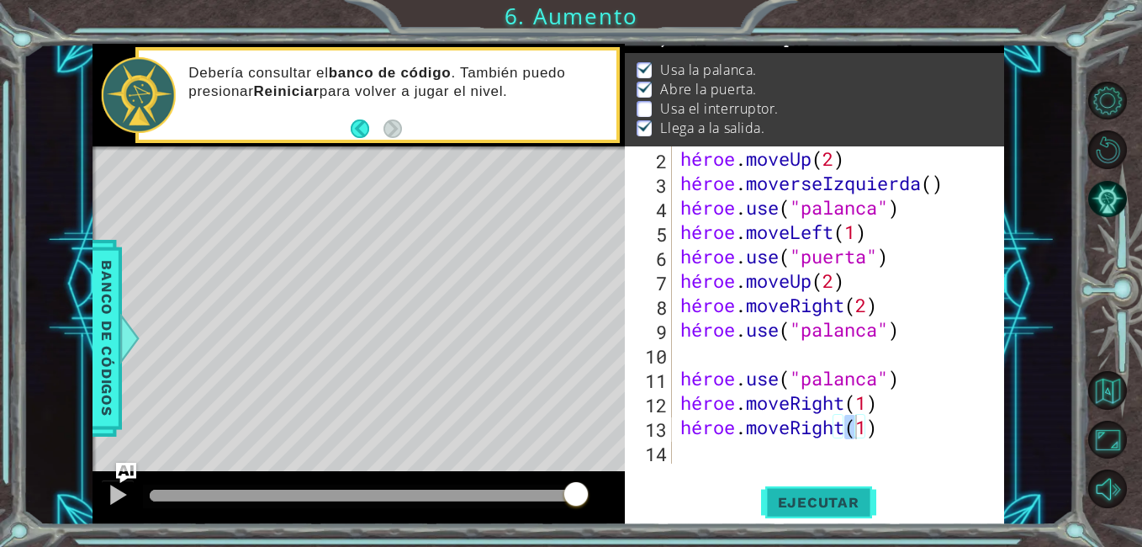
click at [797, 510] on span "Ejecutar" at bounding box center [818, 502] width 115 height 17
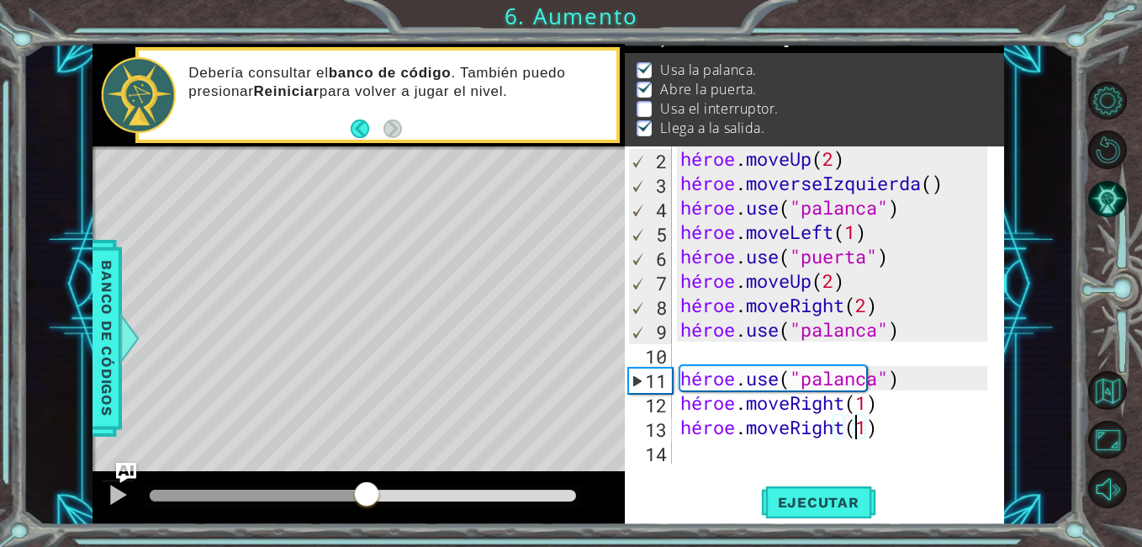
drag, startPoint x: 182, startPoint y: 495, endPoint x: 368, endPoint y: 492, distance: 185.9
click at [368, 492] on div at bounding box center [363, 496] width 427 height 12
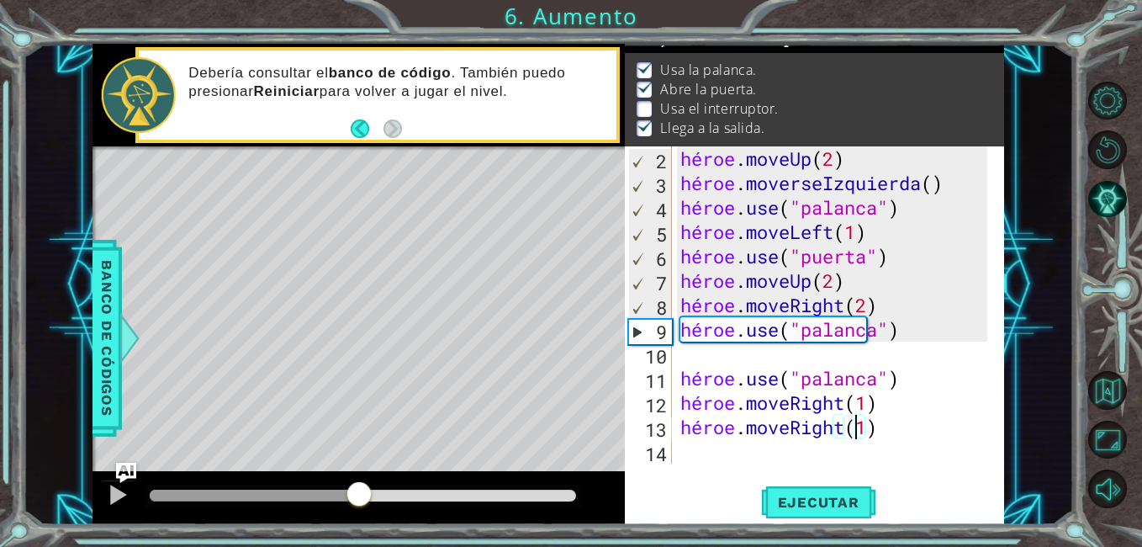
drag, startPoint x: 454, startPoint y: 492, endPoint x: 362, endPoint y: 492, distance: 92.5
click at [360, 494] on div at bounding box center [255, 496] width 210 height 12
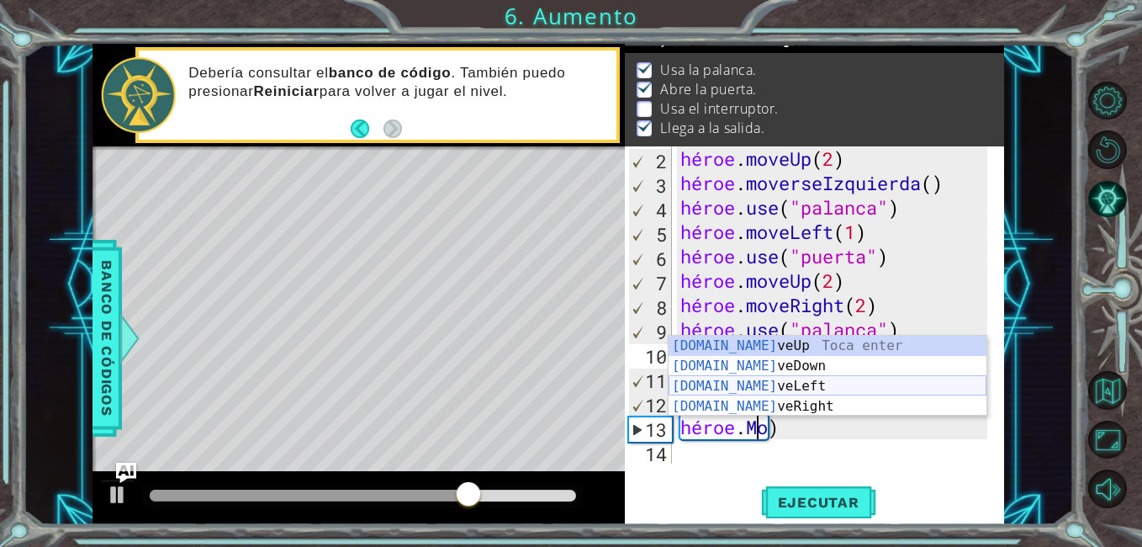
click at [787, 379] on div "[DOMAIN_NAME] veUp Toca enter [DOMAIN_NAME] veDown Toca enter [DOMAIN_NAME] veL…" at bounding box center [828, 396] width 318 height 121
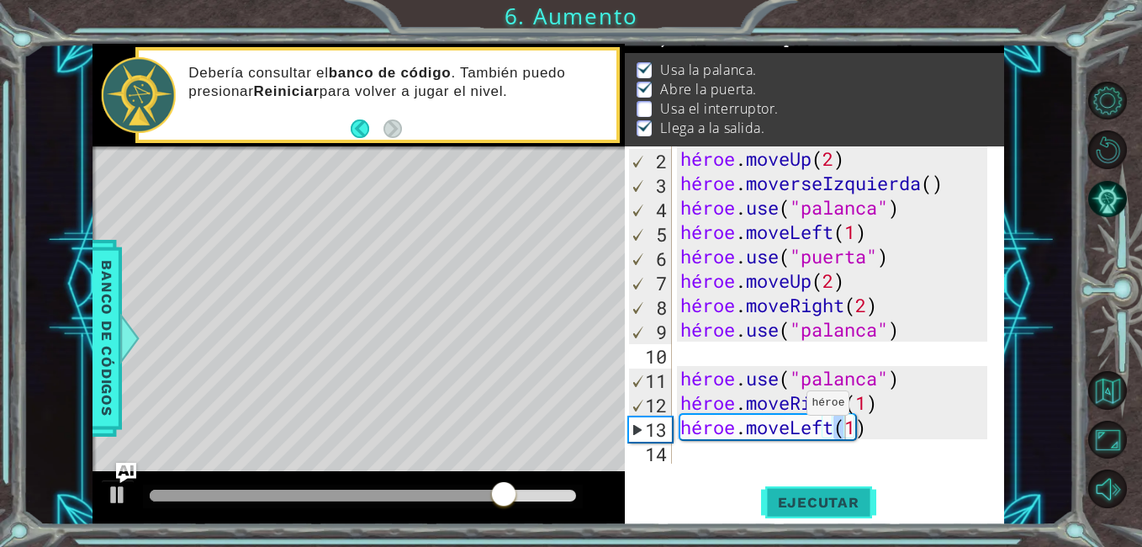
click at [812, 500] on span "Ejecutar" at bounding box center [818, 502] width 115 height 17
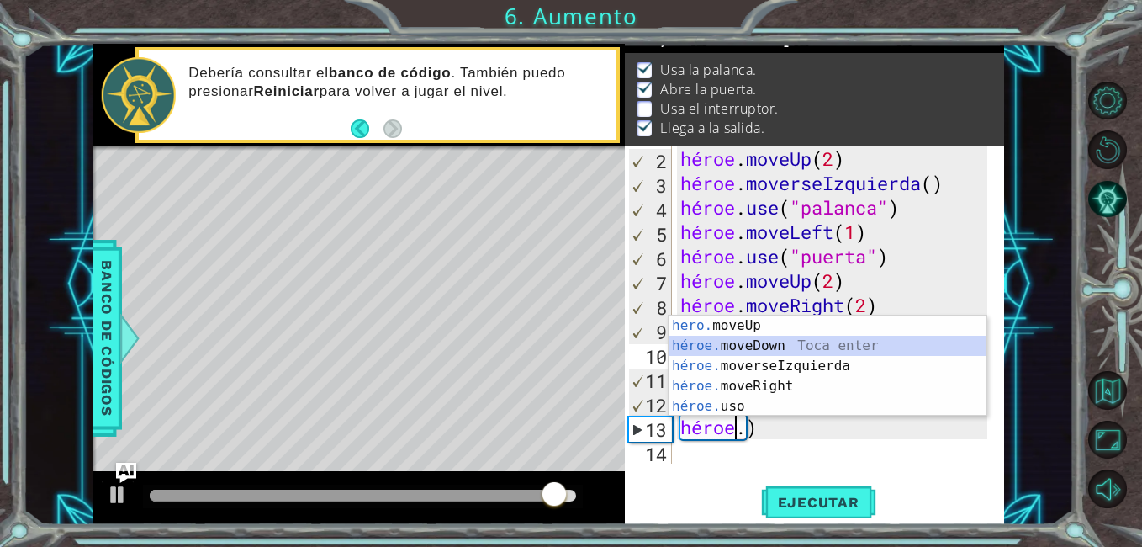
click at [788, 343] on div "hero. moveUp Toca enter héroe. moveDown Toca enter héroe. moverseIzquierda Toca…" at bounding box center [828, 385] width 318 height 141
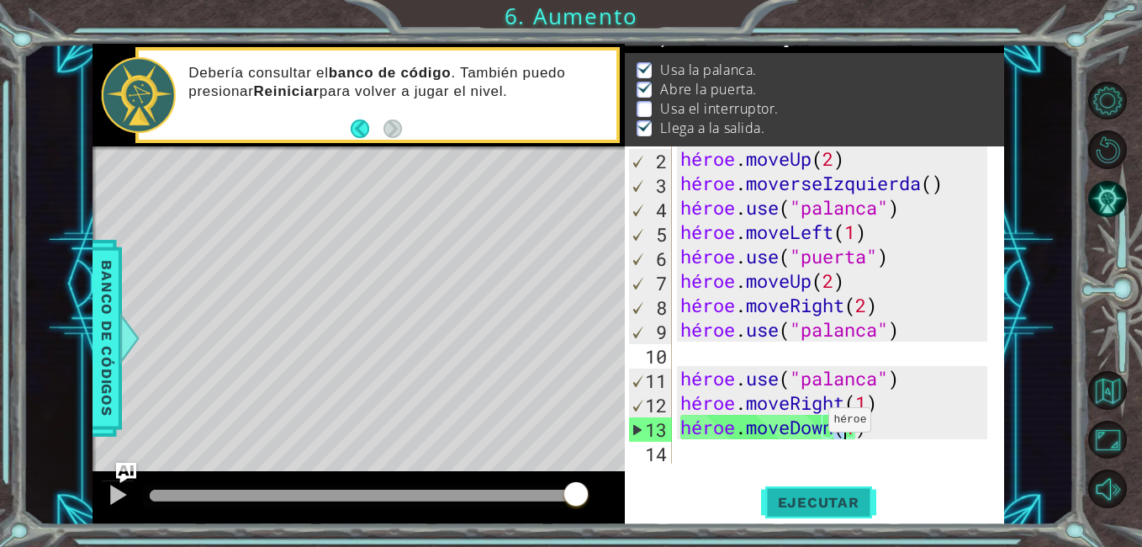
click at [847, 494] on span "Ejecutar" at bounding box center [818, 502] width 115 height 17
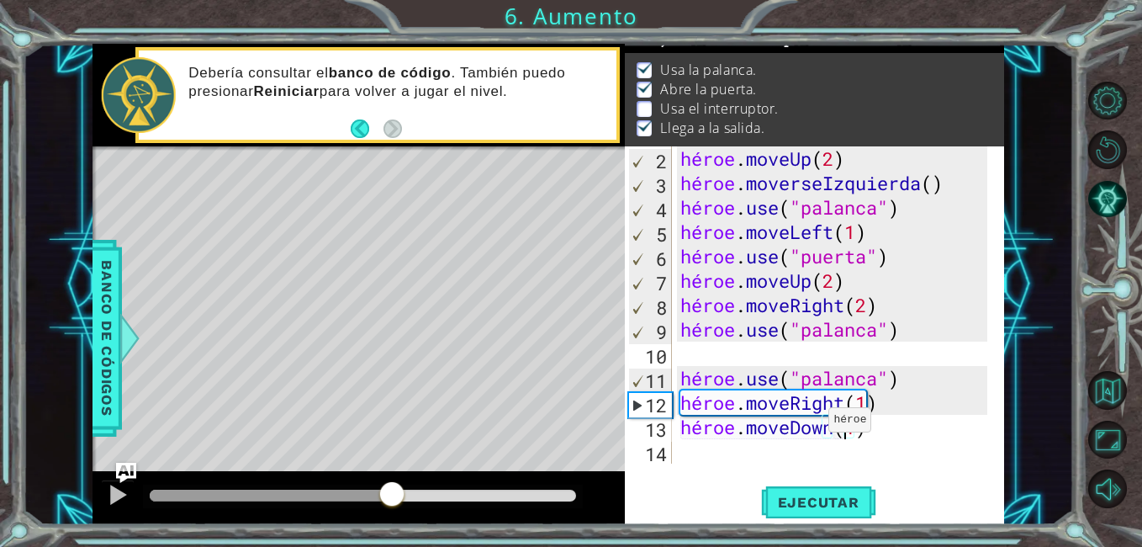
drag, startPoint x: 182, startPoint y: 488, endPoint x: 392, endPoint y: 497, distance: 210.5
click at [392, 497] on div at bounding box center [392, 495] width 30 height 30
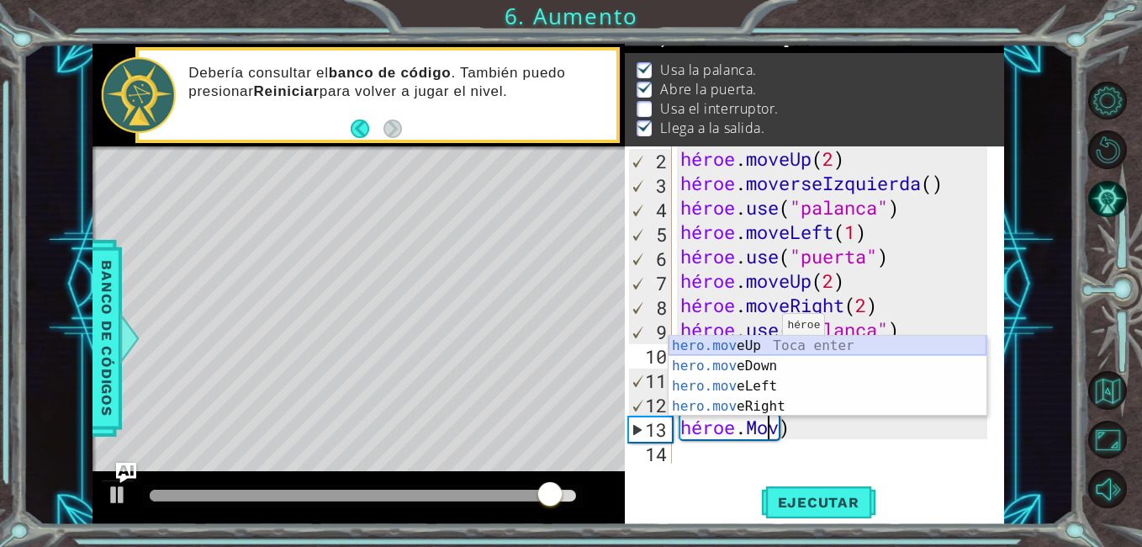
click at [760, 341] on div "hero.mov eUp Toca enter hero.mov eDown Toca enter hero.mov eLeft Toca enter her…" at bounding box center [828, 396] width 318 height 121
type textarea "hero.moveUp(1)"
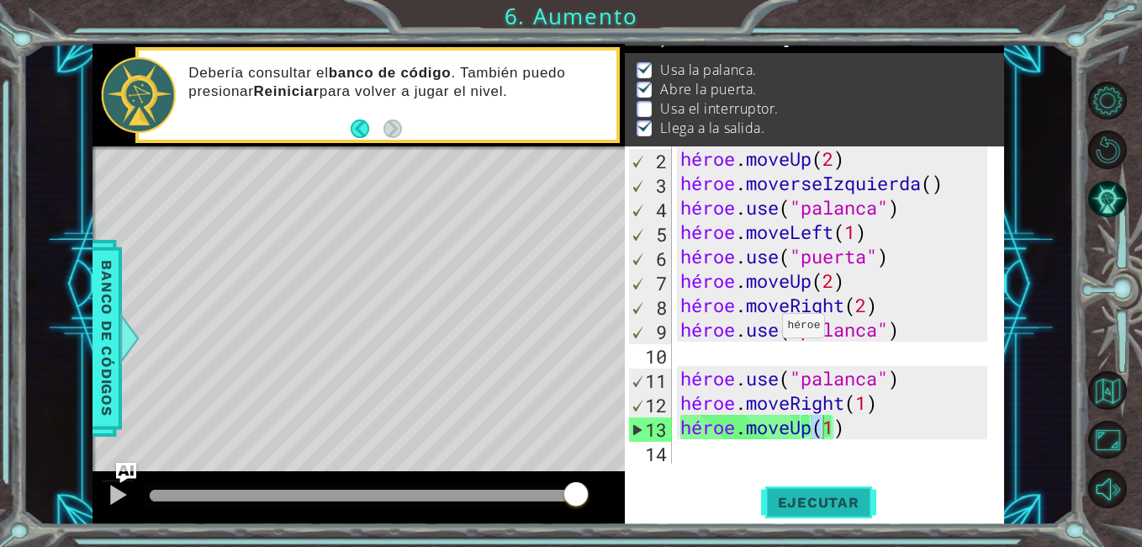
click at [802, 506] on span "Ejecutar" at bounding box center [818, 502] width 115 height 17
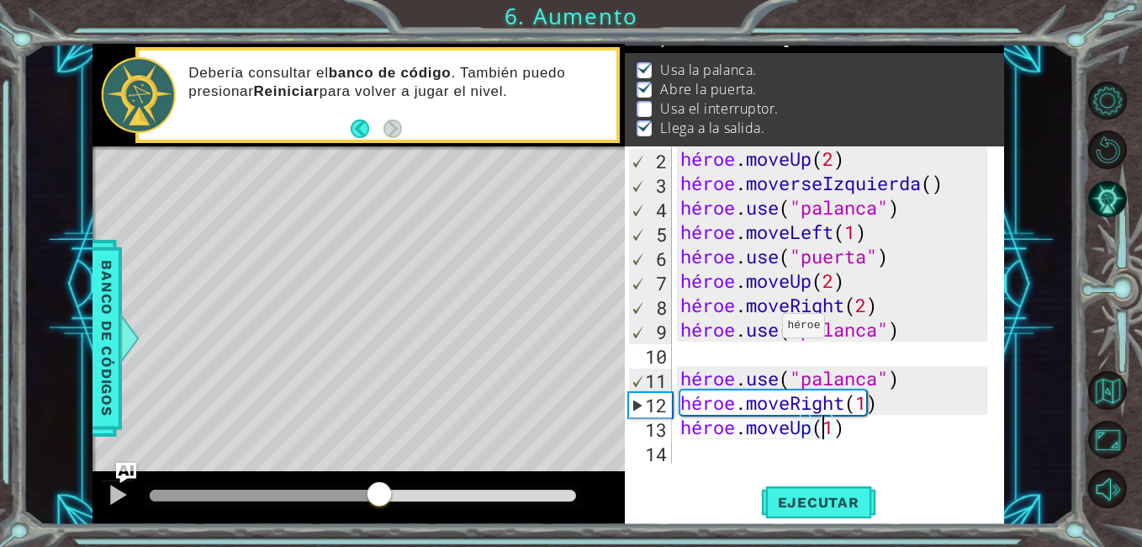
drag, startPoint x: 193, startPoint y: 495, endPoint x: 363, endPoint y: 479, distance: 170.6
click at [364, 479] on div at bounding box center [359, 498] width 533 height 54
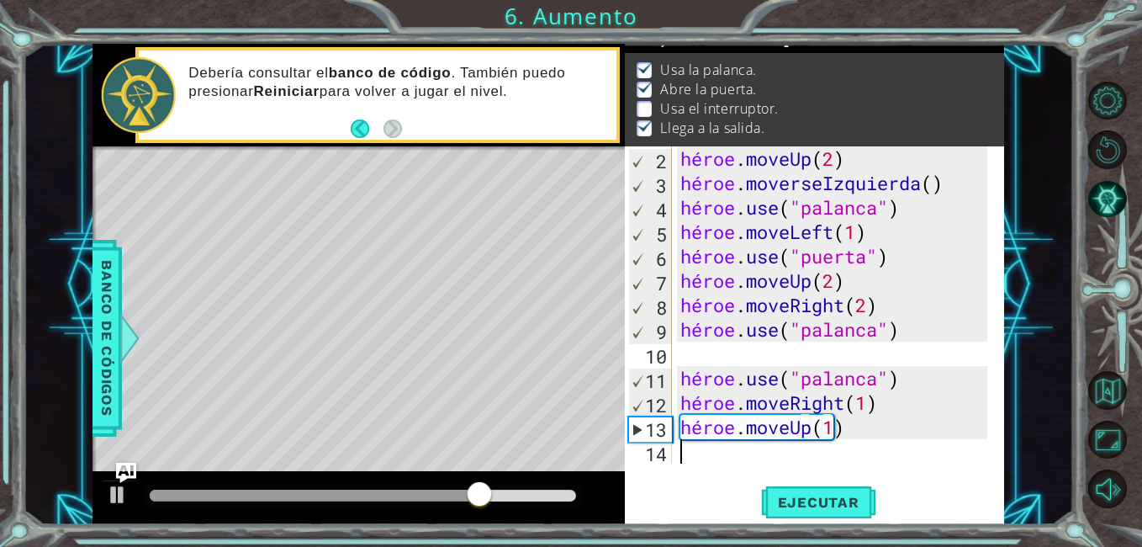
click at [686, 454] on div "héroe . moveUp ( 2 ) héroe . moverseIzquierda ( ) héroe . use ( "palanca" ) hér…" at bounding box center [836, 329] width 319 height 366
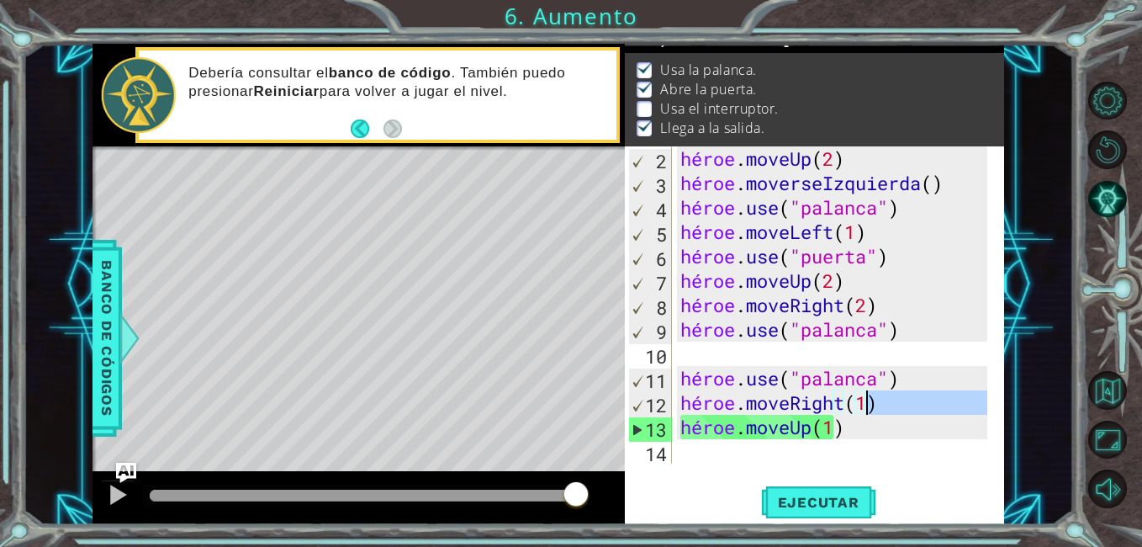
drag, startPoint x: 683, startPoint y: 427, endPoint x: 923, endPoint y: 408, distance: 240.5
click at [921, 408] on div "héroe . moveUp ( 2 ) héroe . moverseIzquierda ( ) héroe . use ( "palanca" ) hér…" at bounding box center [836, 329] width 319 height 366
click at [843, 434] on div "héroe . moveUp ( 2 ) héroe . moverseIzquierda ( ) héroe . use ( "palanca" ) hér…" at bounding box center [836, 329] width 319 height 366
type textarea "hero.moveUp(1)"
click at [710, 452] on div "héroe . moveUp ( 2 ) héroe . moverseIzquierda ( ) héroe . use ( "palanca" ) hér…" at bounding box center [836, 329] width 319 height 366
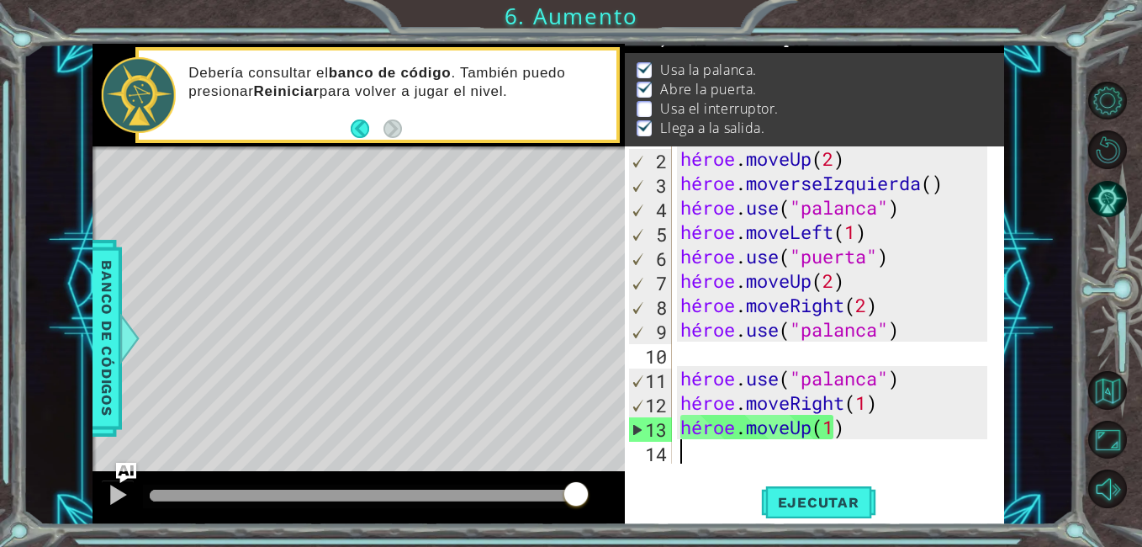
paste textarea "hero.moveRight(2"
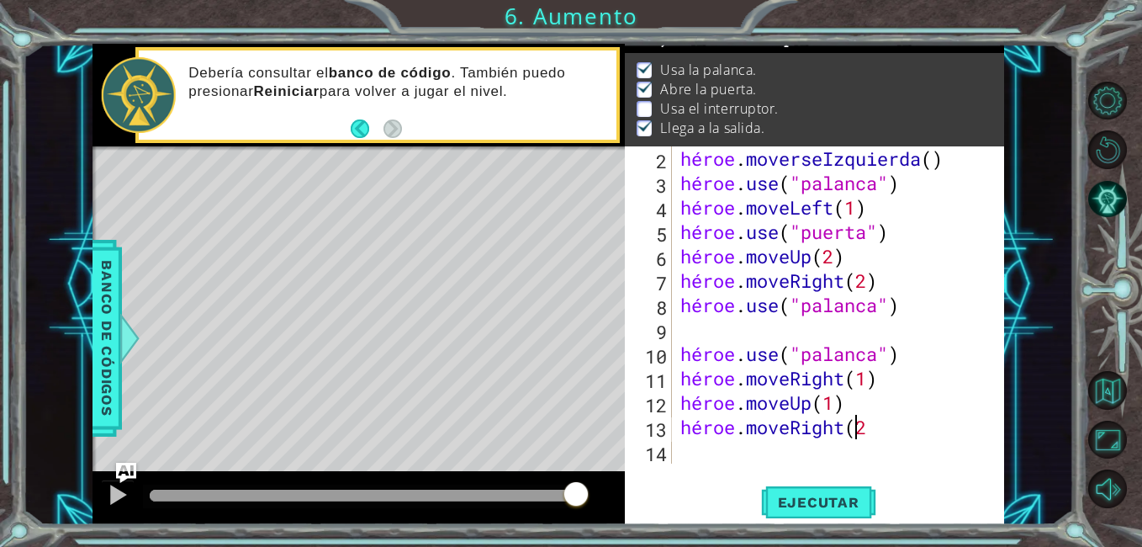
scroll to position [49, 0]
click at [863, 437] on div "héroe . moverseIzquierda ( ) héroe . use ( "palanca" ) héroe . moveLeft ( 1 ) h…" at bounding box center [836, 329] width 319 height 366
click at [866, 432] on div "héroe . moverseIzquierda ( ) héroe . use ( "palanca" ) héroe . moveLeft ( 1 ) h…" at bounding box center [836, 329] width 319 height 366
type textarea "hero.moveRight(1)"
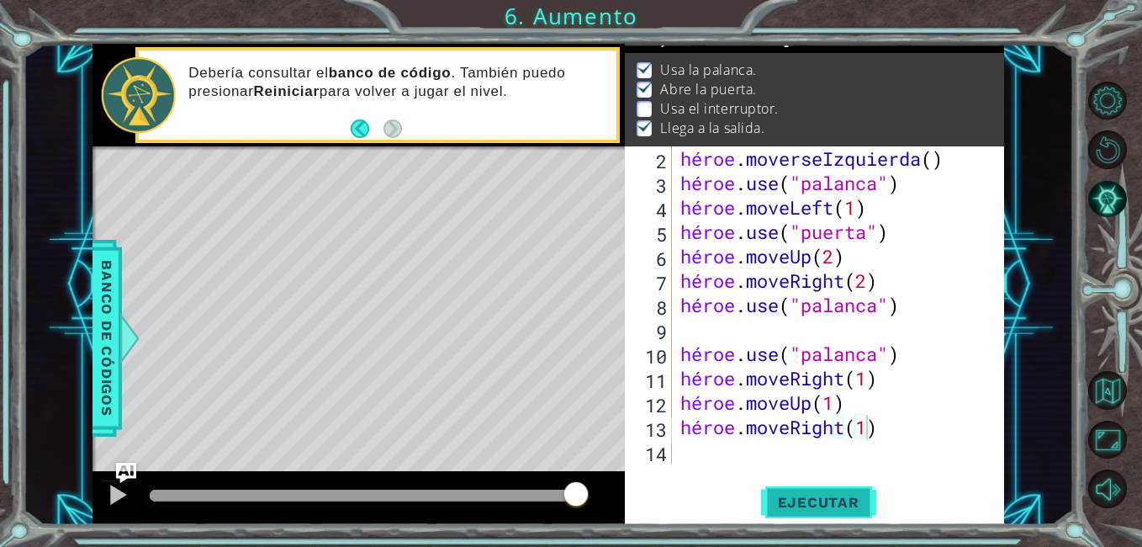
click at [847, 507] on span "Ejecutar" at bounding box center [818, 502] width 115 height 17
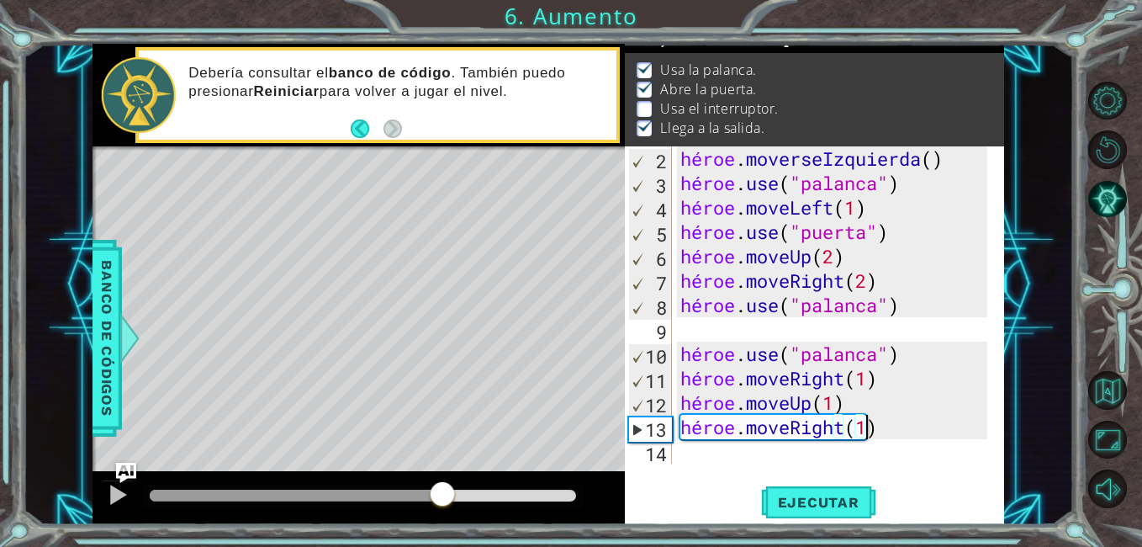
drag, startPoint x: 151, startPoint y: 496, endPoint x: 442, endPoint y: 479, distance: 291.6
click at [442, 479] on div at bounding box center [359, 498] width 533 height 54
click at [116, 497] on div at bounding box center [118, 495] width 22 height 22
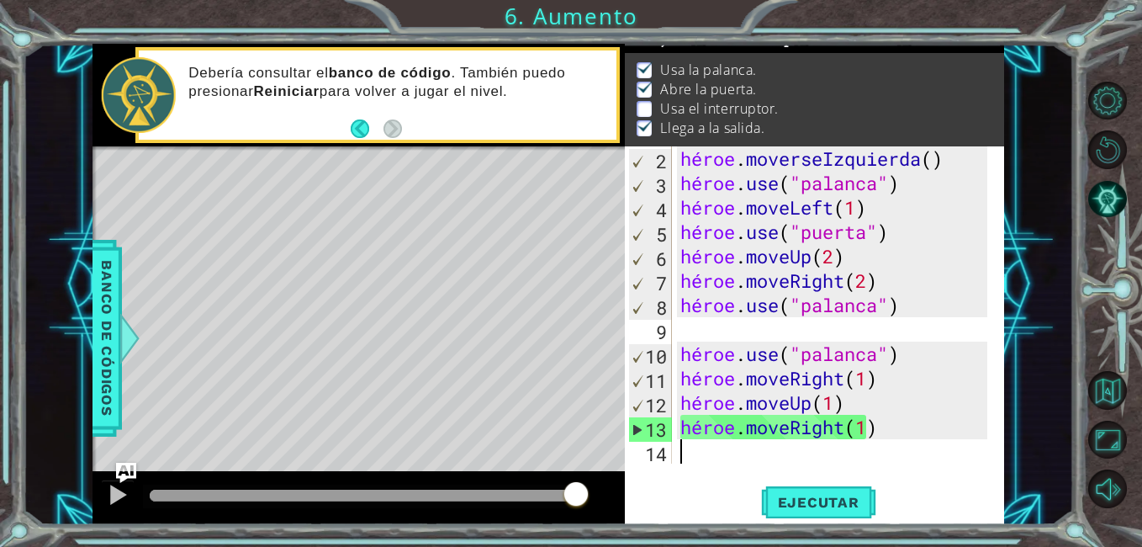
click at [699, 463] on div "héroe . moverseIzquierda ( ) héroe . use ( "palanca" ) héroe . moveLeft ( 1 ) h…" at bounding box center [836, 329] width 319 height 366
click at [502, 488] on div at bounding box center [363, 497] width 441 height 24
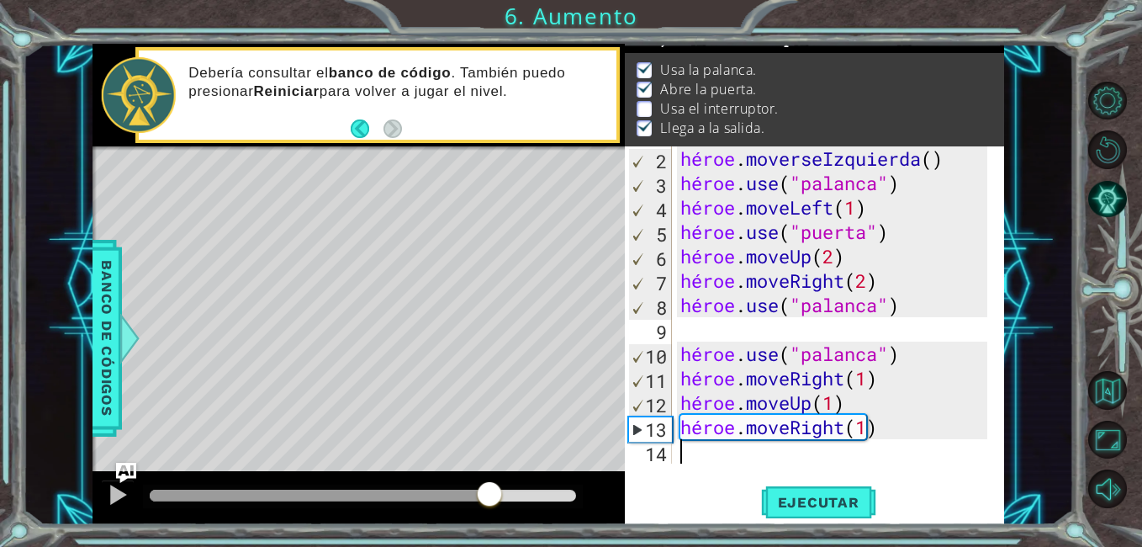
click at [490, 491] on div at bounding box center [320, 496] width 340 height 12
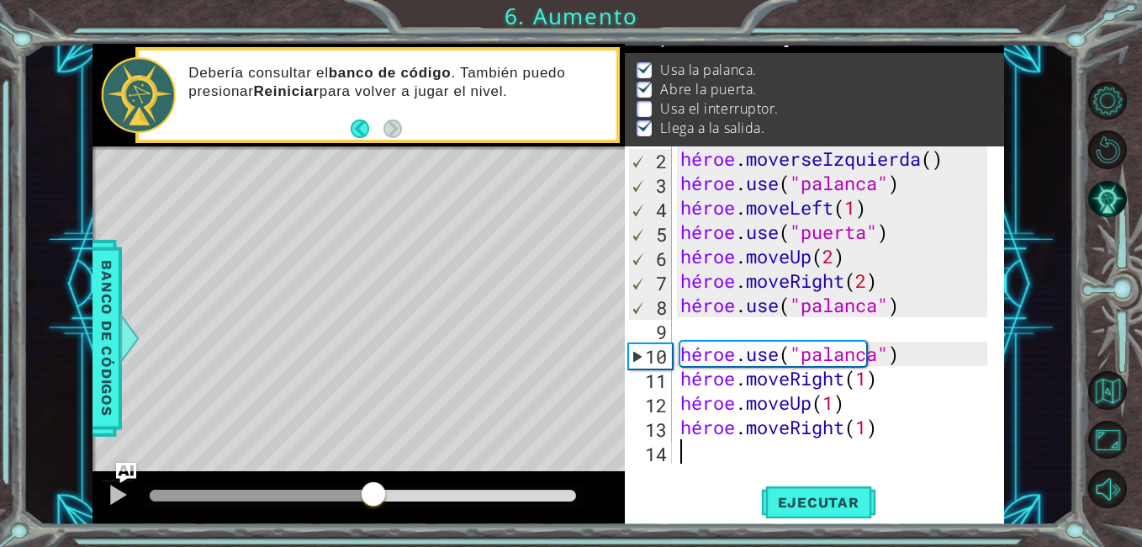
click at [374, 495] on div at bounding box center [262, 496] width 225 height 12
click at [118, 496] on div at bounding box center [118, 495] width 22 height 22
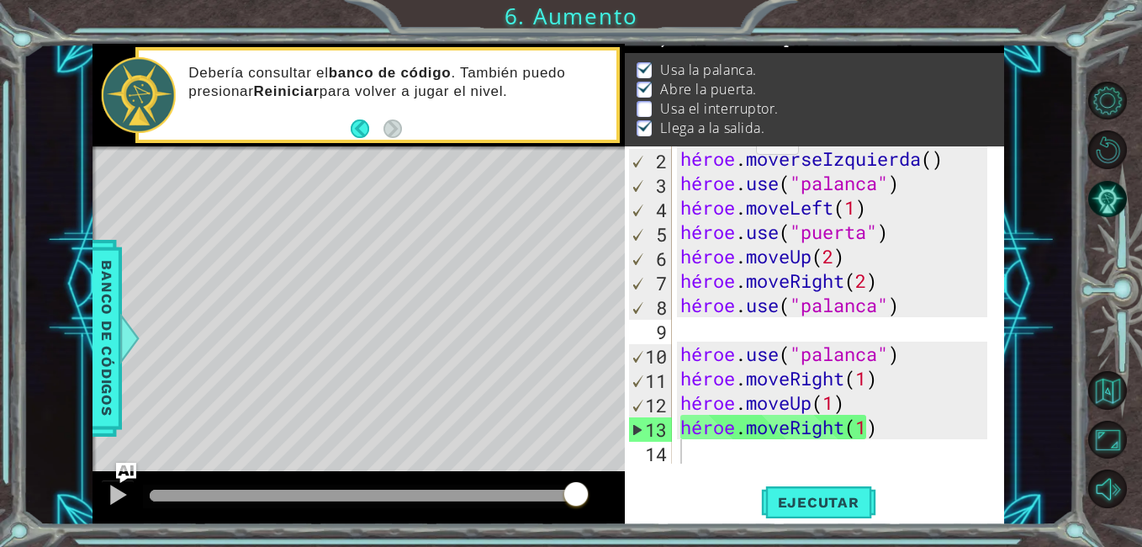
click at [759, 104] on p "Usa el interruptor." at bounding box center [719, 108] width 118 height 19
click at [132, 470] on img "Pregúntale a la IA" at bounding box center [126, 473] width 22 height 22
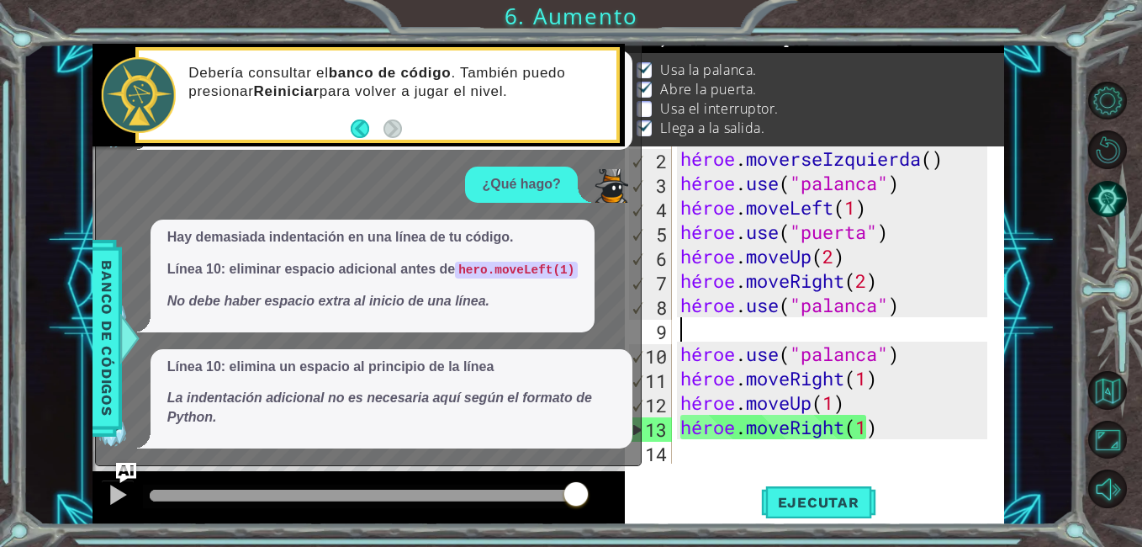
click at [696, 336] on div "héroe . moverseIzquierda ( ) héroe . use ( "palanca" ) héroe . moveLeft ( 1 ) h…" at bounding box center [836, 329] width 319 height 366
click at [124, 472] on img "Pregúntale a la IA" at bounding box center [126, 473] width 22 height 22
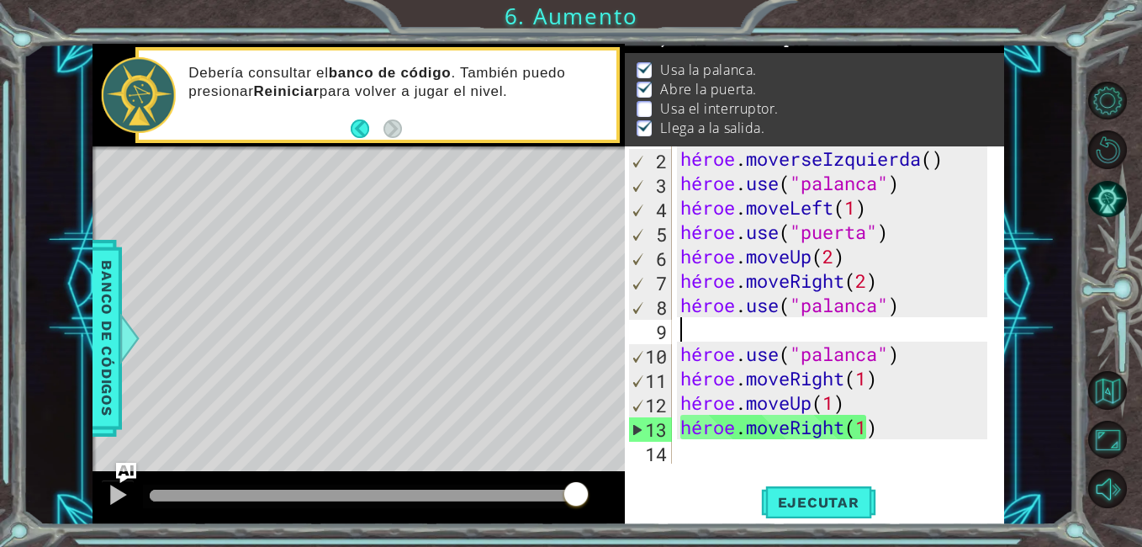
click at [718, 336] on div "héroe . moverseIzquierda ( ) héroe . use ( "palanca" ) héroe . moveLeft ( 1 ) h…" at bounding box center [836, 329] width 319 height 366
click at [699, 106] on p "Usa el interruptor." at bounding box center [719, 108] width 118 height 19
drag, startPoint x: 699, startPoint y: 106, endPoint x: 828, endPoint y: 351, distance: 276.5
click at [828, 351] on div "Objetivos : Incompleto Usa la palanca. Abre la puerta. Usa el interruptor. Lleg…" at bounding box center [814, 284] width 379 height 481
type textarea "hero.use("lever")"
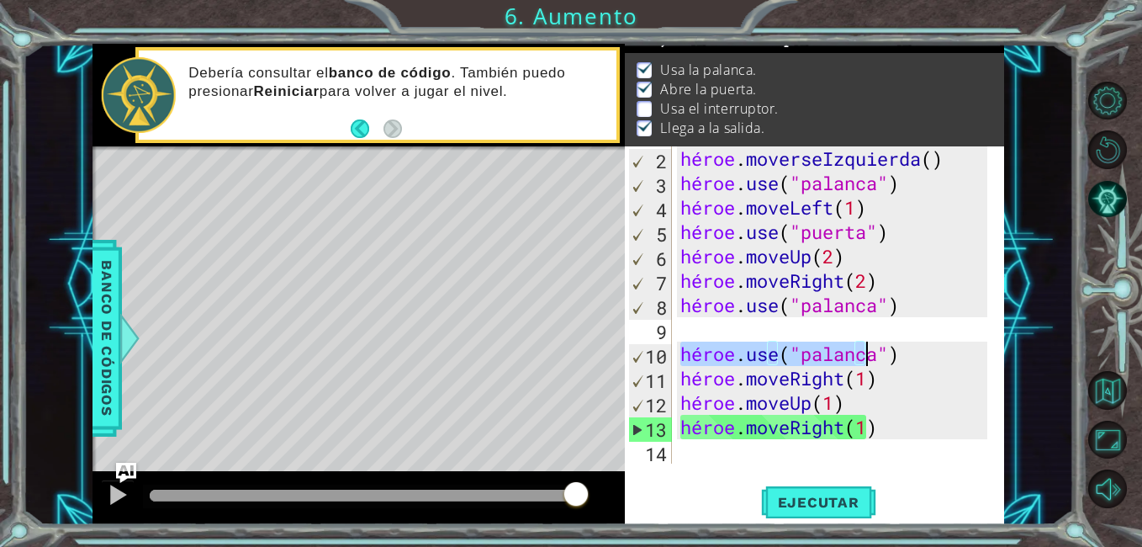
drag, startPoint x: 679, startPoint y: 350, endPoint x: 979, endPoint y: 347, distance: 300.3
click at [998, 350] on div "hero.use("lever") 2 3 4 5 6 7 8 9 10 11 12 13 14 héroe . moverseIzquierda ( ) h…" at bounding box center [812, 304] width 375 height 317
click at [672, 320] on div "hero.use("lever") 2 3 4 5 6 7 8 9 10 11 12 13 14 héroe . moverseIzquierda ( ) h…" at bounding box center [812, 304] width 375 height 317
click at [675, 322] on div "hero.use("lever") 2 3 4 5 6 7 8 9 10 11 12 13 14 héroe . moverseIzquierda ( ) h…" at bounding box center [812, 304] width 375 height 317
click at [688, 335] on div "héroe . moverseIzquierda ( ) héroe . use ( "palanca" ) héroe . moveLeft ( 1 ) h…" at bounding box center [836, 329] width 319 height 366
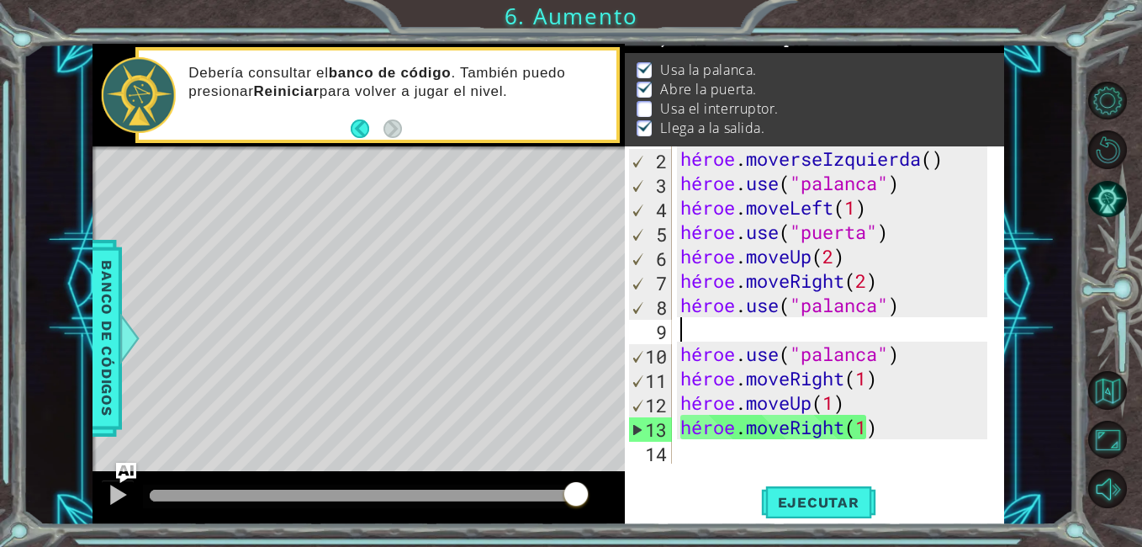
click at [688, 335] on div "héroe . moverseIzquierda ( ) héroe . use ( "palanca" ) héroe . moveLeft ( 1 ) h…" at bounding box center [836, 329] width 319 height 366
paste textarea "hero.use("lever")"
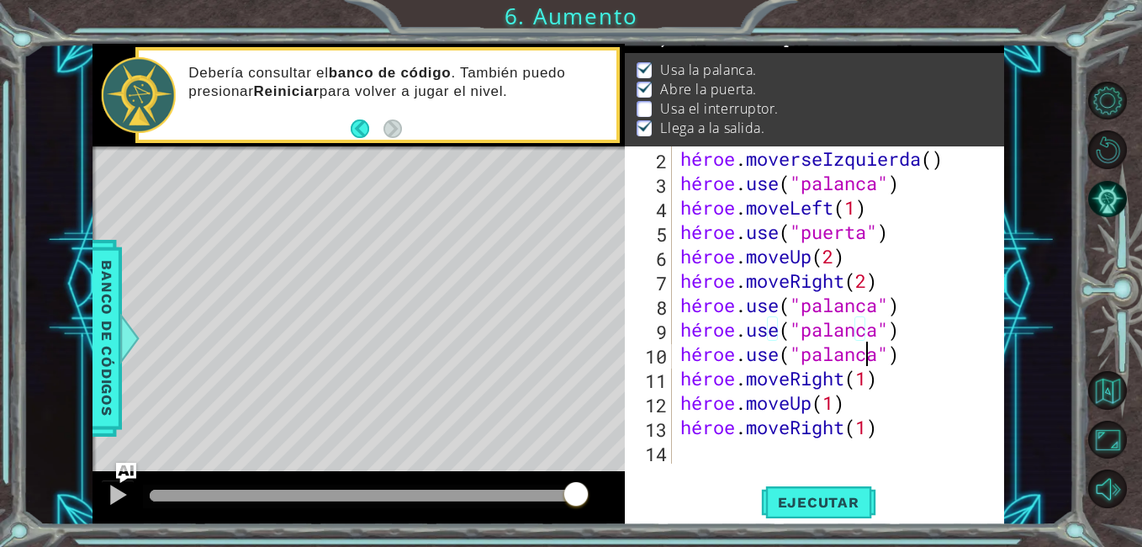
click at [895, 360] on div "héroe . moverseIzquierda ( ) héroe . use ( "palanca" ) héroe . moveLeft ( 1 ) h…" at bounding box center [836, 329] width 319 height 366
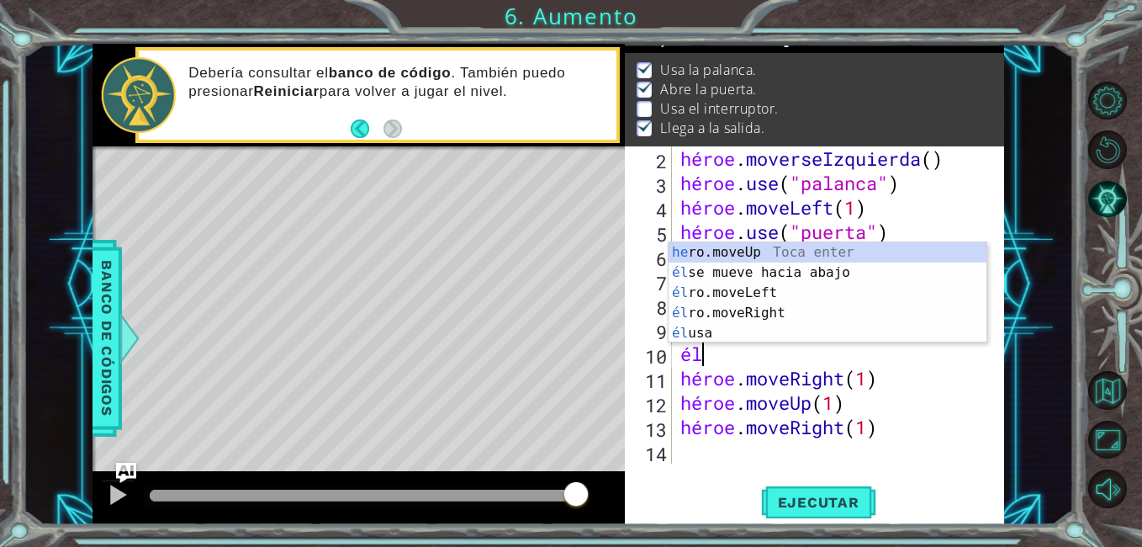
type textarea "h"
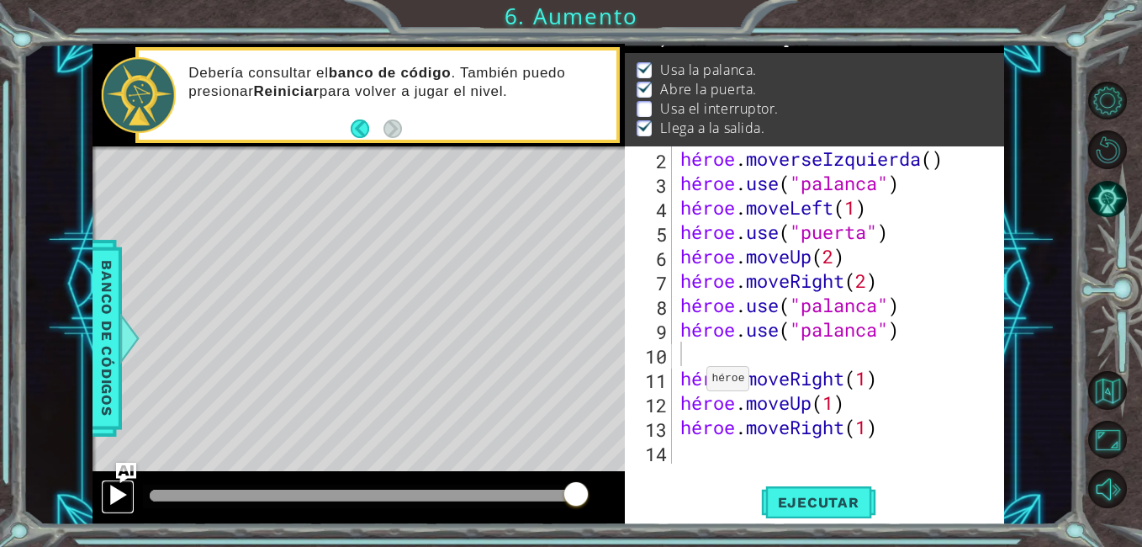
click at [114, 500] on div at bounding box center [118, 495] width 22 height 22
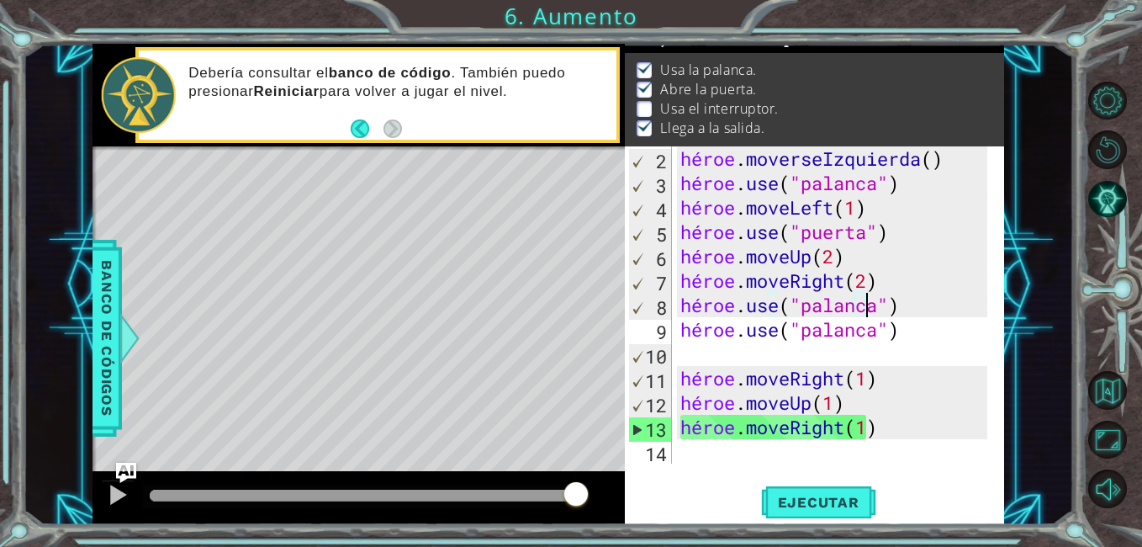
click at [878, 309] on div "héroe . moverseIzquierda ( ) héroe . use ( "palanca" ) héroe . moveLeft ( 1 ) h…" at bounding box center [836, 329] width 319 height 366
click at [887, 427] on div "héroe . moverseIzquierda ( ) héroe . use ( "palanca" ) héroe . moveLeft ( 1 ) h…" at bounding box center [836, 329] width 319 height 366
click at [873, 302] on div "héroe . moverseIzquierda ( ) héroe . use ( "palanca" ) héroe . moveLeft ( 1 ) h…" at bounding box center [836, 329] width 319 height 366
type textarea "hero.use("lever")"
drag, startPoint x: 699, startPoint y: 110, endPoint x: 467, endPoint y: 207, distance: 251.5
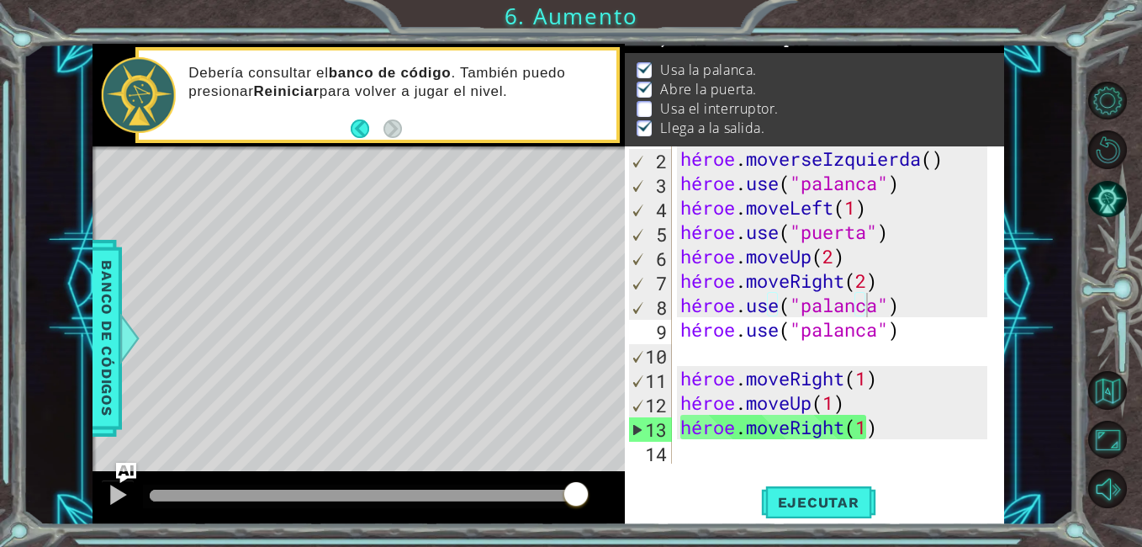
click at [467, 207] on div "5 6 7 8 9 1 10 3 héroe . moveLeft ( 1 ) héroe . use ( "puerta" ) héroe . moveUp…" at bounding box center [549, 284] width 912 height 481
click at [687, 355] on div "héroe . moverseIzquierda ( ) héroe . use ( "palanca" ) héroe . moveLeft ( 1 ) h…" at bounding box center [836, 329] width 319 height 366
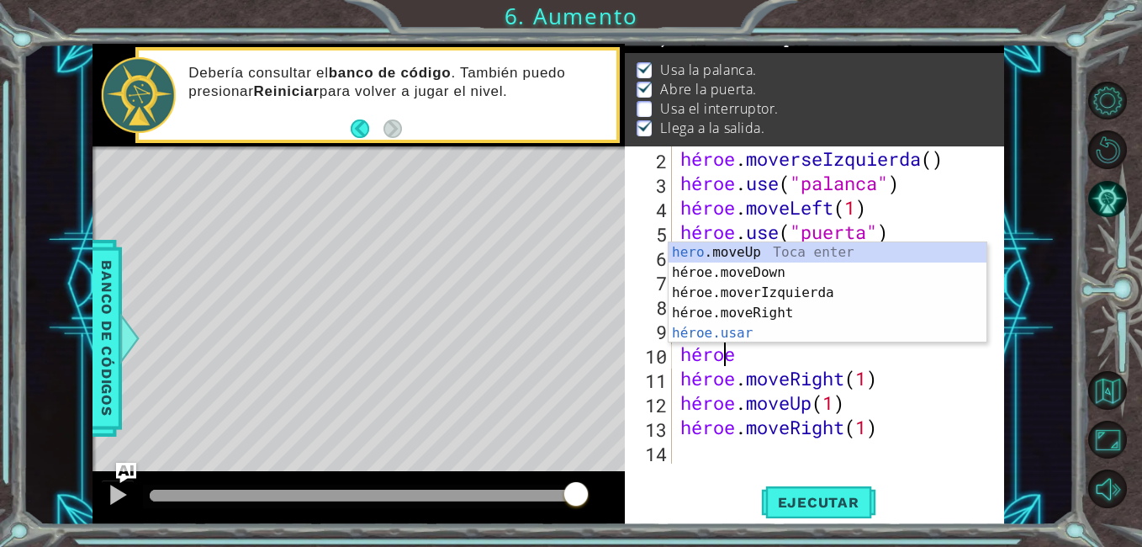
scroll to position [0, 3]
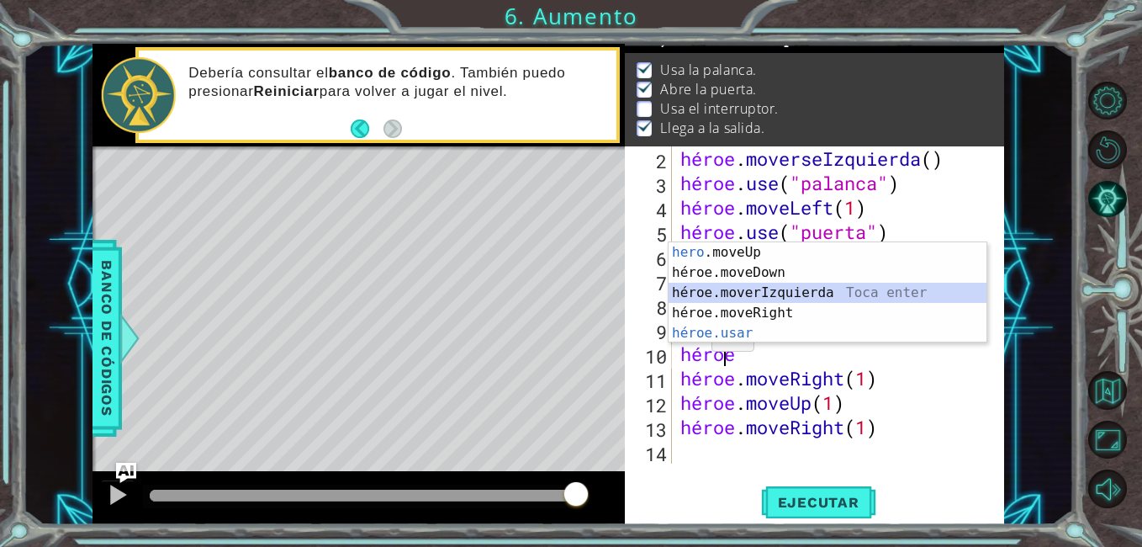
click at [753, 288] on div "hero .moveUp Toca enter héroe.moveDown Toca enter héroe.moverIzquierda Toca ent…" at bounding box center [828, 312] width 318 height 141
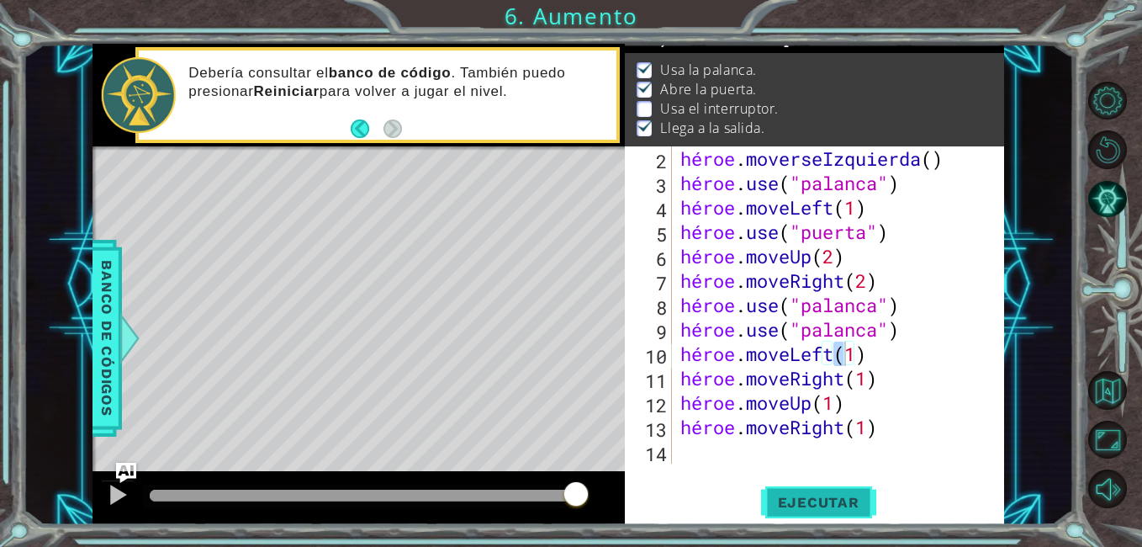
click at [767, 490] on button "Ejecutar" at bounding box center [818, 503] width 115 height 38
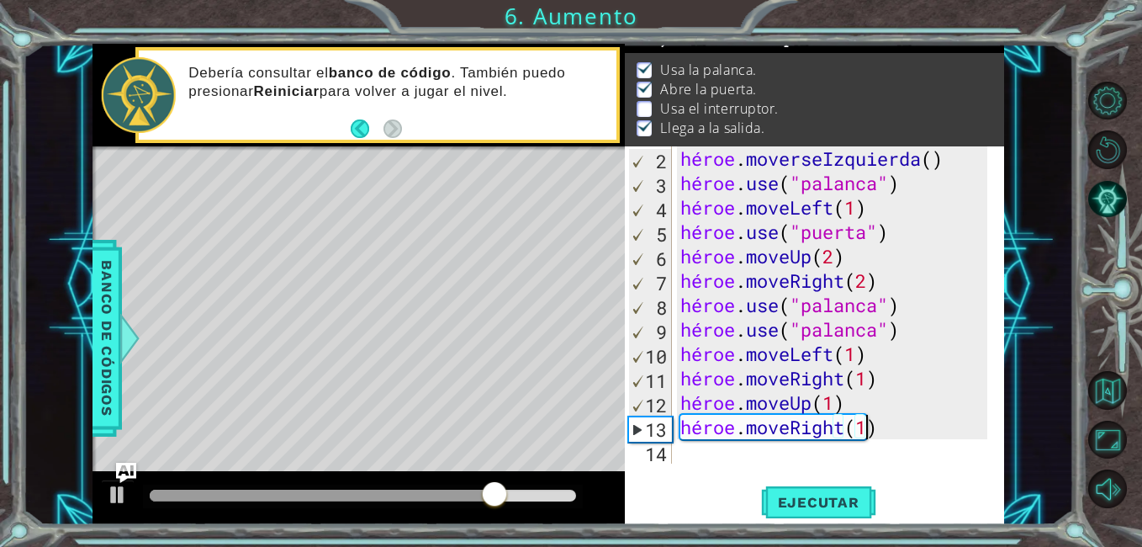
click at [877, 437] on div "héroe . moverseIzquierda ( ) héroe . use ( "palanca" ) héroe . moveLeft ( 1 ) h…" at bounding box center [836, 329] width 319 height 366
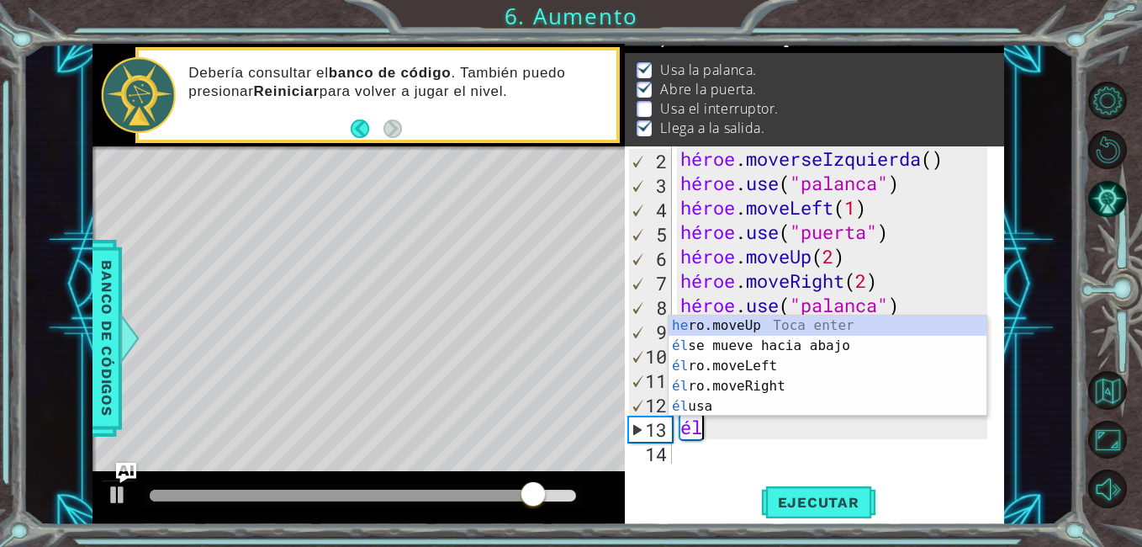
scroll to position [0, 1]
type textarea "h"
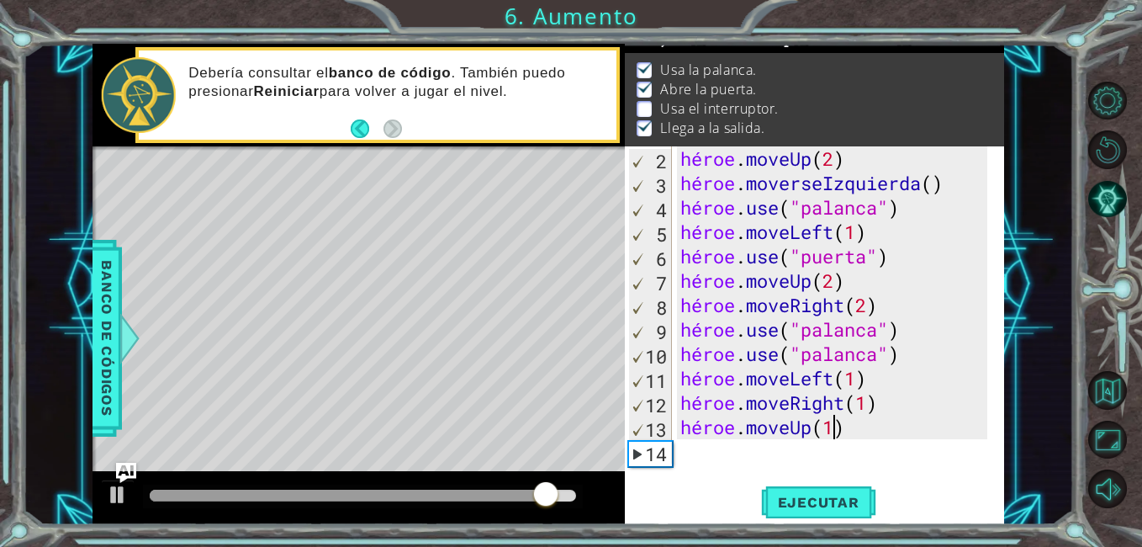
scroll to position [24, 0]
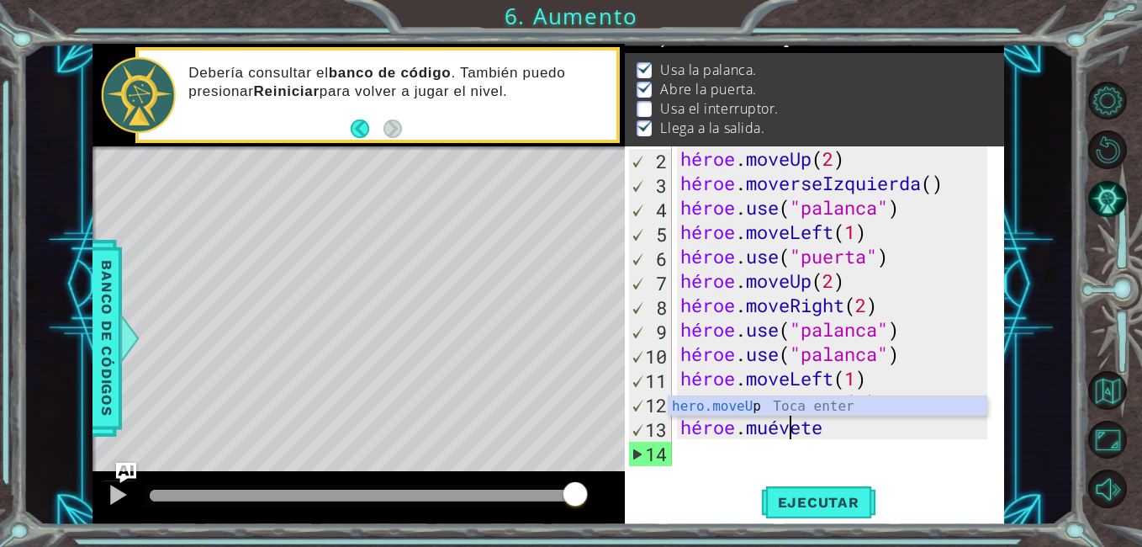
type textarea "h"
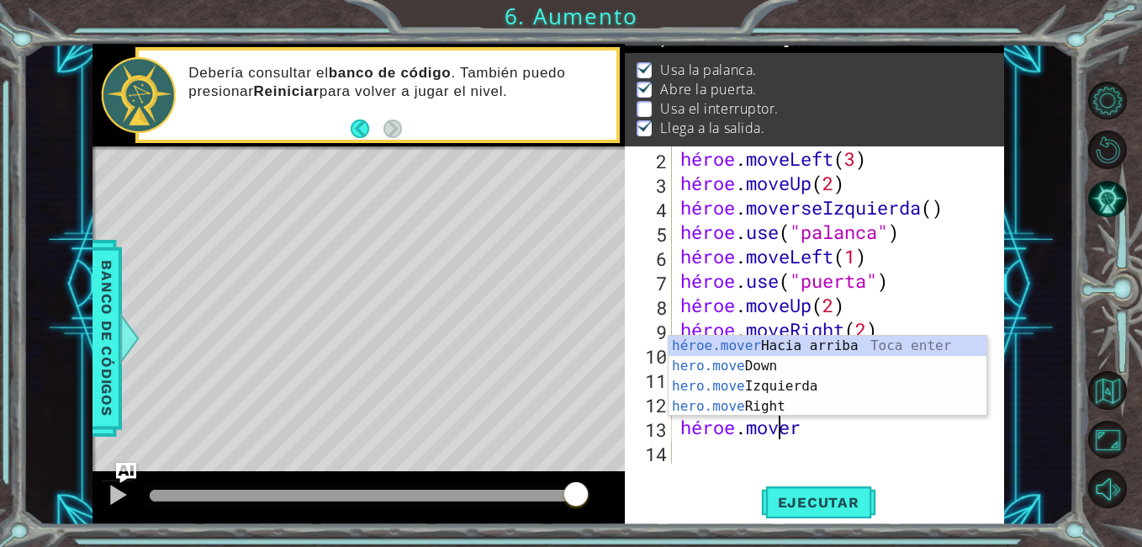
type textarea "h"
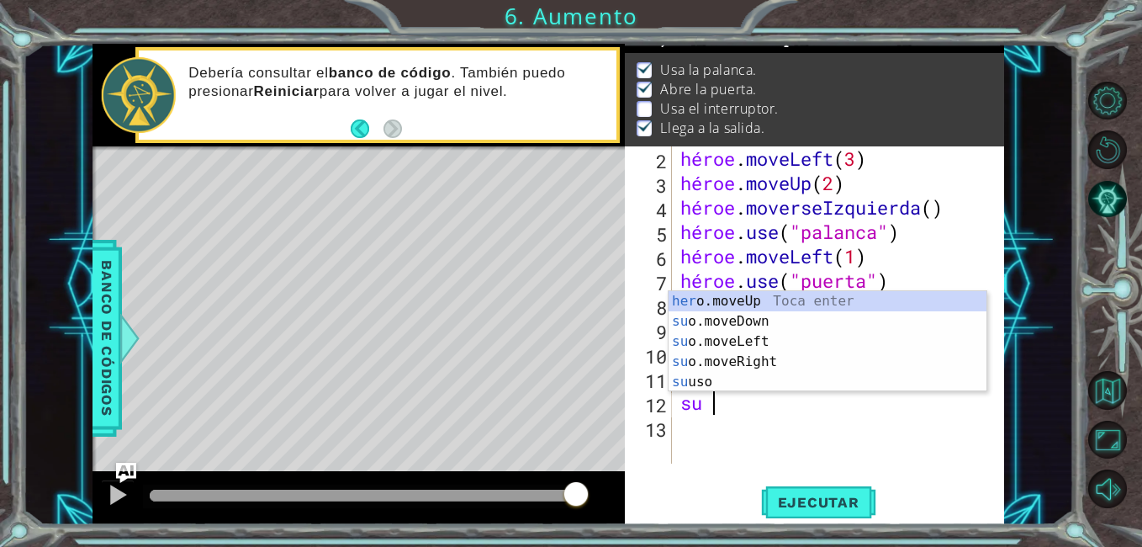
type textarea "h"
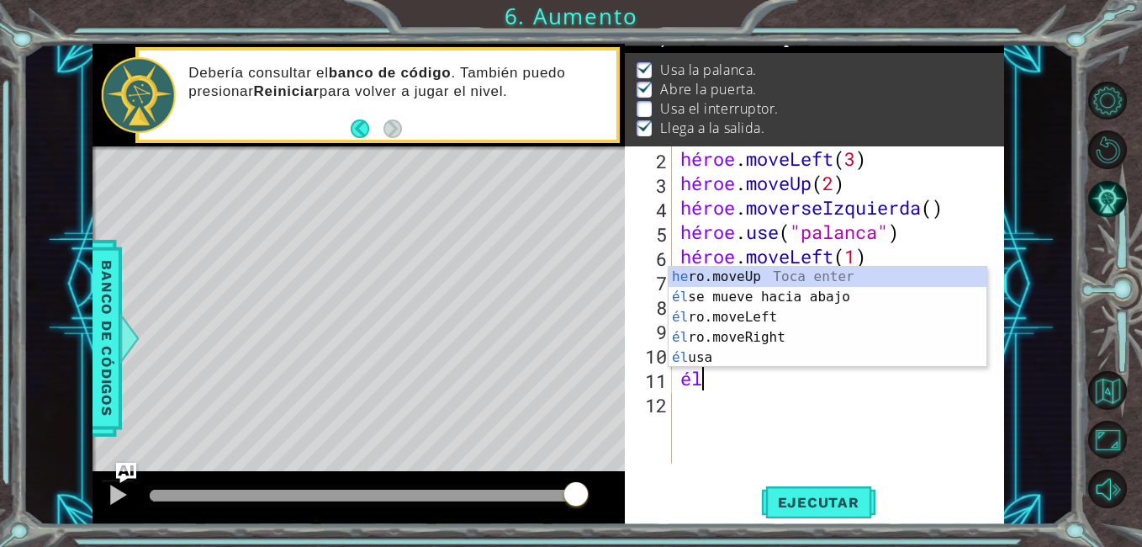
type textarea "h"
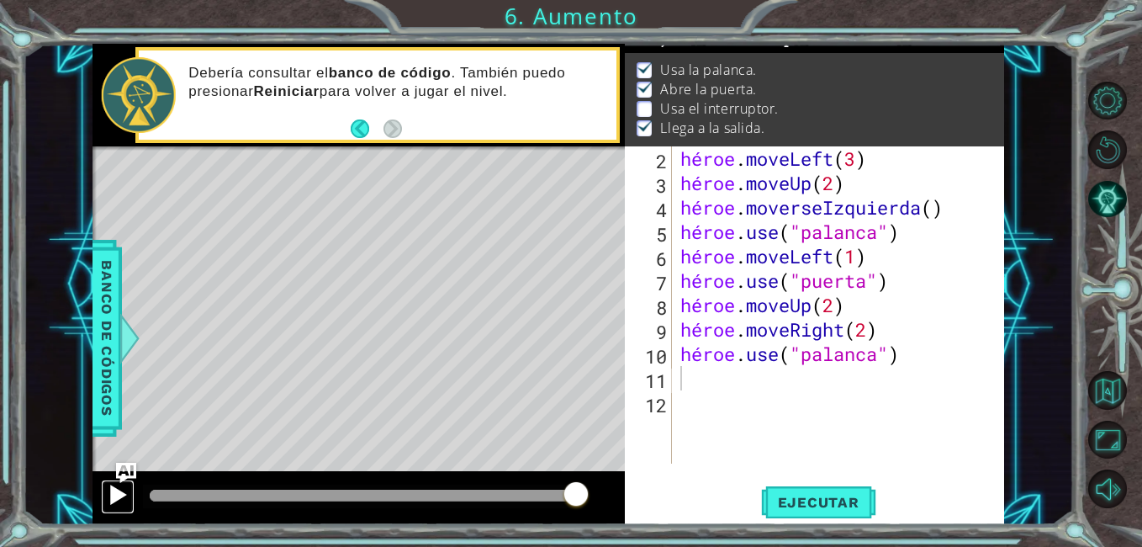
click at [114, 496] on div at bounding box center [118, 495] width 22 height 22
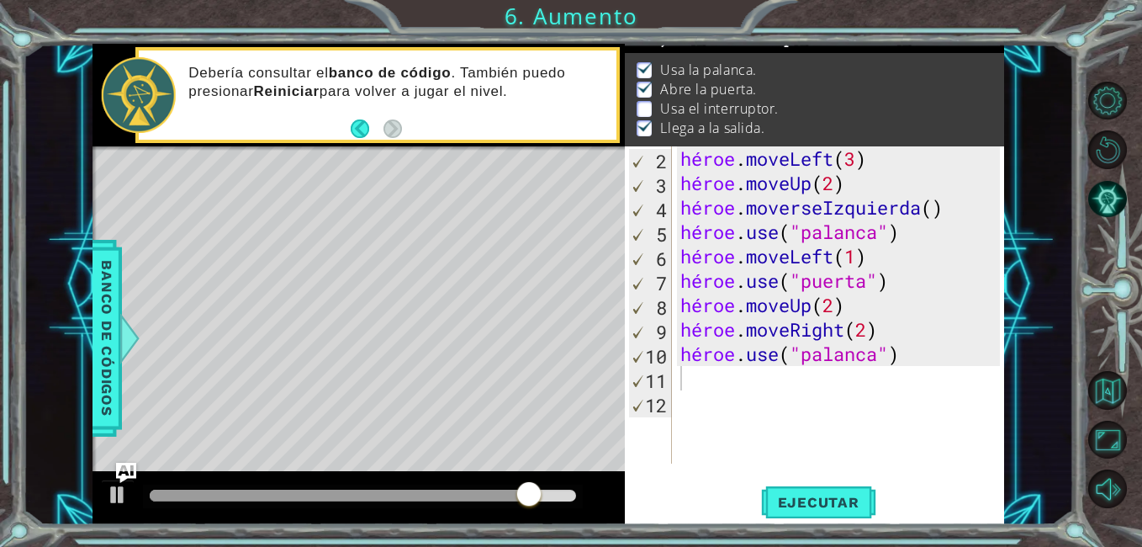
click at [373, 261] on div "Mapa de nivel" at bounding box center [481, 393] width 777 height 495
click at [125, 466] on img "Pregúntale a la IA" at bounding box center [126, 473] width 22 height 22
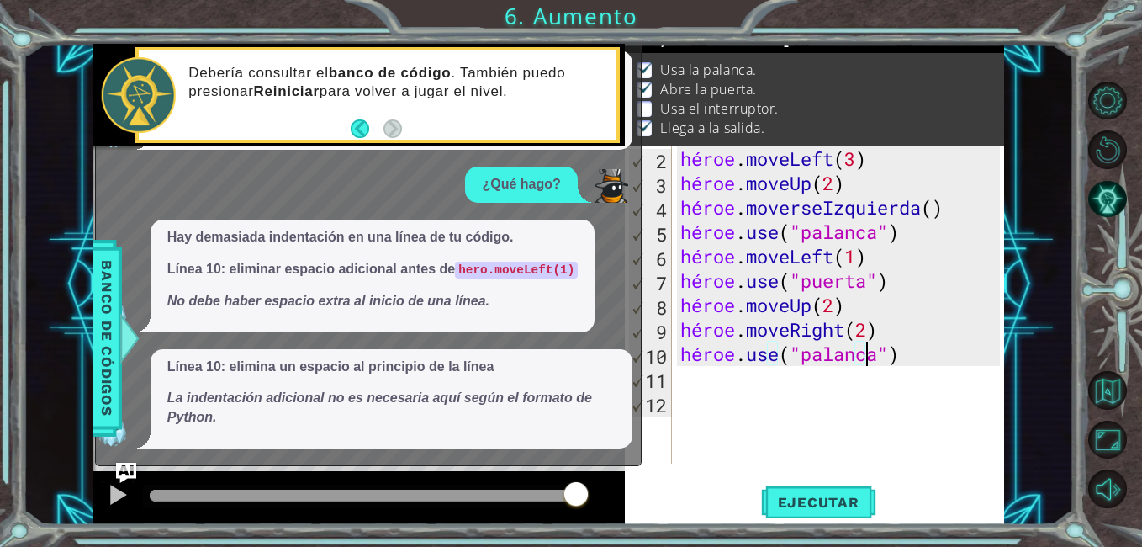
click at [900, 357] on div "héroe . moveLeft ( 3 ) héroe . moveUp ( 2 ) héroe . moverseIzquierda ( ) héroe …" at bounding box center [842, 329] width 331 height 366
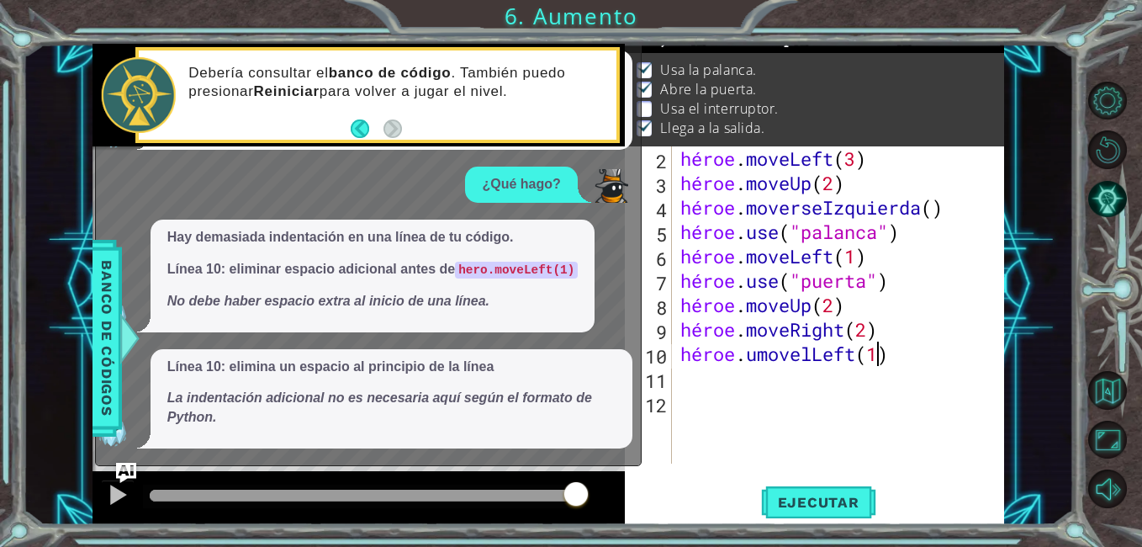
scroll to position [0, 14]
click at [127, 466] on img "Pregúntale a la IA" at bounding box center [126, 473] width 22 height 22
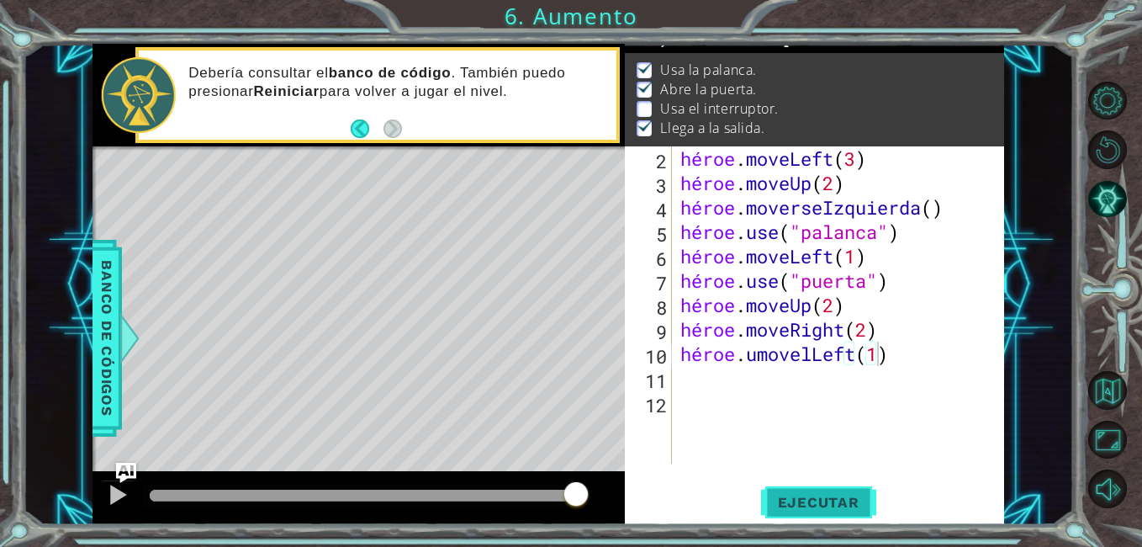
click at [834, 490] on button "Ejecutar" at bounding box center [818, 503] width 115 height 38
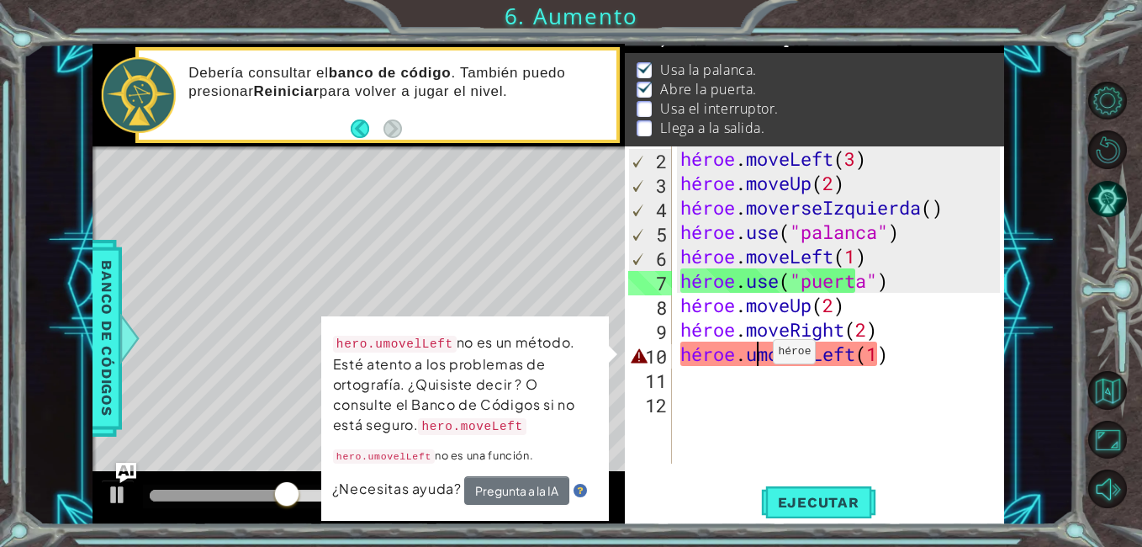
click at [758, 356] on div "héroe . moveLeft ( 3 ) héroe . moveUp ( 2 ) héroe . moverseIzquierda ( ) héroe …" at bounding box center [842, 329] width 331 height 366
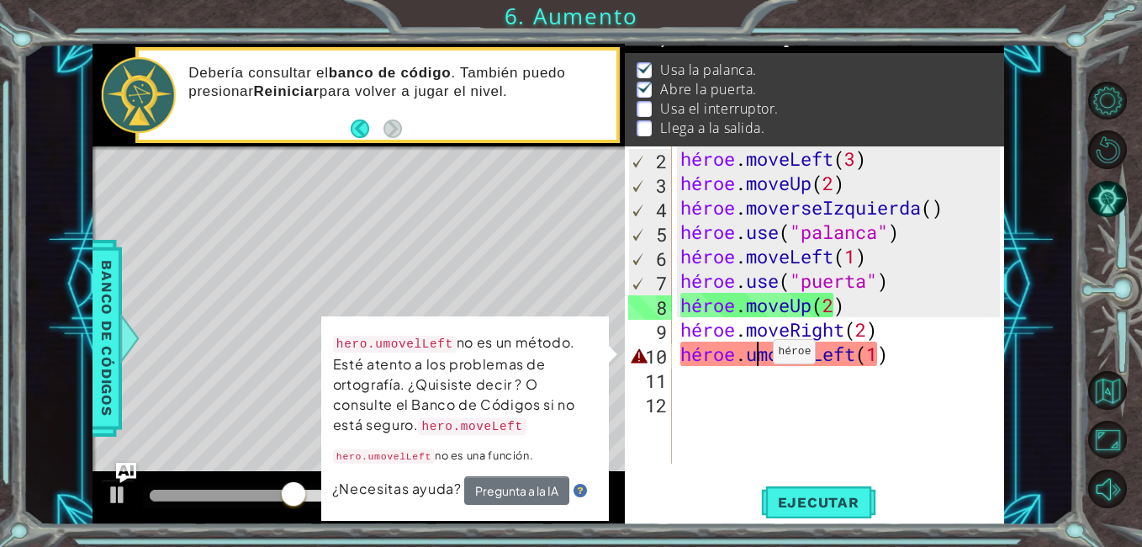
scroll to position [0, 13]
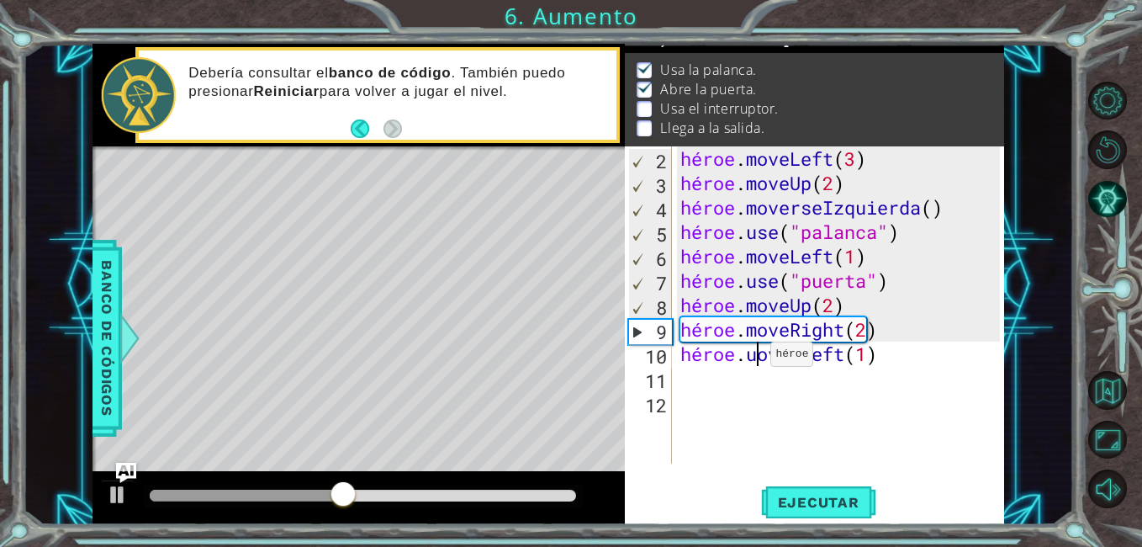
click at [755, 358] on div "héroe . moveLeft ( 3 ) héroe . moveUp ( 2 ) héroe . moverseIzquierda ( ) héroe …" at bounding box center [842, 329] width 331 height 366
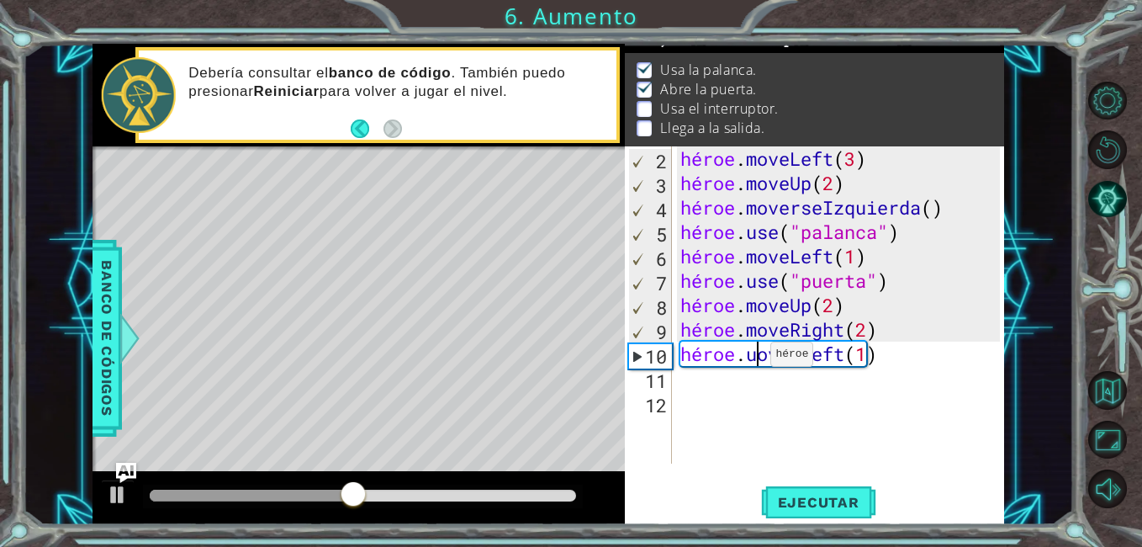
scroll to position [0, 13]
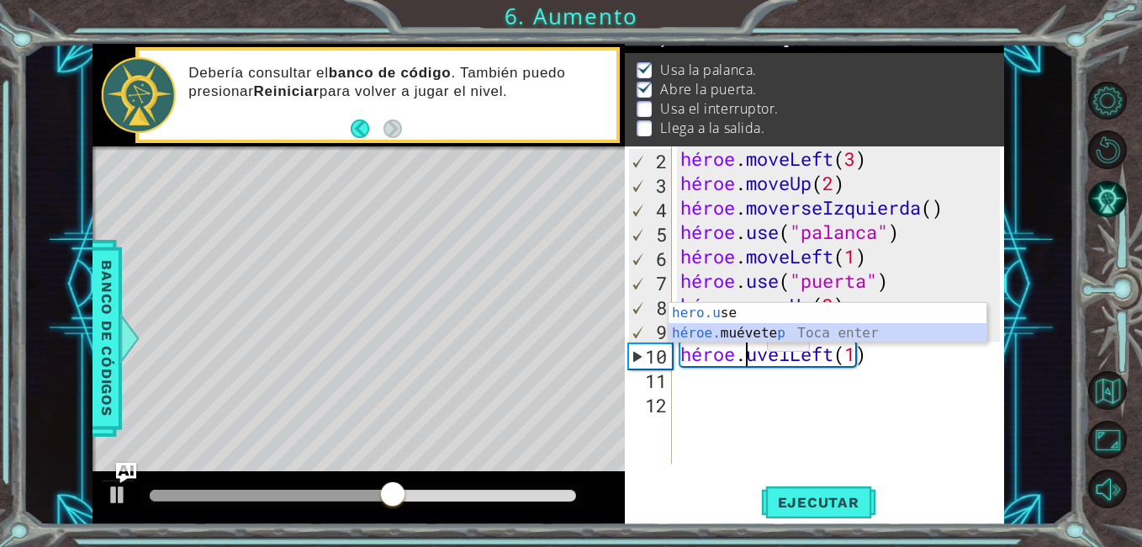
click at [749, 331] on div "hero.u se Toca enter héroe. muévete p Toca enter" at bounding box center [828, 343] width 318 height 81
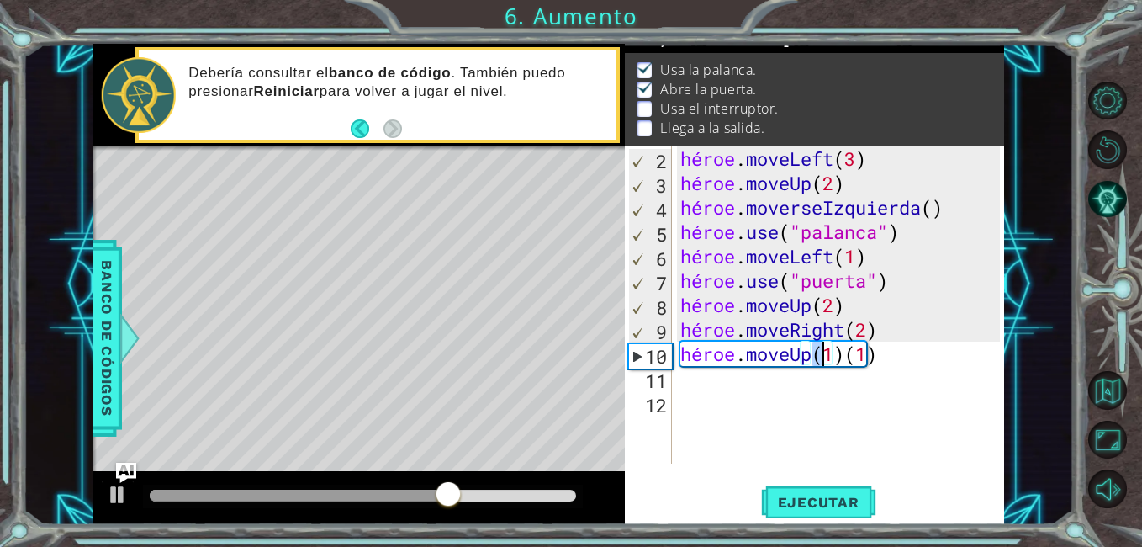
click at [868, 354] on div "héroe . moveLeft ( 3 ) héroe . moveUp ( 2 ) héroe . moverseIzquierda ( ) héroe …" at bounding box center [842, 329] width 331 height 366
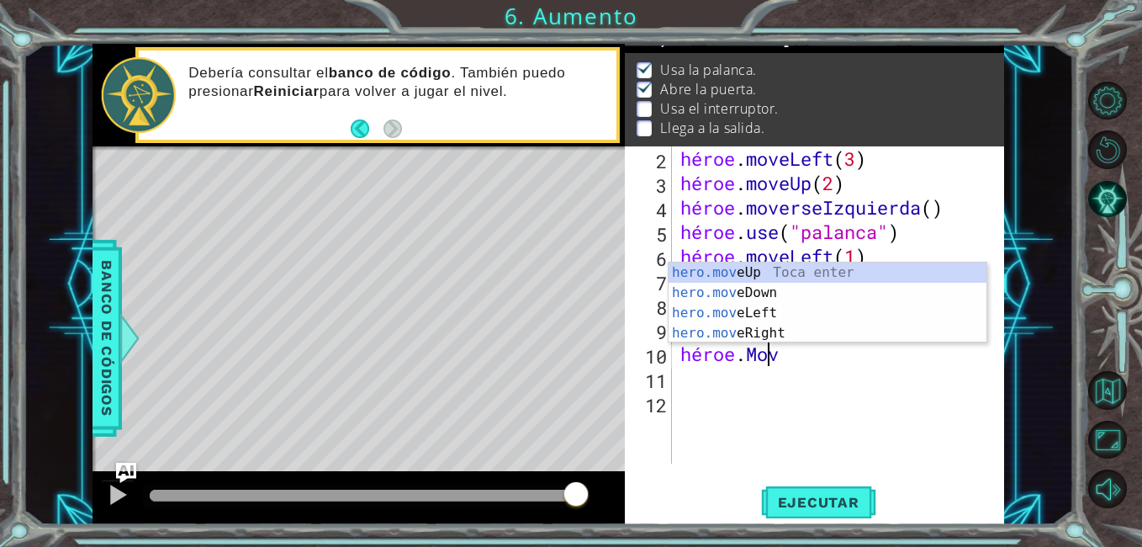
scroll to position [0, 5]
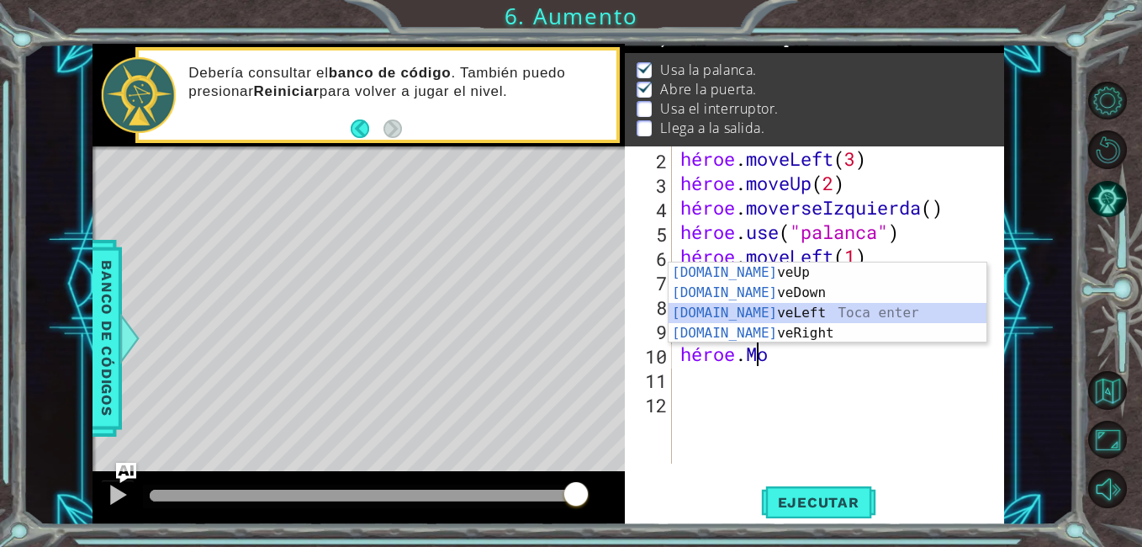
click at [792, 305] on div "[DOMAIN_NAME] veUp Toca enter [DOMAIN_NAME] veDown Toca enter [DOMAIN_NAME] veL…" at bounding box center [828, 322] width 318 height 121
type textarea "hero.moveLeft(1)"
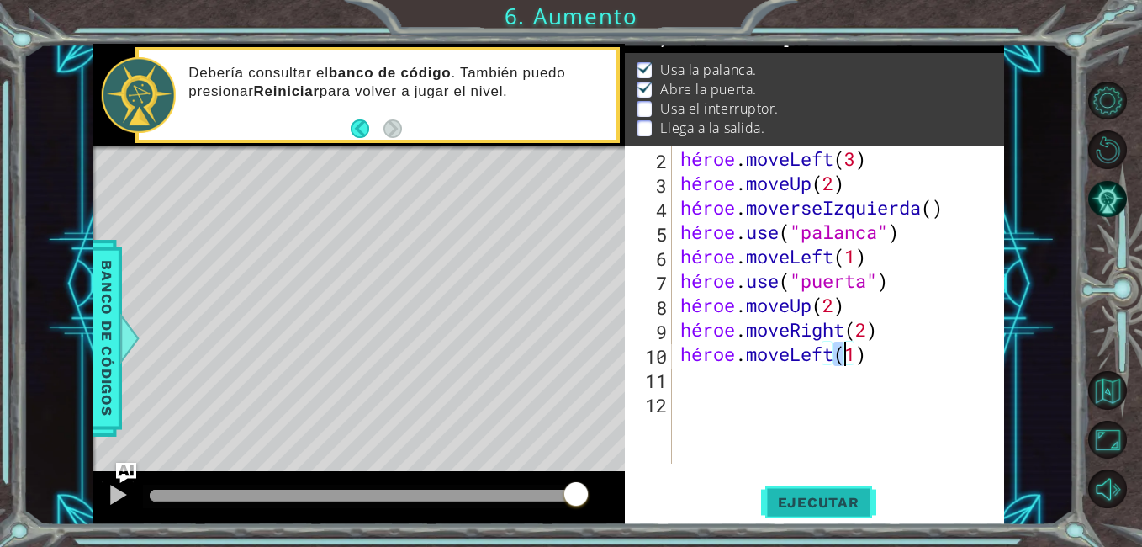
click at [815, 500] on span "Ejecutar" at bounding box center [818, 502] width 115 height 17
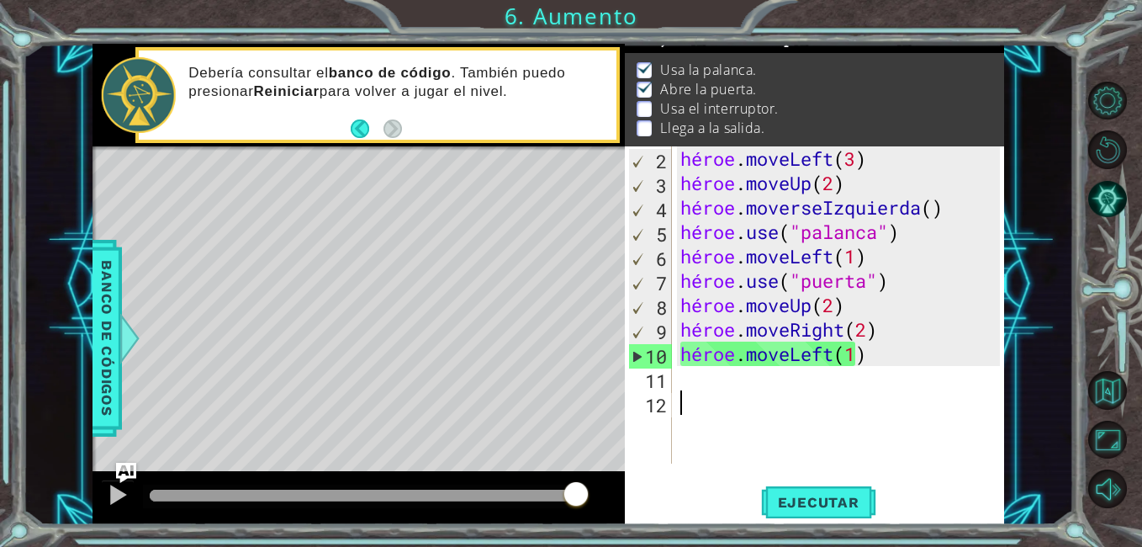
click at [714, 395] on div "héroe . moveLeft ( 3 ) héroe . moveUp ( 2 ) héroe . moverseIzquierda ( ) héroe …" at bounding box center [842, 329] width 331 height 366
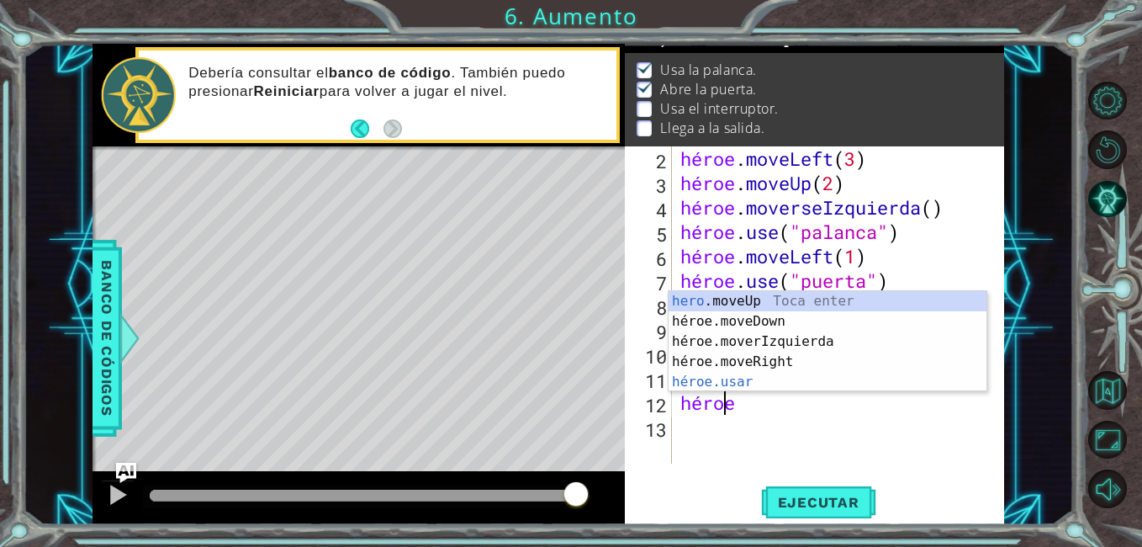
scroll to position [0, 3]
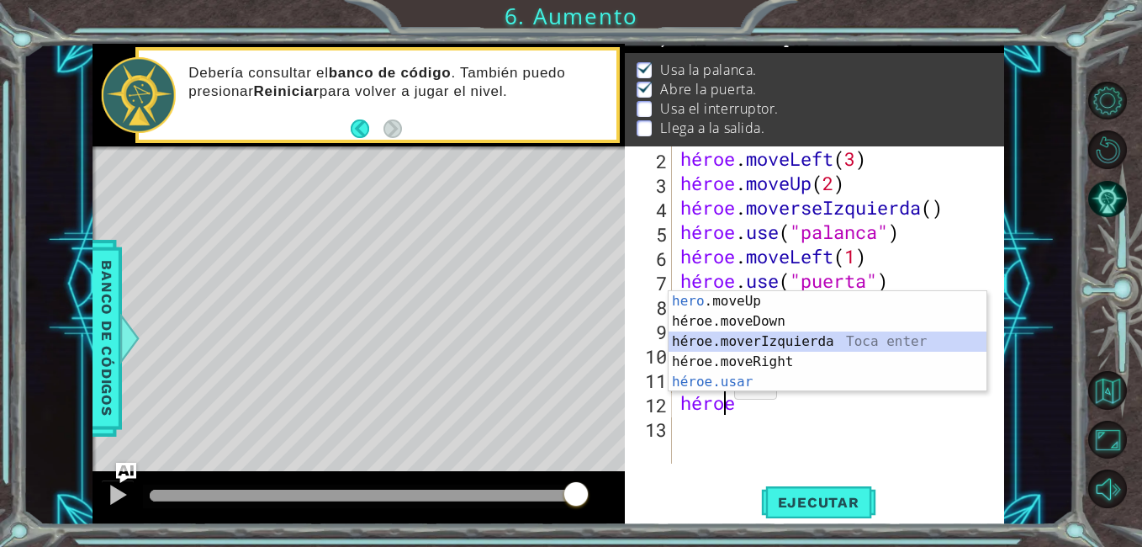
click at [751, 335] on div "hero .moveUp Toca enter héroe.moveDown Toca enter héroe.moverIzquierda Toca ent…" at bounding box center [828, 361] width 318 height 141
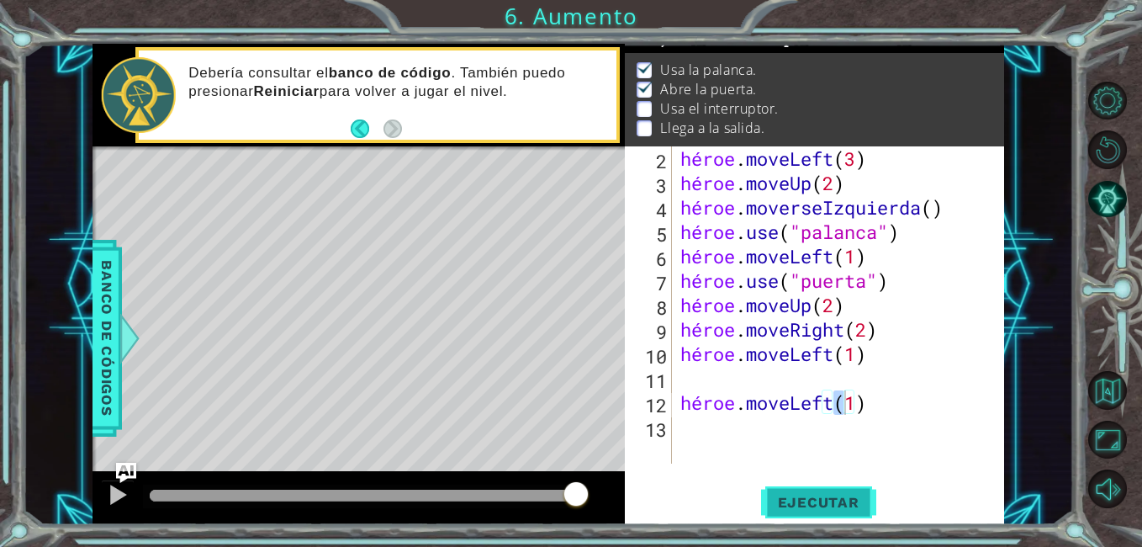
click at [813, 506] on span "Ejecutar" at bounding box center [818, 502] width 115 height 17
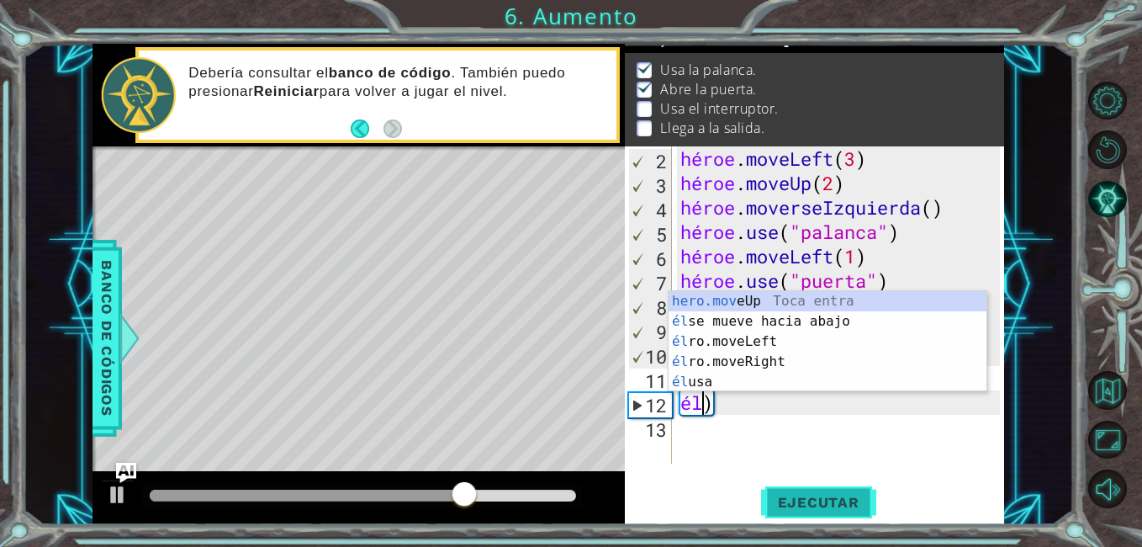
type textarea ")"
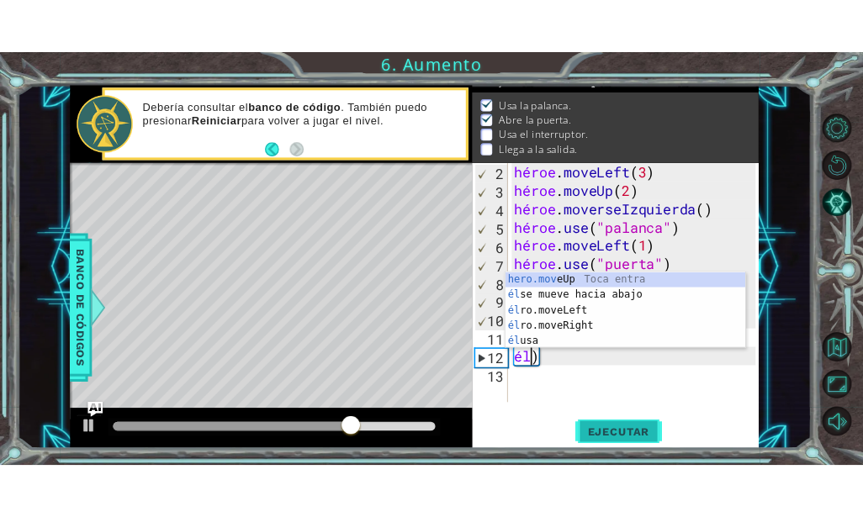
scroll to position [0, 0]
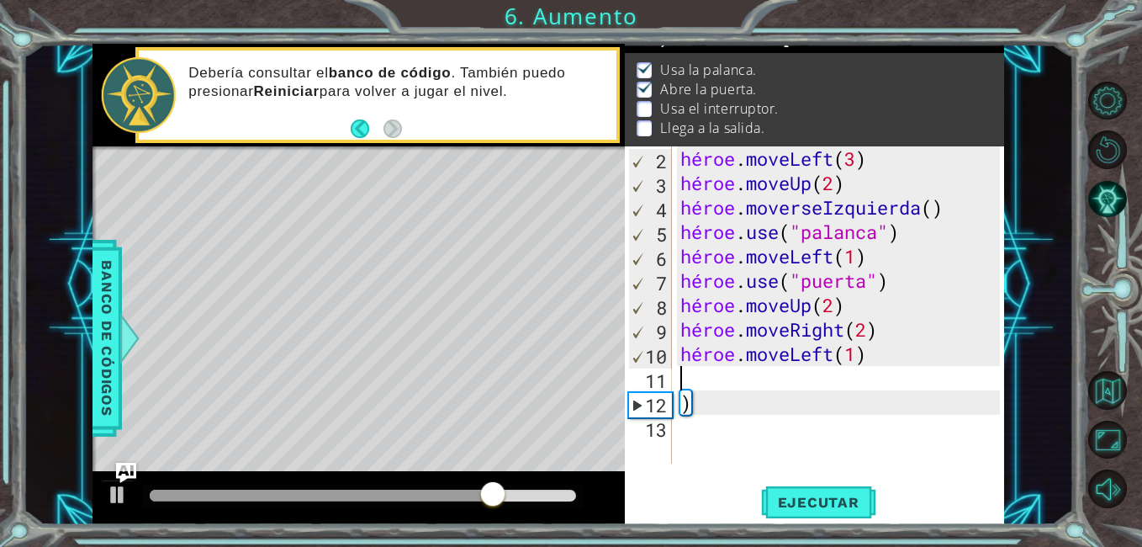
click at [700, 379] on div "héroe . moveLeft ( 3 ) héroe . moveUp ( 2 ) héroe . moverseIzquierda ( ) héroe …" at bounding box center [842, 329] width 331 height 366
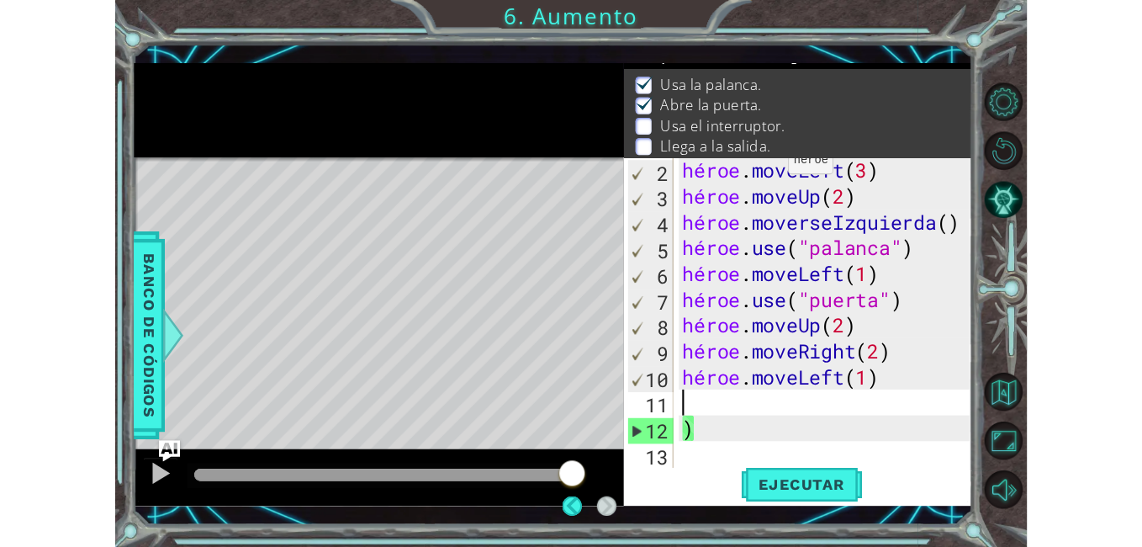
scroll to position [19, 0]
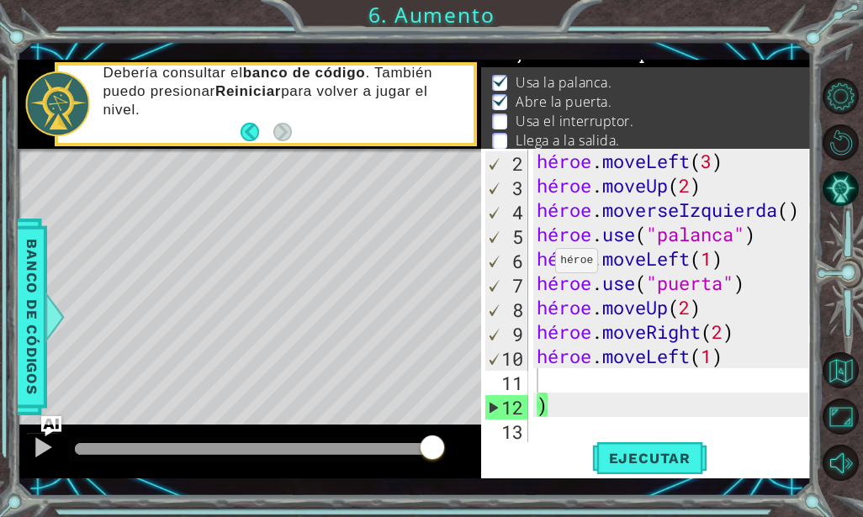
click at [448, 246] on div "Mapa de nivel" at bounding box center [406, 396] width 777 height 495
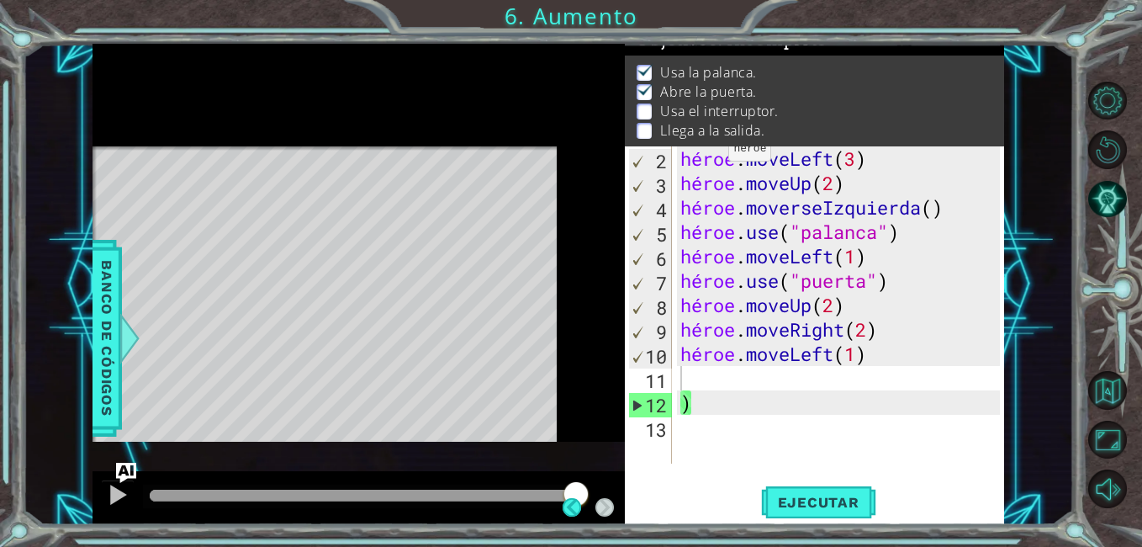
scroll to position [22, 0]
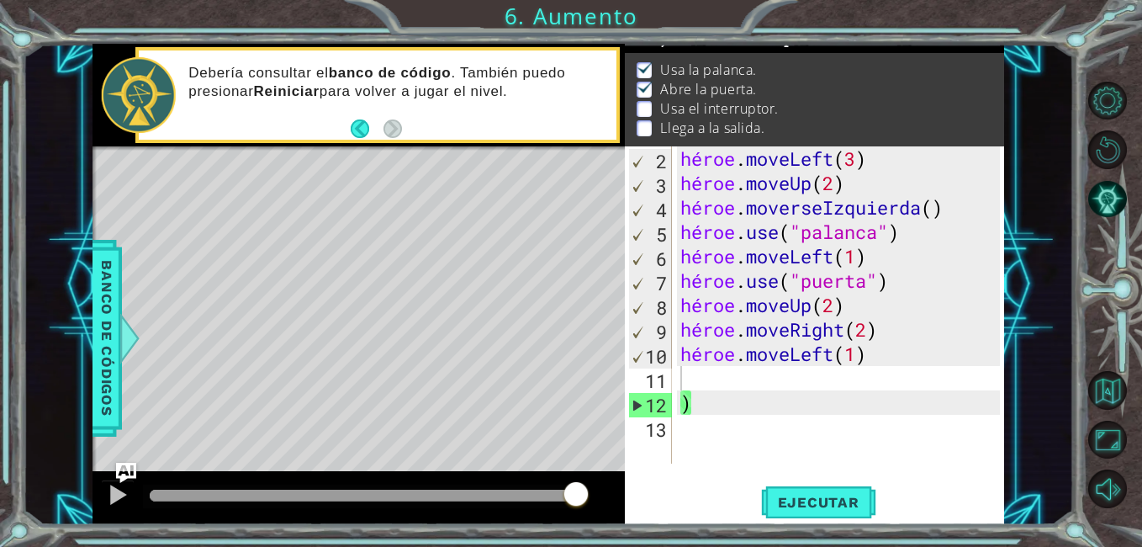
type textarea ")"
click at [684, 395] on div "héroe . moveLeft ( 3 ) héroe . moveUp ( 2 ) héroe . moverseIzquierda ( ) héroe …" at bounding box center [842, 329] width 331 height 366
drag, startPoint x: 684, startPoint y: 395, endPoint x: 702, endPoint y: 398, distance: 18.0
click at [702, 398] on div "héroe . moveLeft ( 3 ) héroe . moveUp ( 2 ) héroe . moverseIzquierda ( ) héroe …" at bounding box center [842, 329] width 331 height 366
click at [702, 398] on div "héroe . moveLeft ( 3 ) héroe . moveUp ( 2 ) héroe . moverseIzquierda ( ) héroe …" at bounding box center [838, 304] width 323 height 317
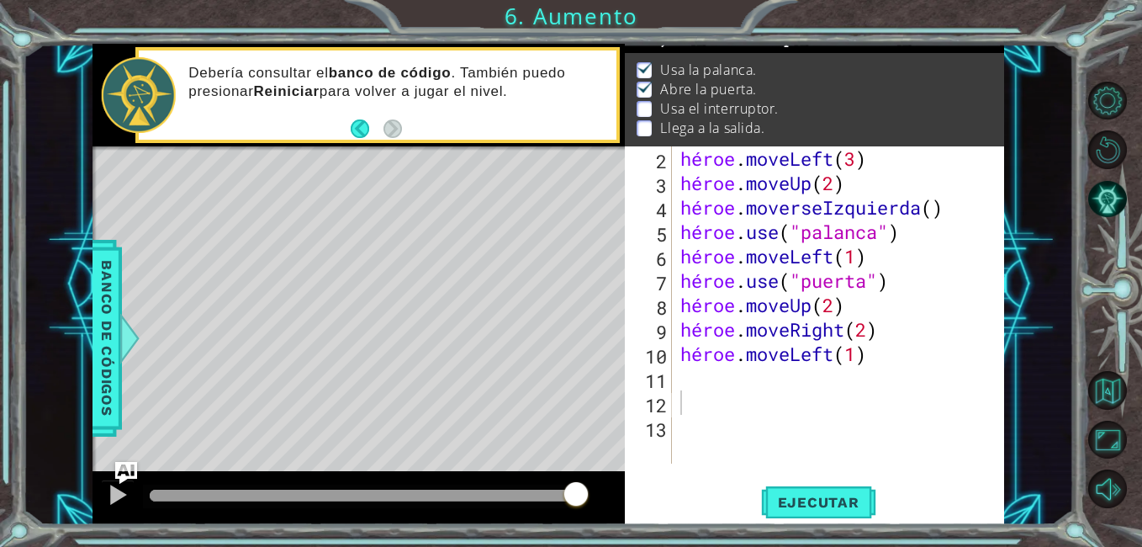
click at [125, 471] on img "Pregúntale a la IA" at bounding box center [126, 473] width 22 height 22
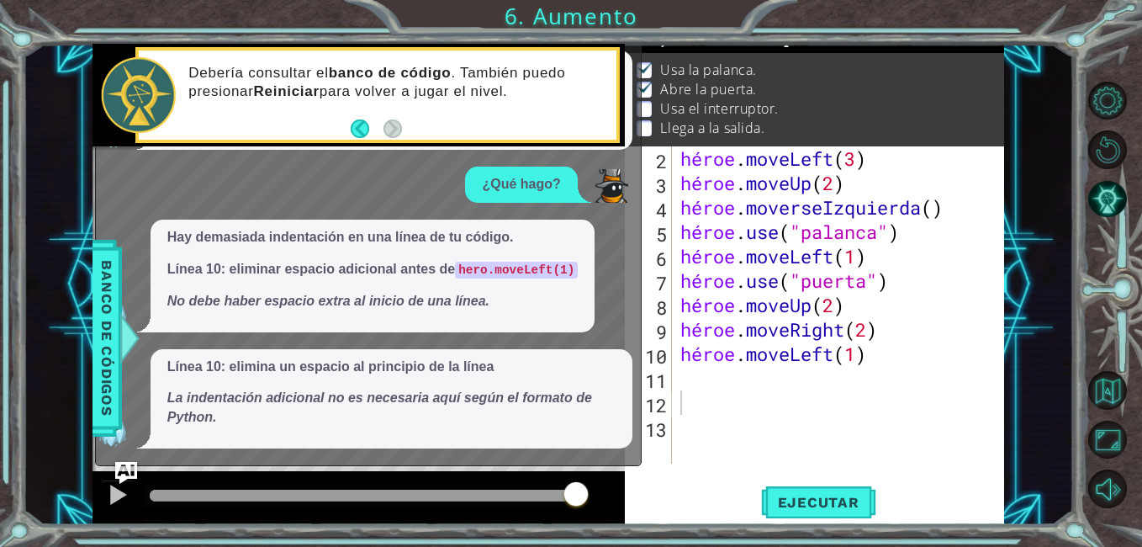
click at [125, 471] on img "Pregúntale a la IA" at bounding box center [126, 473] width 22 height 22
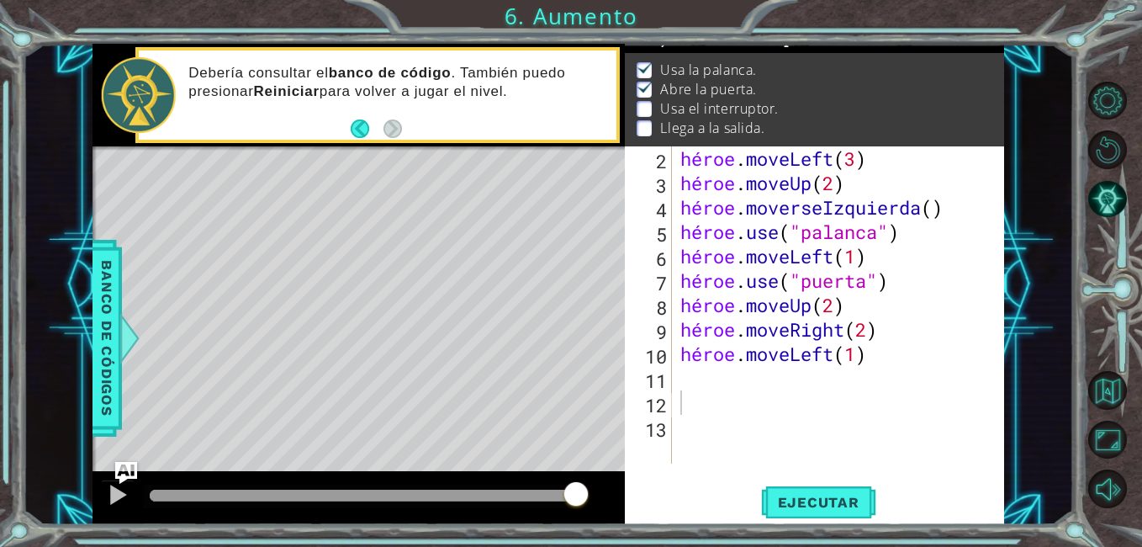
click at [123, 472] on img "Pregúntale a la IA" at bounding box center [126, 473] width 22 height 22
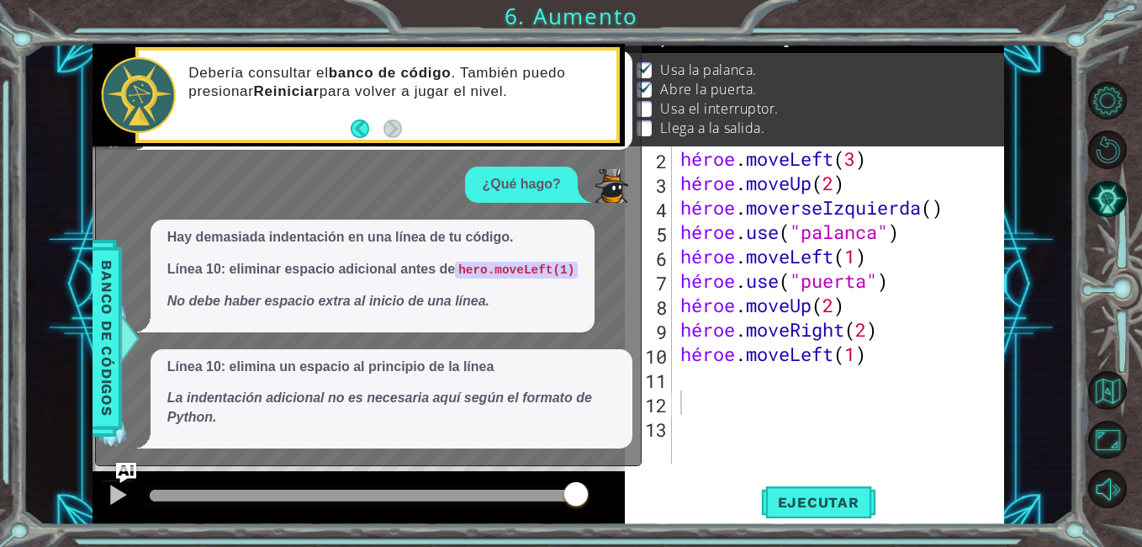
click at [505, 189] on p "¿Qué hago?" at bounding box center [521, 184] width 78 height 19
click at [88, 326] on div "5 6 7 8 9 1 10 3 hero . moveLeft ( 1 ) hero . use ( "door" ) hero . moveUp ( 2 …" at bounding box center [548, 284] width 1051 height 481
click at [119, 326] on div at bounding box center [129, 338] width 21 height 50
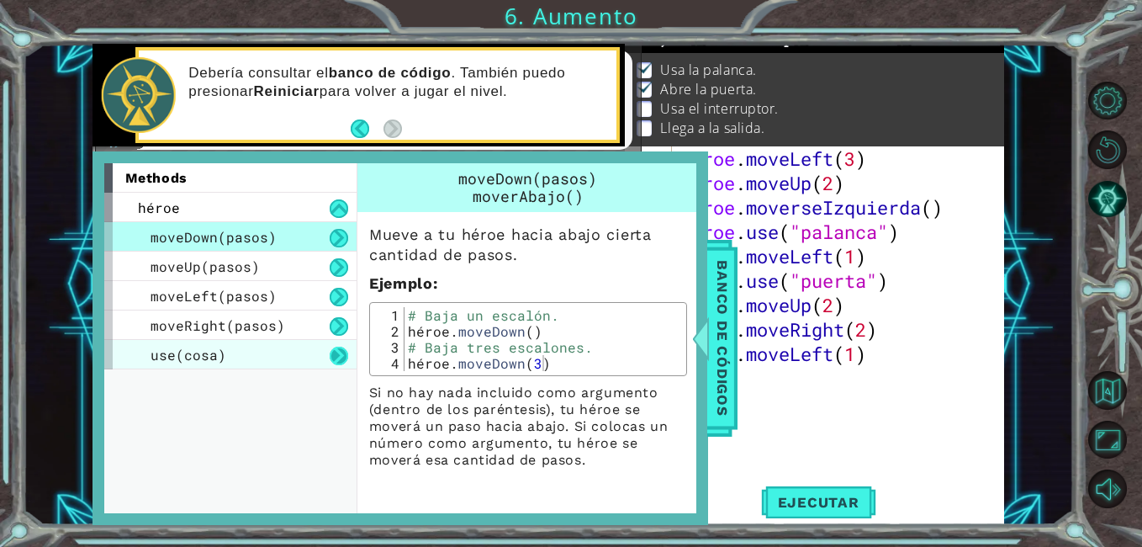
click at [341, 355] on button at bounding box center [339, 356] width 19 height 19
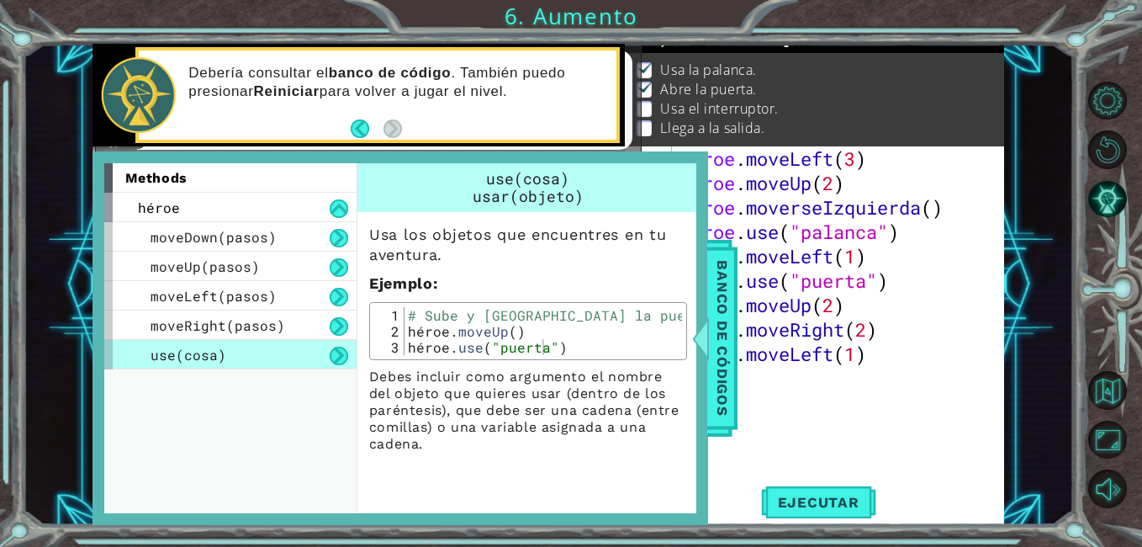
click at [69, 344] on div "5 6 7 8 9 1 10 3 hero . moveLeft ( 1 ) hero . use ( "door" ) hero . moveUp ( 2 …" at bounding box center [548, 284] width 1051 height 481
click at [716, 337] on span "Banco de códigos" at bounding box center [722, 339] width 27 height 174
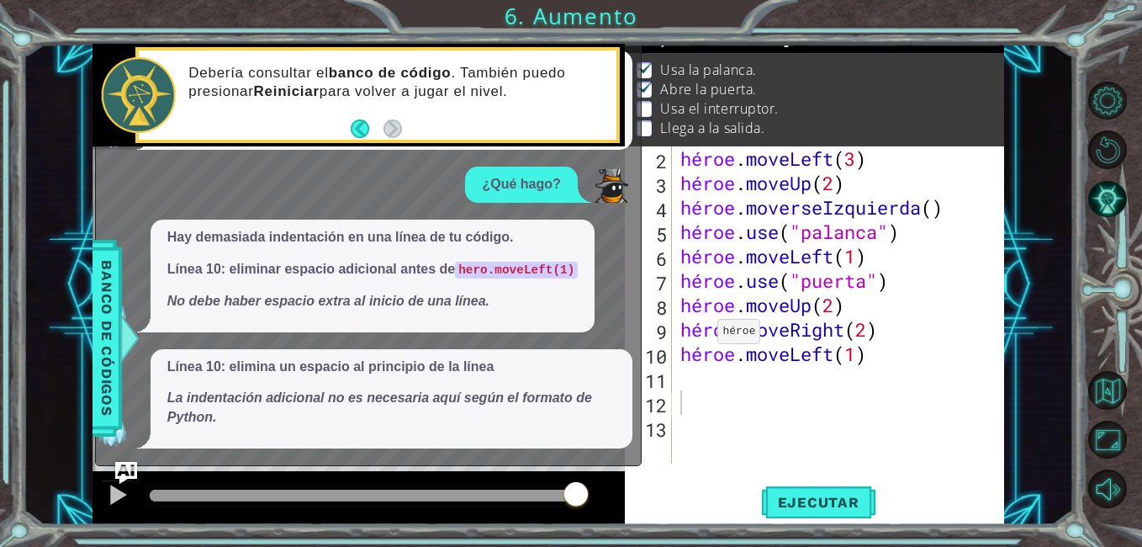
click at [130, 471] on img "Pregúntale a la IA" at bounding box center [126, 473] width 22 height 22
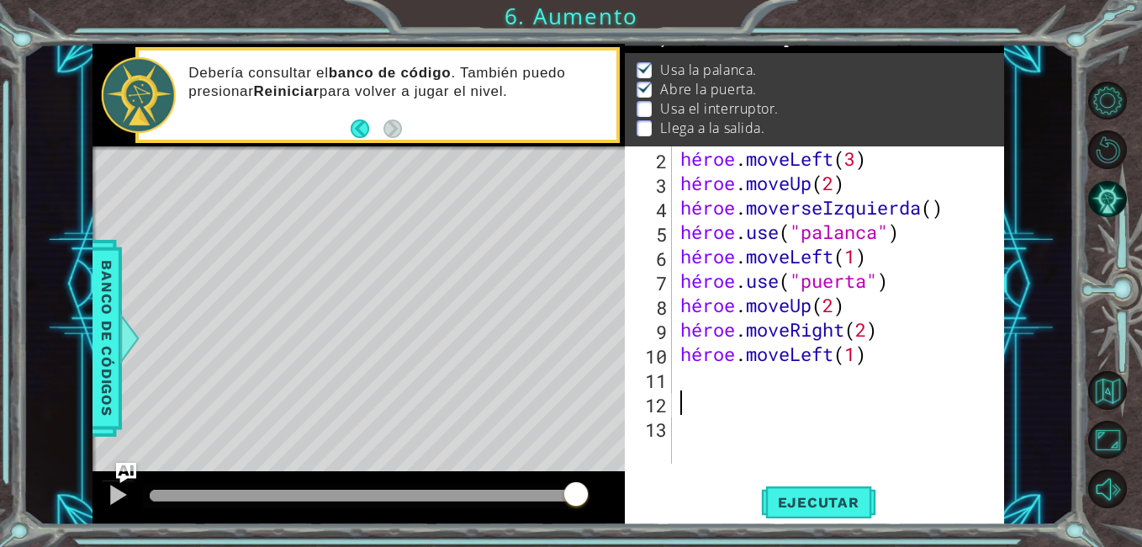
click at [670, 369] on div "11" at bounding box center [650, 380] width 44 height 24
click at [112, 492] on div at bounding box center [118, 495] width 22 height 22
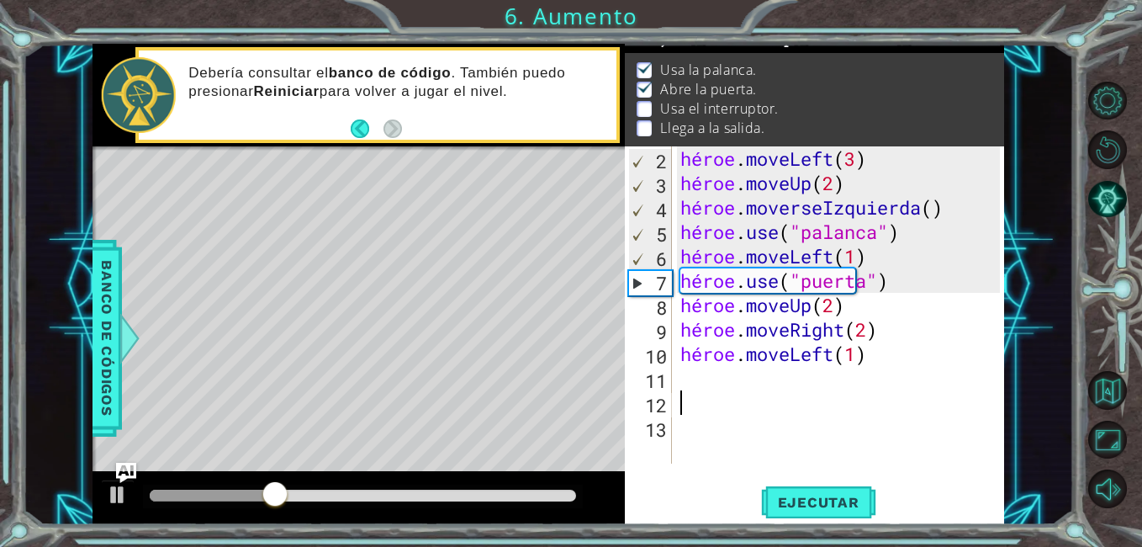
click at [245, 527] on div "5 6 7 8 9 1 10 3 hero . moveLeft ( 1 ) hero . use ( "door" ) hero . moveUp ( 2 …" at bounding box center [571, 273] width 1142 height 547
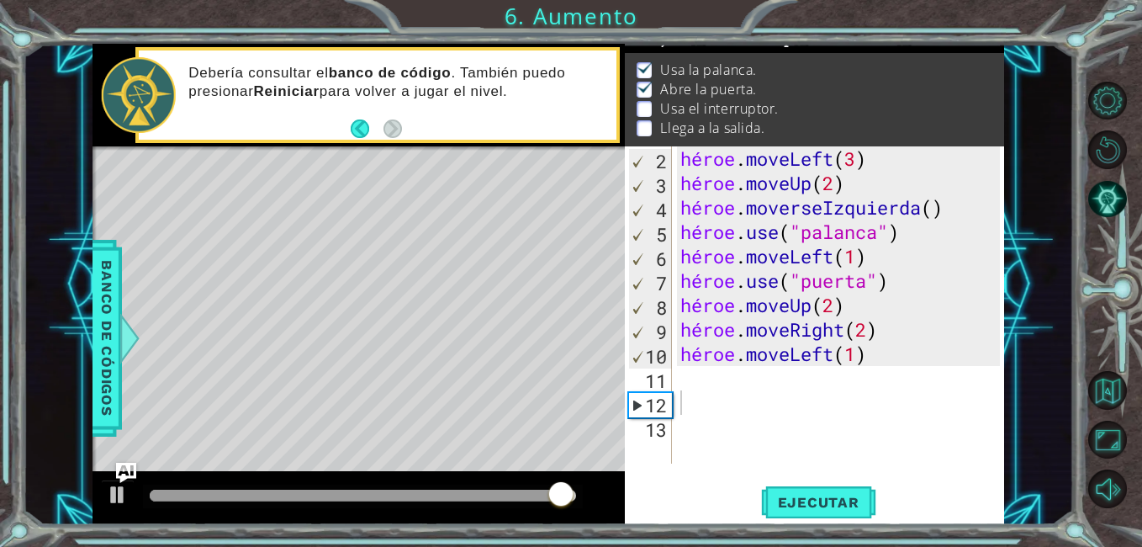
click at [187, 543] on div "5 6 7 8 9 1 10 3 hero . moveLeft ( 1 ) hero . use ( "door" ) hero . moveUp ( 2 …" at bounding box center [571, 273] width 1142 height 547
click at [115, 496] on div at bounding box center [118, 495] width 22 height 22
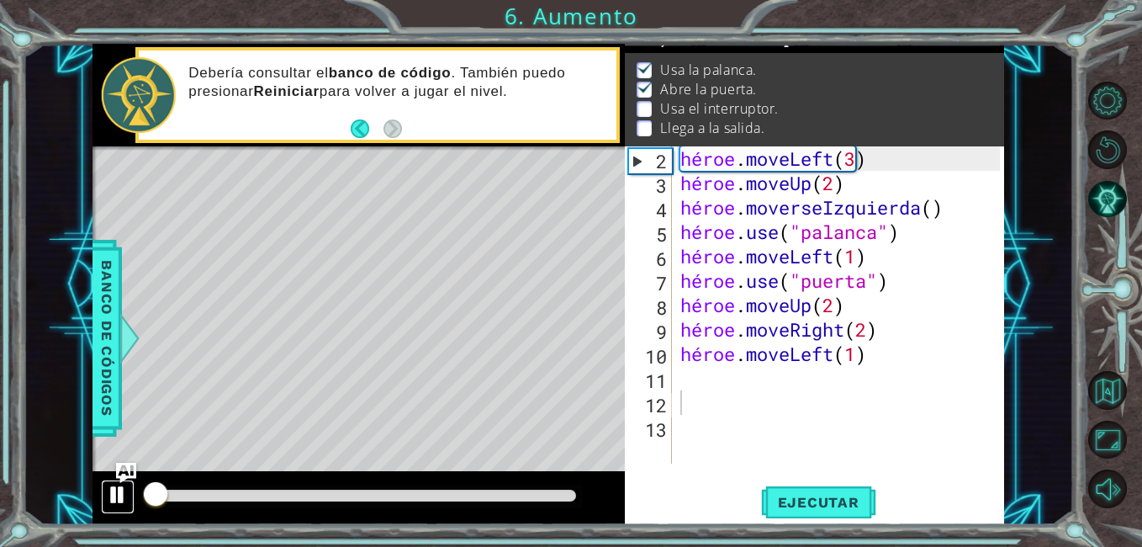
click at [115, 496] on div at bounding box center [118, 495] width 22 height 22
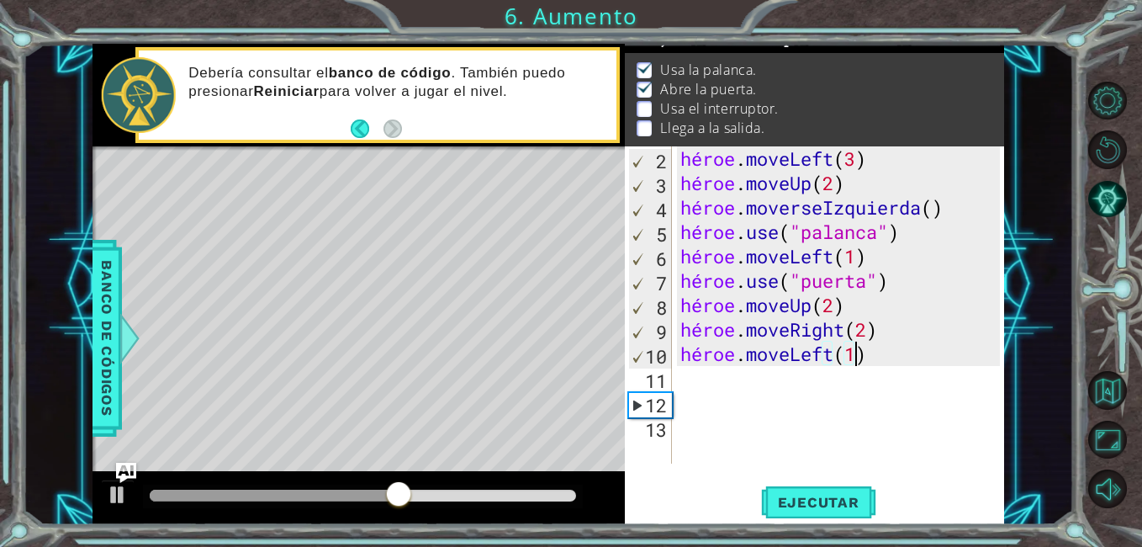
click at [882, 352] on div "héroe . moveLeft ( 3 ) héroe . moveUp ( 2 ) héroe . moverseIzquierda ( ) héroe …" at bounding box center [842, 329] width 331 height 366
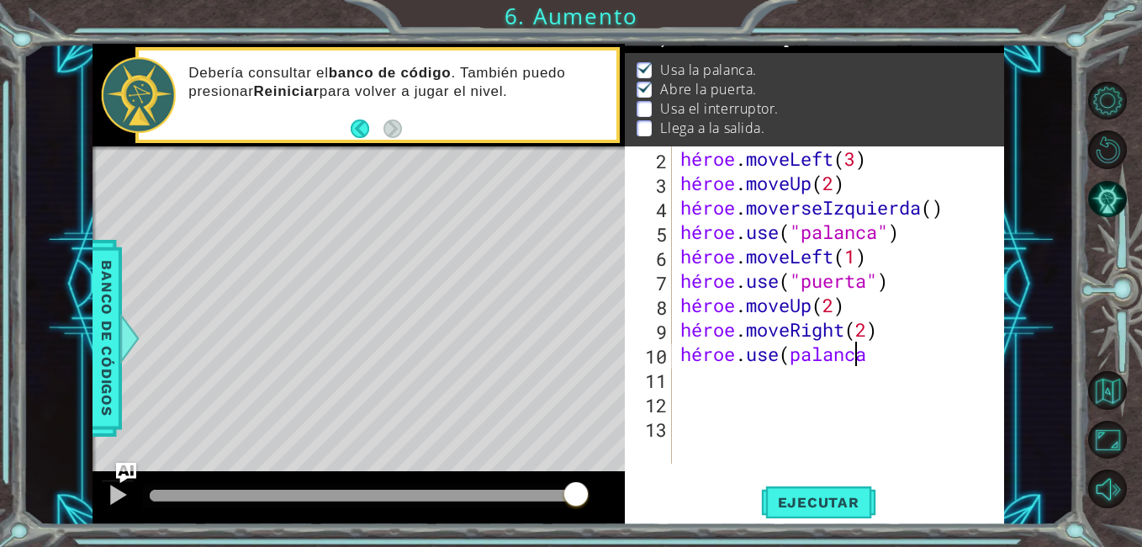
scroll to position [0, 13]
click at [854, 507] on span "Ejecutar" at bounding box center [818, 502] width 115 height 17
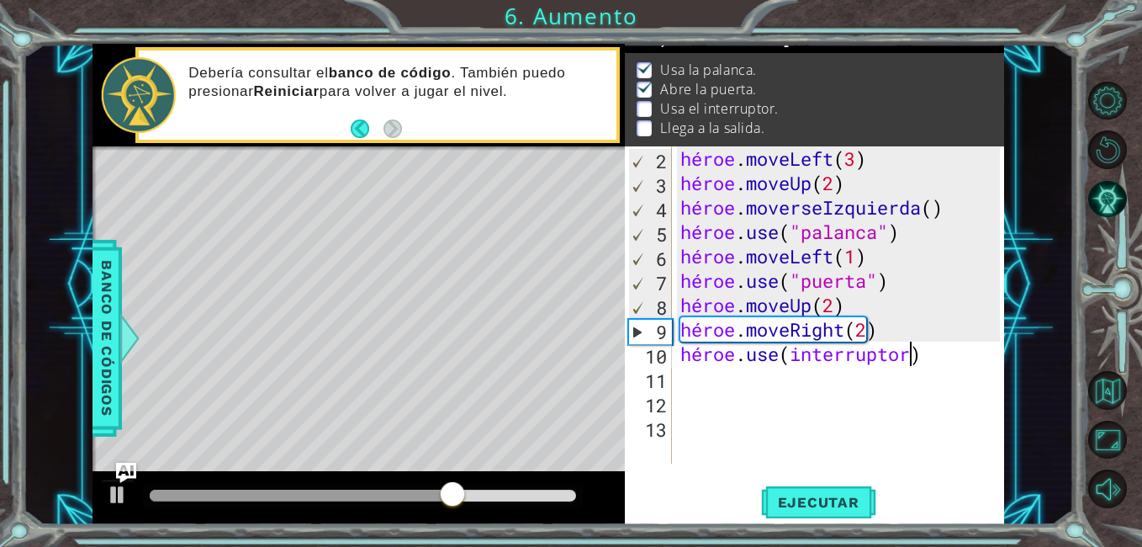
scroll to position [0, 17]
click at [838, 506] on span "Ejecutar" at bounding box center [818, 502] width 115 height 17
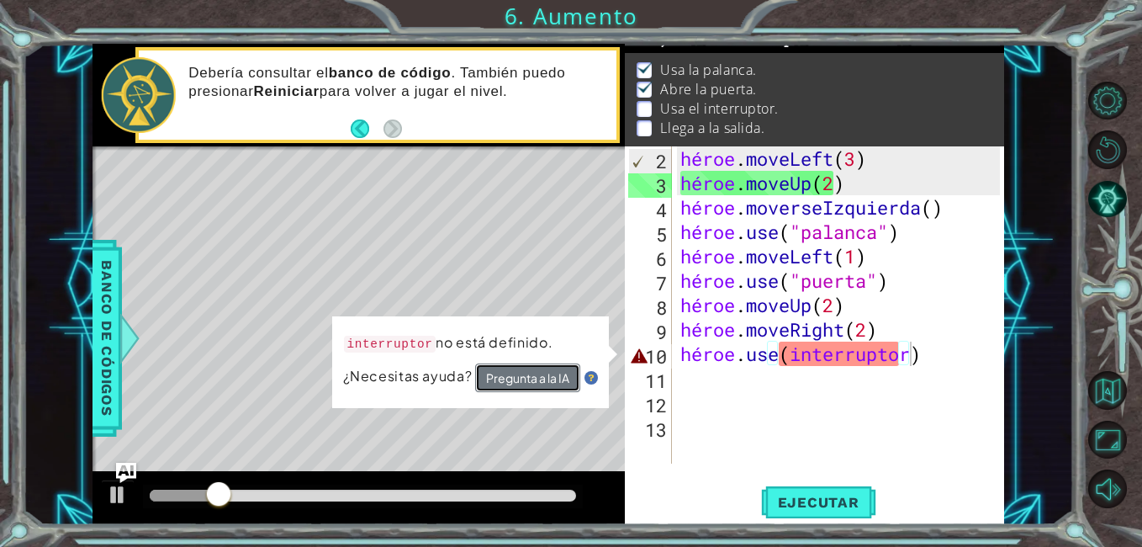
click at [556, 382] on button "Pregunta a la IA" at bounding box center [527, 377] width 105 height 29
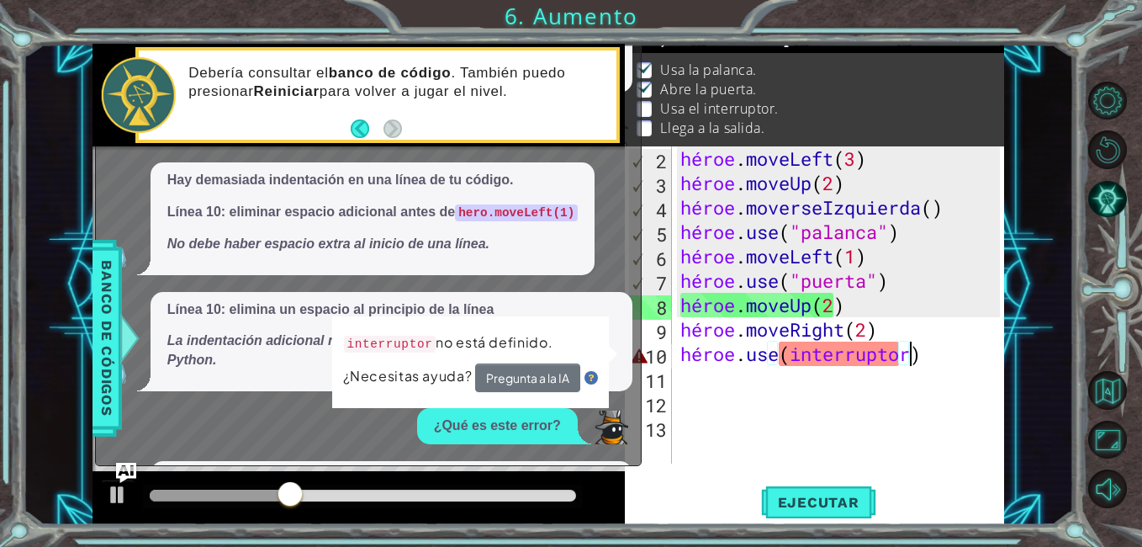
scroll to position [73, 0]
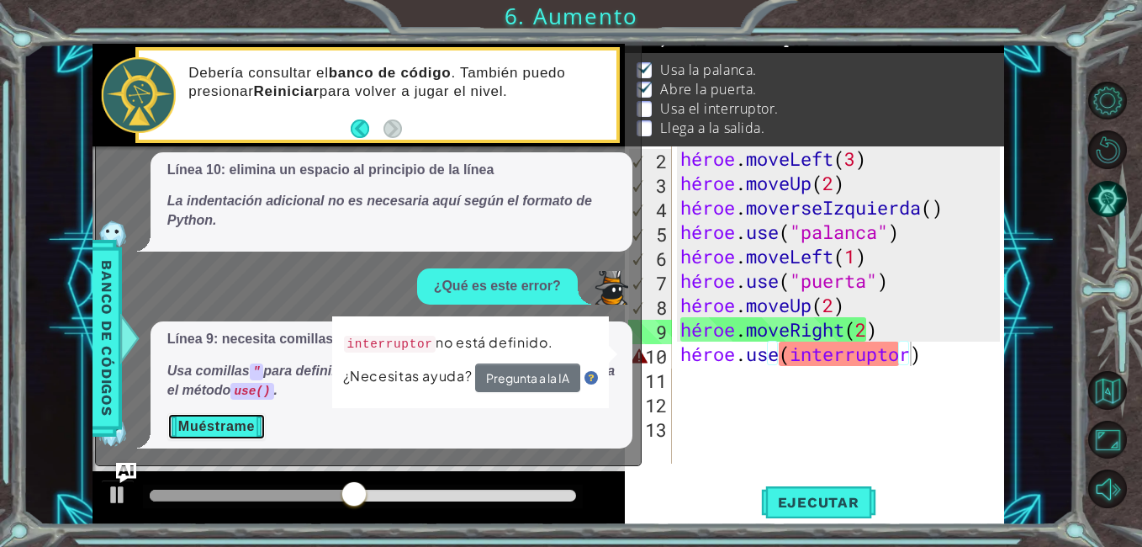
click at [236, 426] on button "Muéstrame" at bounding box center [216, 426] width 98 height 27
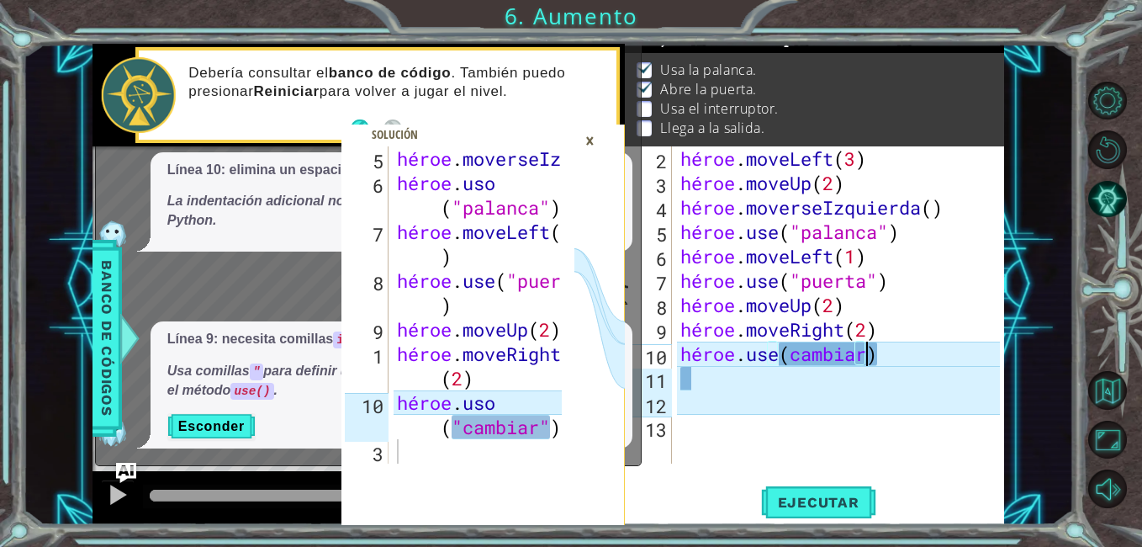
scroll to position [0, 13]
type textarea "hero.use(cambiar)"
click at [829, 493] on button "Ejecutar" at bounding box center [818, 503] width 115 height 38
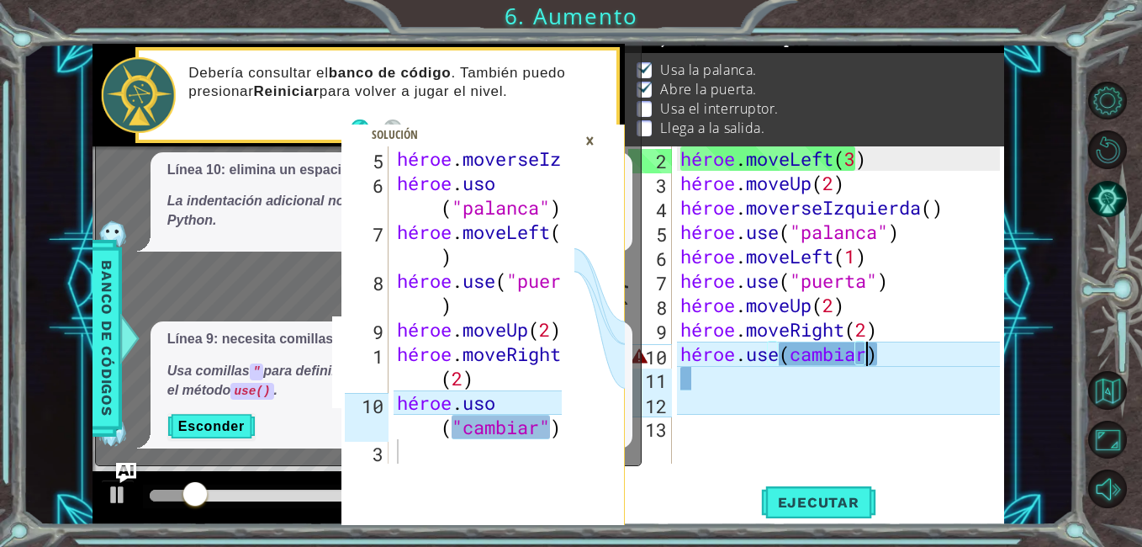
click at [882, 354] on div "héroe . moveLeft ( 3 ) héroe . moveUp ( 2 ) héroe . moverseIzquierda ( ) héroe …" at bounding box center [842, 329] width 331 height 366
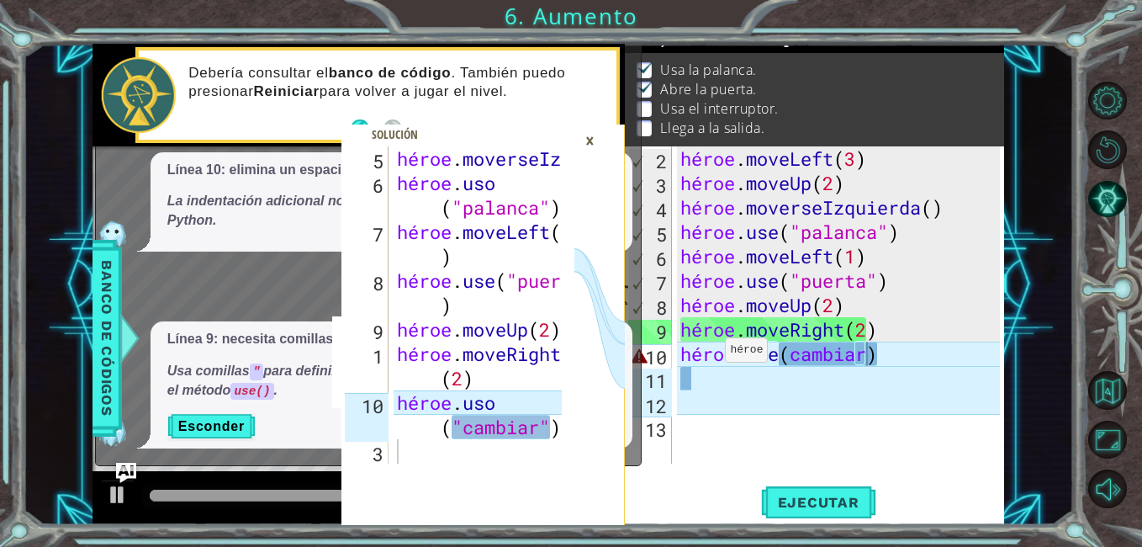
click at [592, 139] on div "×" at bounding box center [590, 140] width 26 height 29
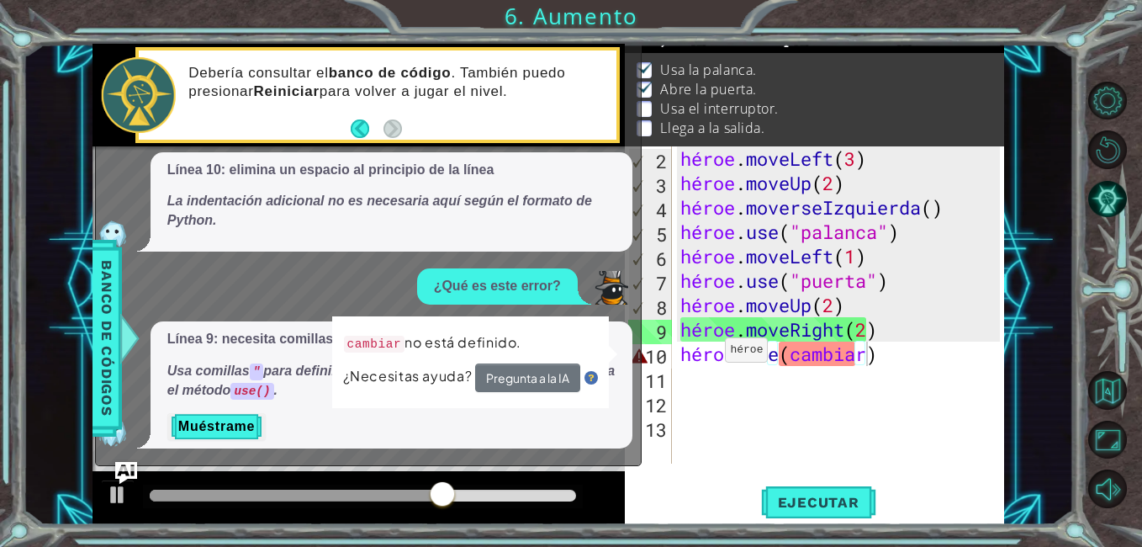
click at [135, 465] on img "Pregúntale a la IA" at bounding box center [126, 473] width 22 height 22
